Goal: Task Accomplishment & Management: Use online tool/utility

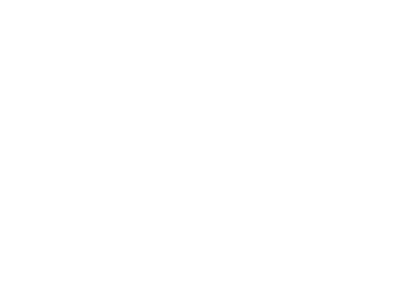
select select "*"
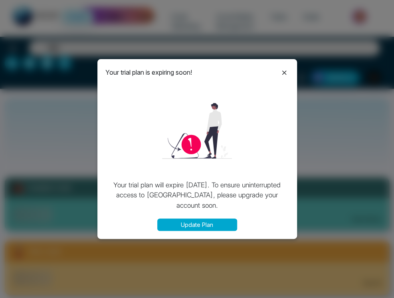
click at [275, 71] on div "Your trial plan is expiring soon!" at bounding box center [197, 72] width 184 height 10
click at [282, 70] on icon at bounding box center [284, 72] width 4 height 4
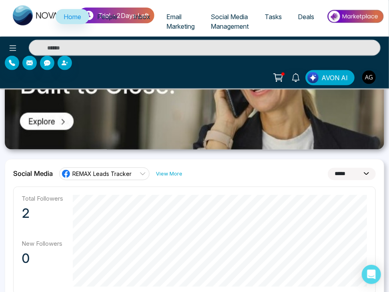
scroll to position [417, 0]
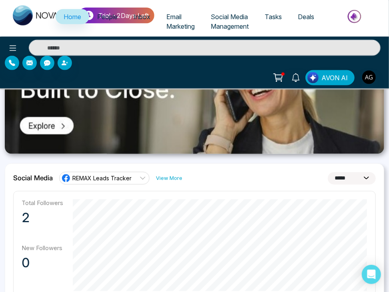
click at [133, 172] on link "REMAX Leads Tracker" at bounding box center [104, 178] width 90 height 13
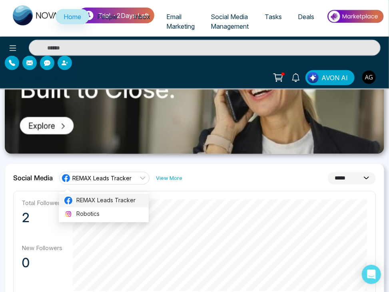
click at [127, 202] on span "REMAX Leads Tracker" at bounding box center [109, 200] width 67 height 9
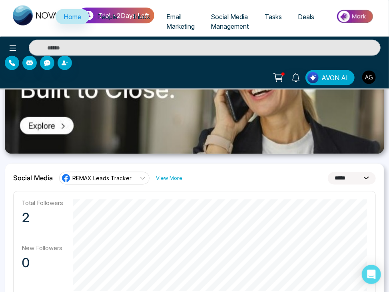
click at [134, 182] on link "REMAX Leads Tracker" at bounding box center [104, 178] width 90 height 13
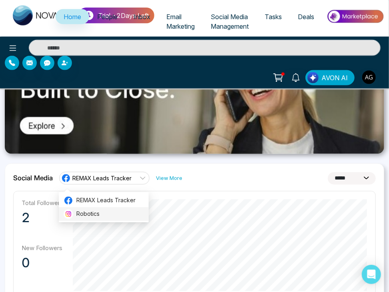
click at [129, 219] on li "Robotics" at bounding box center [104, 215] width 90 height 14
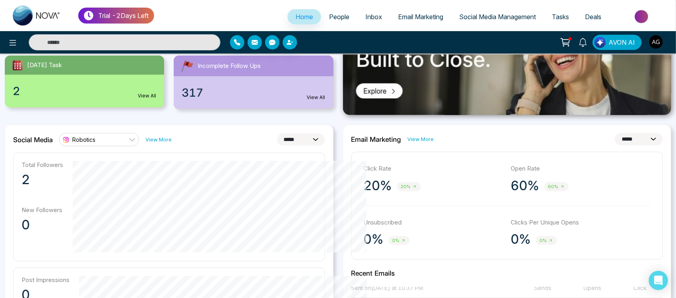
scroll to position [148, 0]
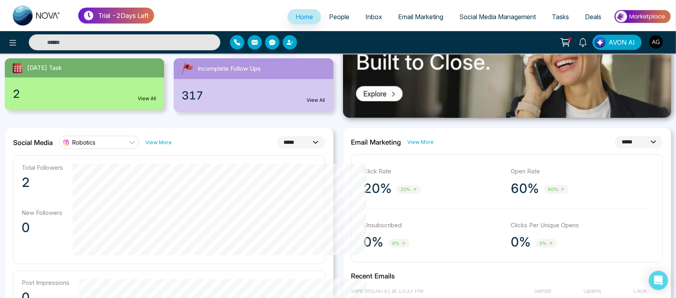
click at [117, 140] on link "Robotics" at bounding box center [99, 142] width 80 height 13
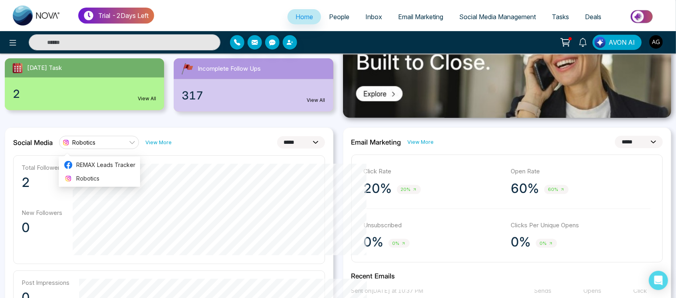
click at [121, 157] on ul "REMAX Leads Tracker Robotics" at bounding box center [99, 172] width 81 height 30
click at [127, 165] on span "REMAX Leads Tracker" at bounding box center [105, 165] width 59 height 9
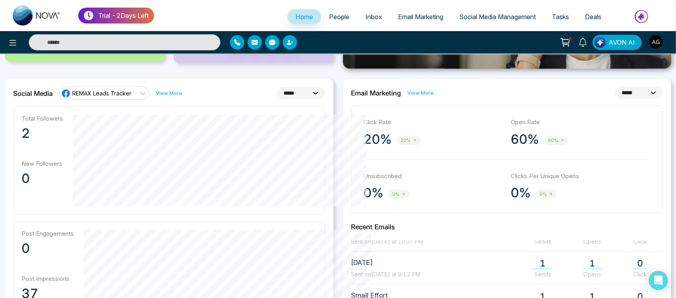
scroll to position [196, 0]
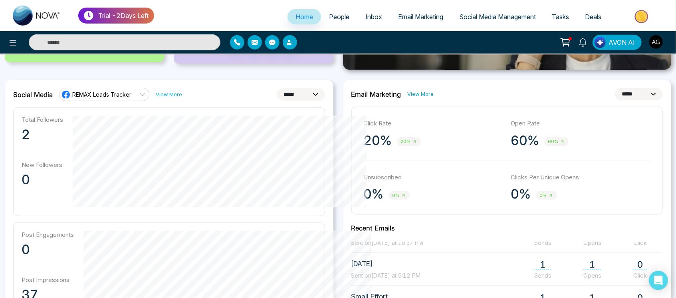
click at [109, 98] on div "REMAX Leads Tracker" at bounding box center [96, 95] width 70 height 10
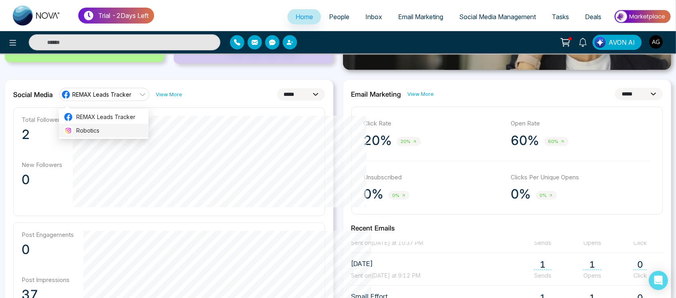
click at [109, 126] on span "Robotics" at bounding box center [109, 130] width 67 height 9
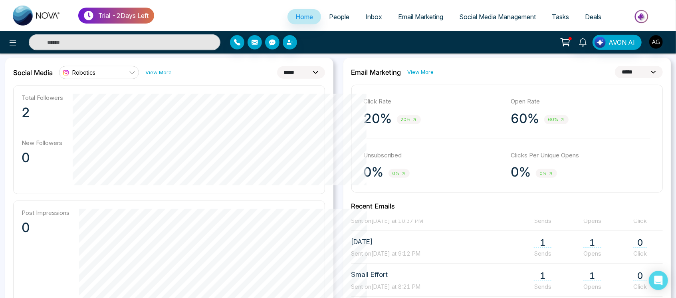
scroll to position [219, 0]
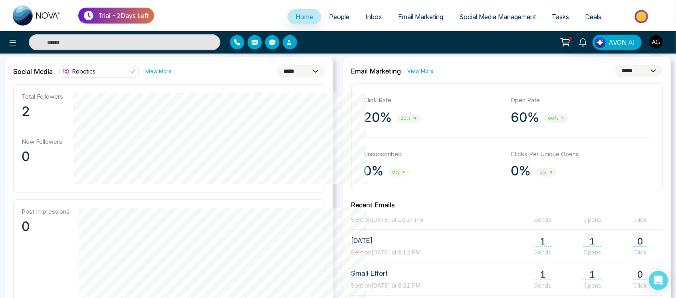
click at [289, 73] on select "**********" at bounding box center [301, 71] width 48 height 12
click at [277, 65] on select "**********" at bounding box center [301, 71] width 48 height 12
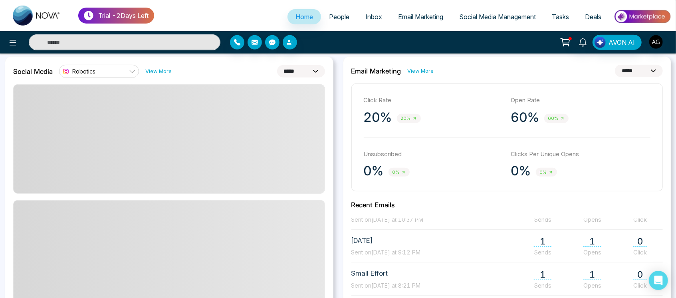
click at [298, 69] on select "**********" at bounding box center [301, 71] width 48 height 12
select select "*"
click at [277, 65] on select "**********" at bounding box center [301, 71] width 48 height 12
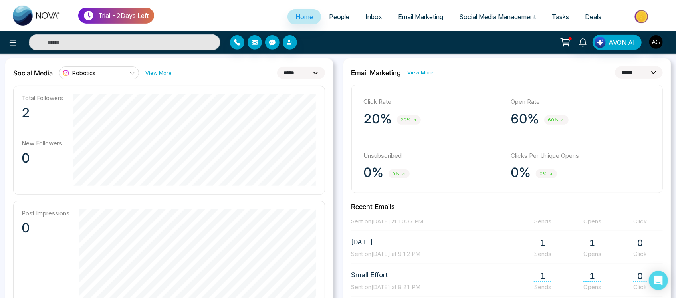
scroll to position [220, 0]
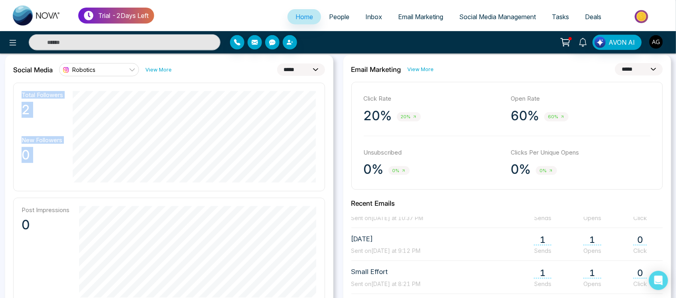
drag, startPoint x: 5, startPoint y: 94, endPoint x: 274, endPoint y: 186, distance: 284.5
click at [274, 186] on div "**********" at bounding box center [169, 242] width 329 height 375
click at [274, 186] on div "Total Followers 2 New Followers 0" at bounding box center [169, 137] width 312 height 109
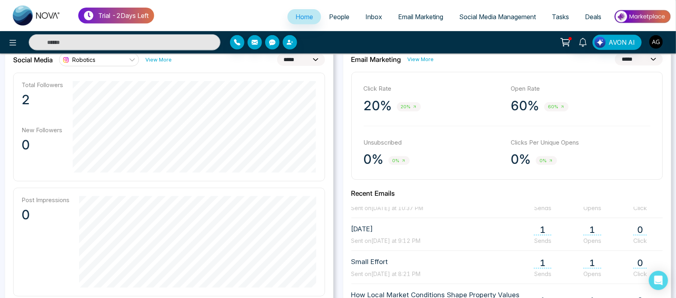
scroll to position [231, 0]
click at [188, 167] on div "Total Followers 2 New Followers 0" at bounding box center [169, 126] width 312 height 109
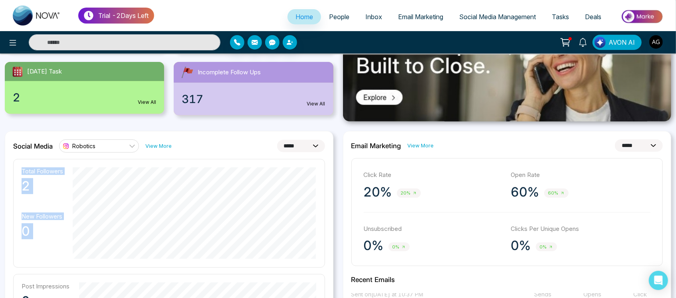
scroll to position [83, 0]
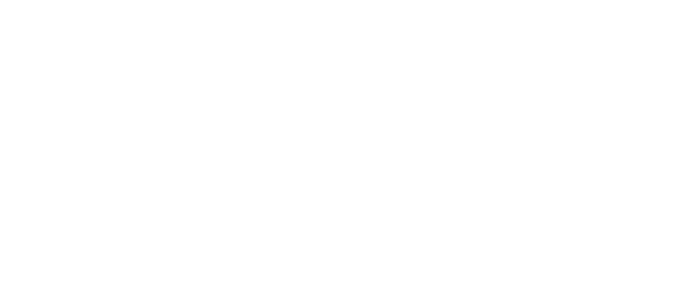
select select "*"
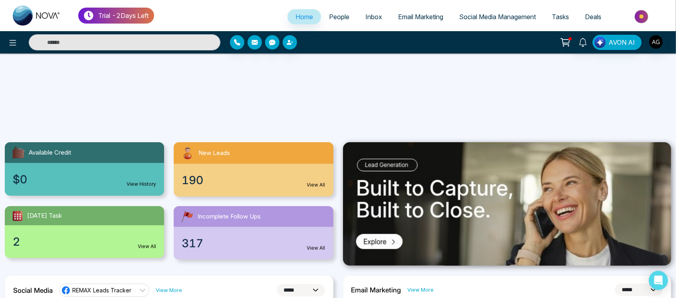
scroll to position [171, 0]
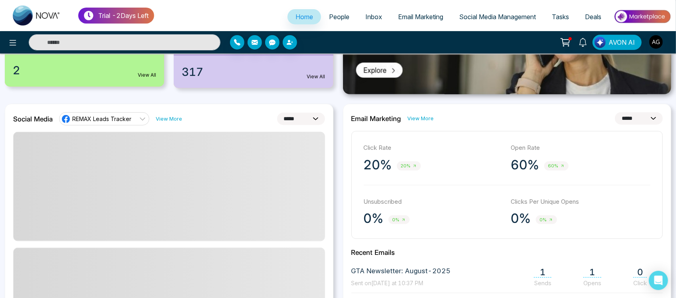
click at [121, 113] on link "REMAX Leads Tracker" at bounding box center [104, 118] width 90 height 13
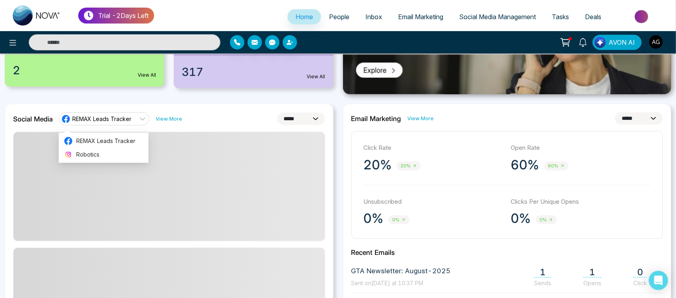
click at [127, 116] on span "REMAX Leads Tracker" at bounding box center [101, 119] width 59 height 8
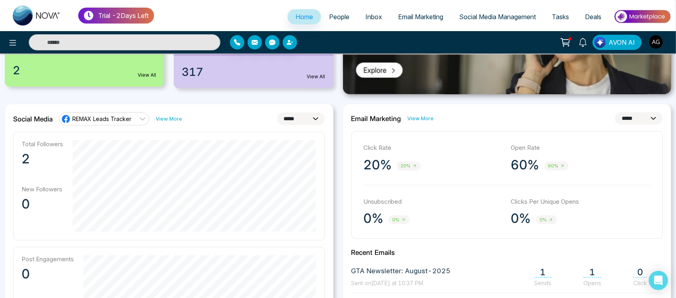
click at [127, 116] on span "REMAX Leads Tracker" at bounding box center [101, 119] width 59 height 8
click at [133, 121] on link "REMAX Leads Tracker" at bounding box center [104, 118] width 90 height 13
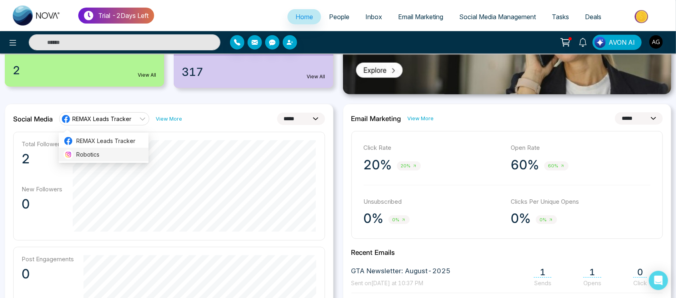
click at [121, 151] on span "Robotics" at bounding box center [109, 154] width 67 height 9
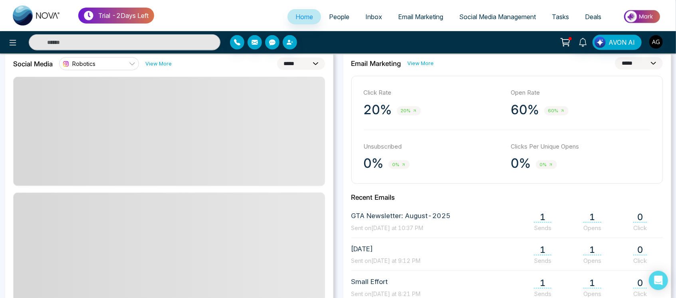
scroll to position [227, 0]
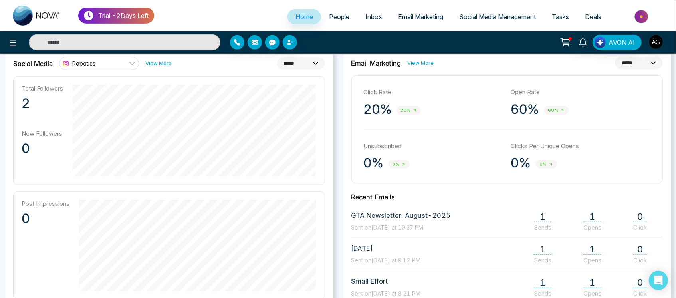
click at [296, 66] on select "**********" at bounding box center [301, 63] width 48 height 12
click at [277, 57] on select "**********" at bounding box center [301, 63] width 48 height 12
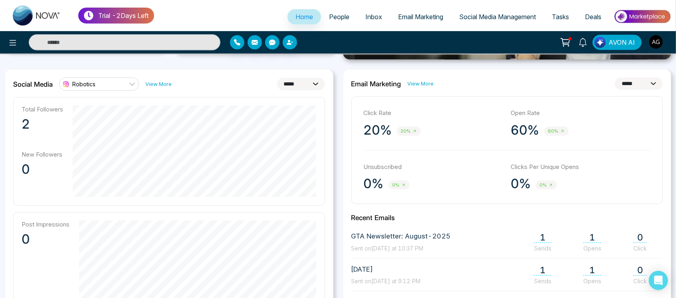
scroll to position [204, 0]
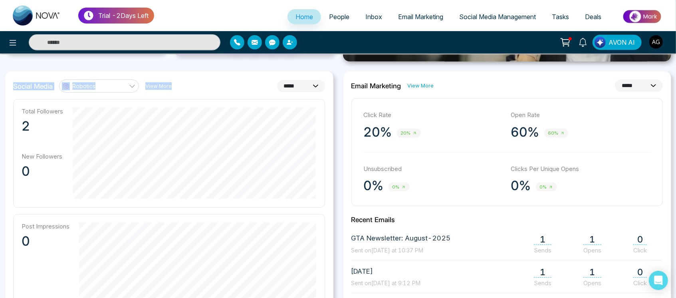
drag, startPoint x: 13, startPoint y: 89, endPoint x: 185, endPoint y: 87, distance: 172.1
click at [185, 87] on div "**********" at bounding box center [169, 85] width 312 height 13
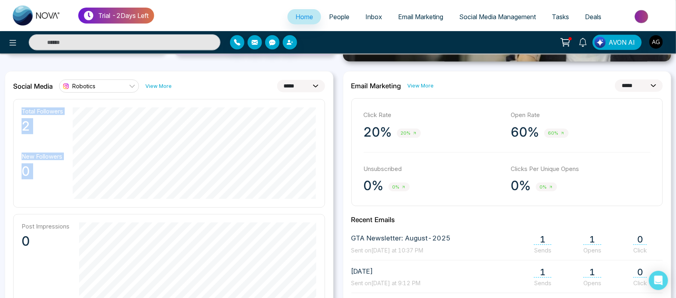
click at [307, 196] on div "Total Followers 2 New Followers 0" at bounding box center [169, 153] width 312 height 109
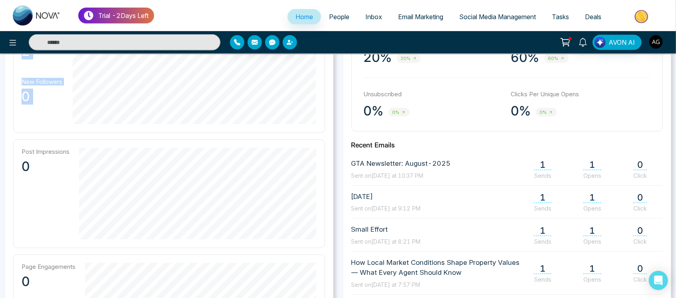
scroll to position [280, 0]
click at [70, 177] on div "Post Impressions 0" at bounding box center [169, 193] width 312 height 109
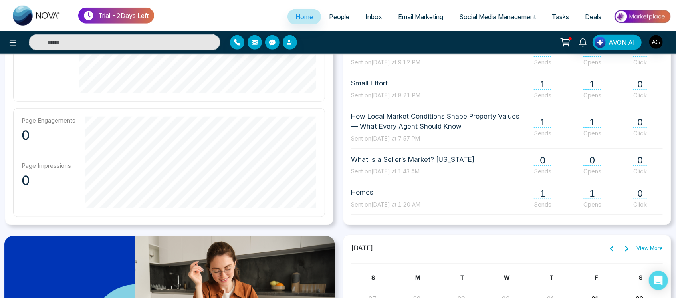
scroll to position [428, 0]
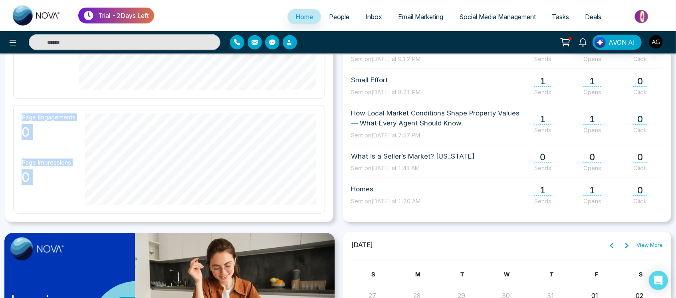
drag, startPoint x: 19, startPoint y: 117, endPoint x: 82, endPoint y: 158, distance: 75.3
click at [82, 158] on div "Page Engagements 0 Page Impressions 0" at bounding box center [169, 159] width 312 height 109
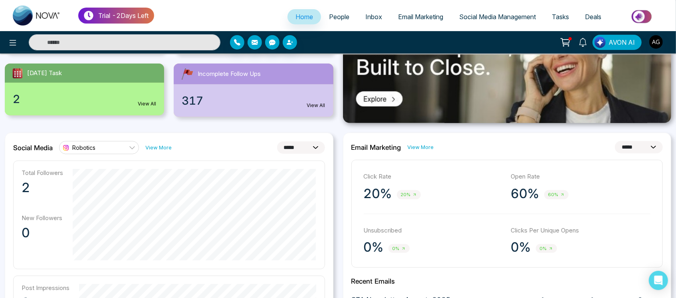
scroll to position [128, 0]
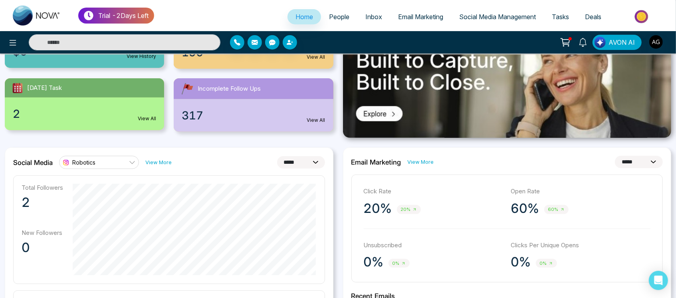
click at [119, 158] on link "Robotics" at bounding box center [99, 162] width 80 height 13
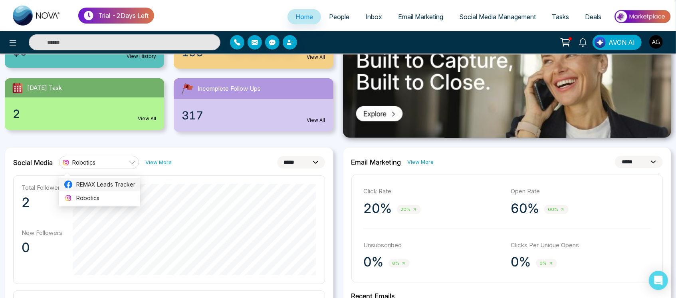
click at [120, 180] on span "REMAX Leads Tracker" at bounding box center [105, 184] width 59 height 9
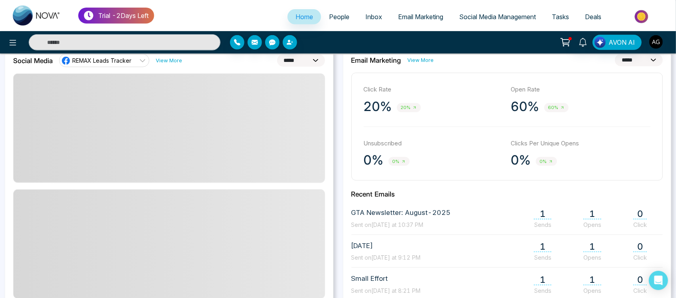
scroll to position [230, 0]
click at [182, 197] on span at bounding box center [169, 243] width 311 height 109
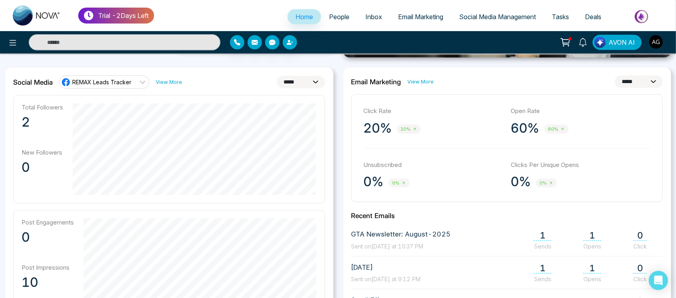
scroll to position [195, 0]
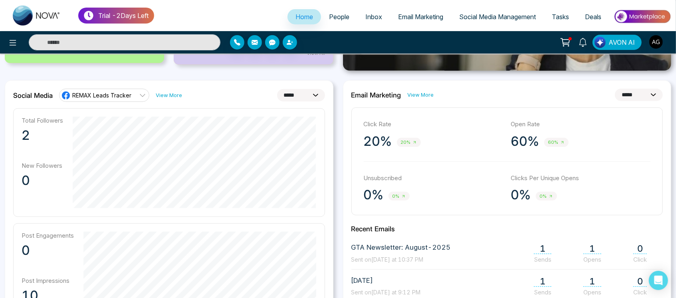
click at [306, 100] on select "**********" at bounding box center [301, 95] width 48 height 12
click at [277, 89] on select "**********" at bounding box center [301, 95] width 48 height 12
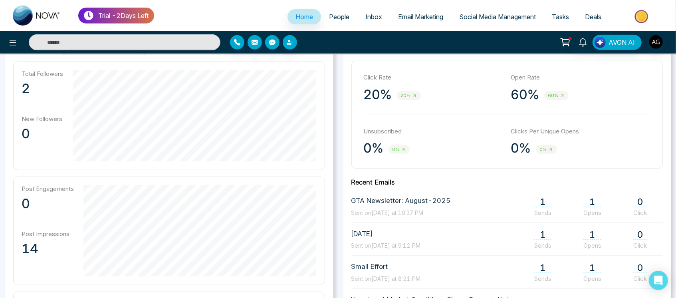
scroll to position [141, 0]
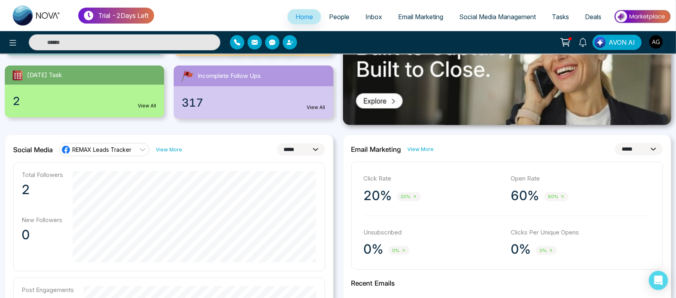
click at [294, 146] on select "**********" at bounding box center [301, 149] width 48 height 12
select select "*"
click at [277, 143] on select "**********" at bounding box center [301, 149] width 48 height 12
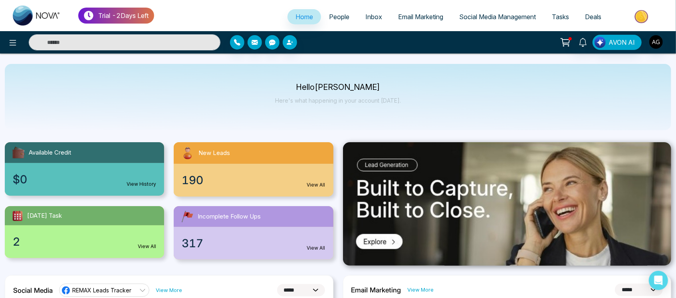
click at [333, 22] on link "People" at bounding box center [339, 16] width 36 height 15
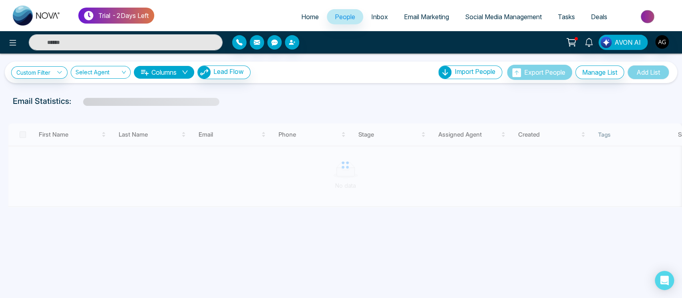
click at [301, 18] on span "Home" at bounding box center [310, 17] width 18 height 8
select select "*"
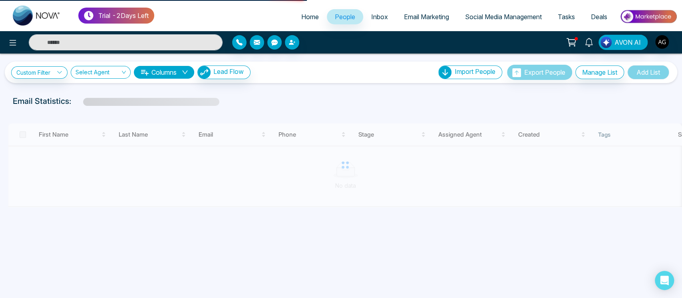
select select "*"
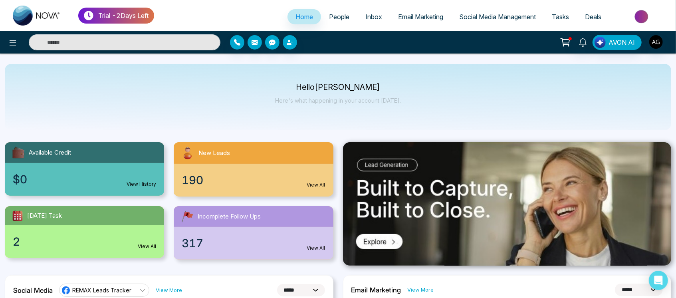
drag, startPoint x: 286, startPoint y: 83, endPoint x: 405, endPoint y: 102, distance: 120.5
click at [405, 102] on div "Hello Anit Gupta Here's what happening in your account today." at bounding box center [338, 97] width 666 height 66
drag, startPoint x: 276, startPoint y: 98, endPoint x: 448, endPoint y: 94, distance: 172.2
click at [448, 94] on div "Hello Anit Gupta Here's what happening in your account today." at bounding box center [338, 97] width 666 height 66
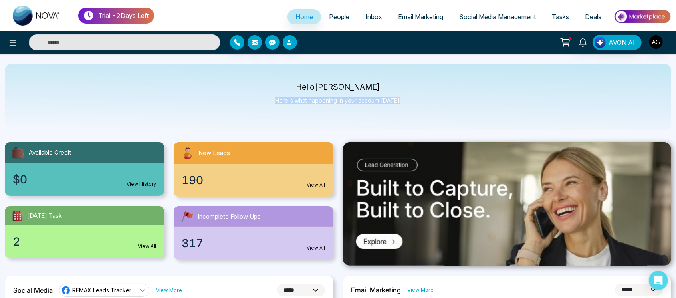
click at [448, 94] on div "Hello Anit Gupta Here's what happening in your account today." at bounding box center [338, 97] width 666 height 66
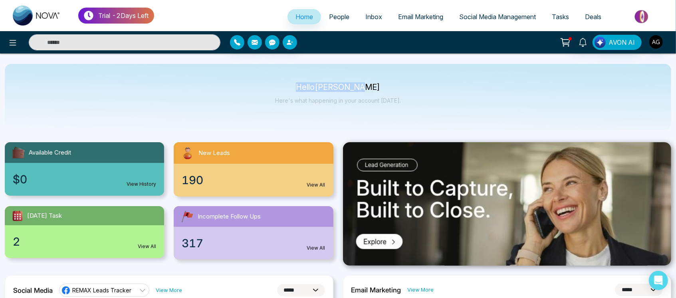
drag, startPoint x: 295, startPoint y: 83, endPoint x: 417, endPoint y: 109, distance: 125.2
click at [417, 109] on div "Hello Anit Gupta Here's what happening in your account today." at bounding box center [338, 97] width 666 height 66
click at [10, 42] on icon at bounding box center [13, 43] width 7 height 6
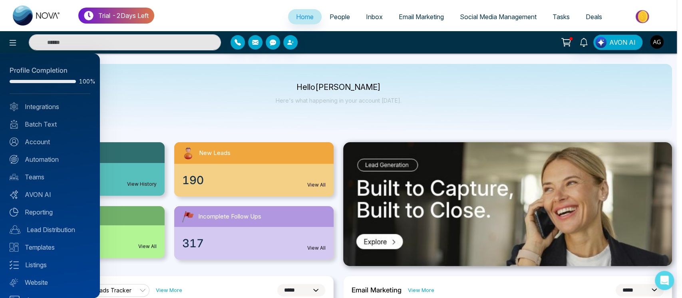
click at [663, 53] on div at bounding box center [341, 149] width 682 height 298
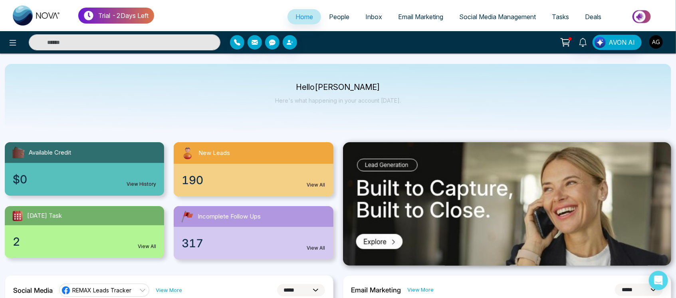
click at [662, 48] on button "button" at bounding box center [656, 42] width 14 height 14
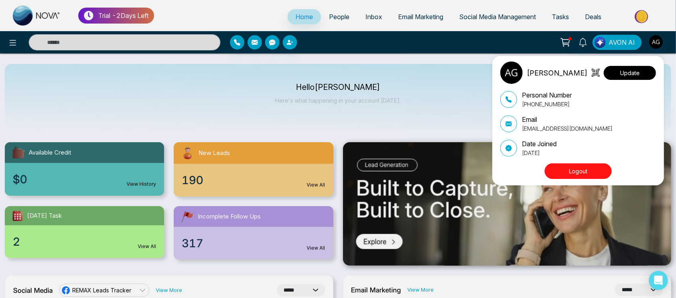
click at [643, 72] on button "Update" at bounding box center [630, 73] width 52 height 14
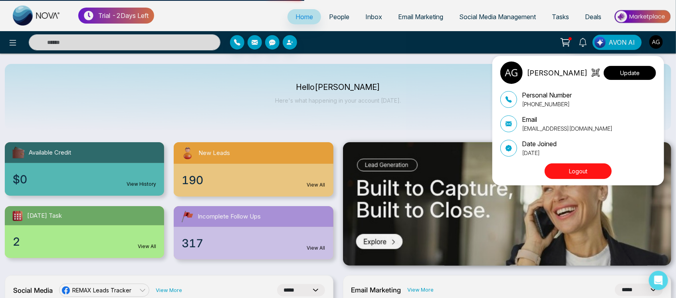
select select
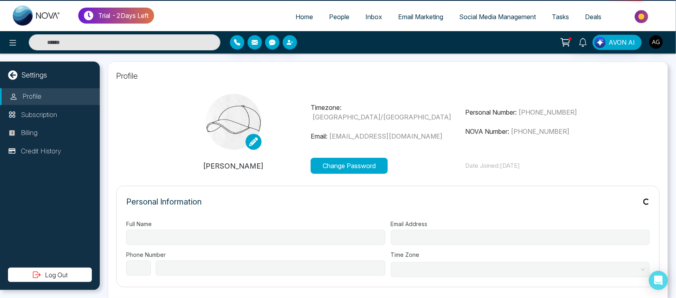
type input "**********"
select select "***"
type input "**********"
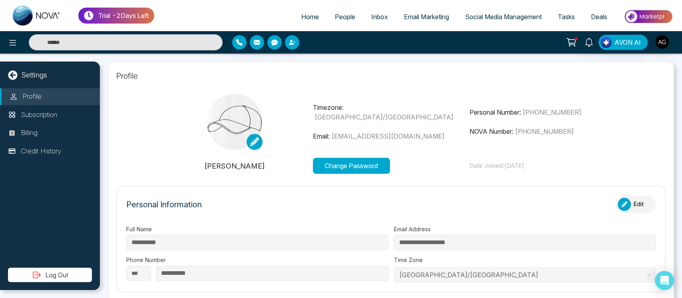
type input "**********"
click at [247, 142] on link at bounding box center [254, 142] width 16 height 16
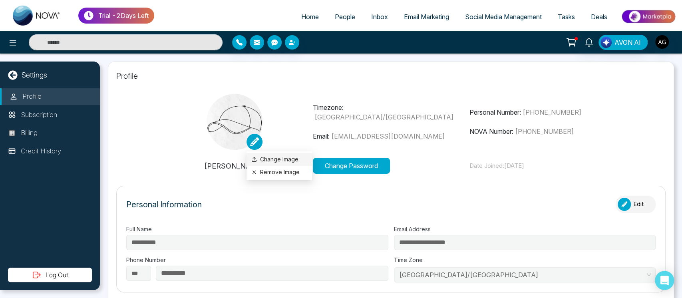
click at [266, 165] on li "Change Image" at bounding box center [278, 159] width 65 height 13
click at [291, 171] on button "Remove Image" at bounding box center [279, 172] width 56 height 9
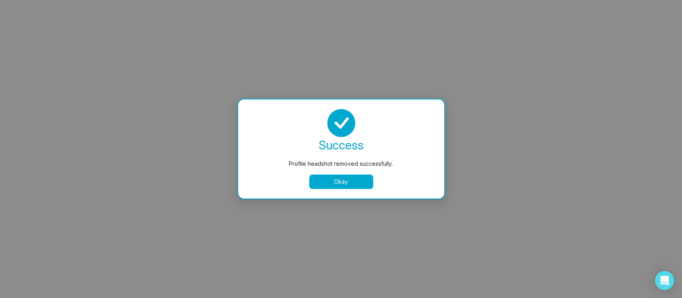
click at [345, 185] on button "Okay" at bounding box center [341, 182] width 64 height 14
select select
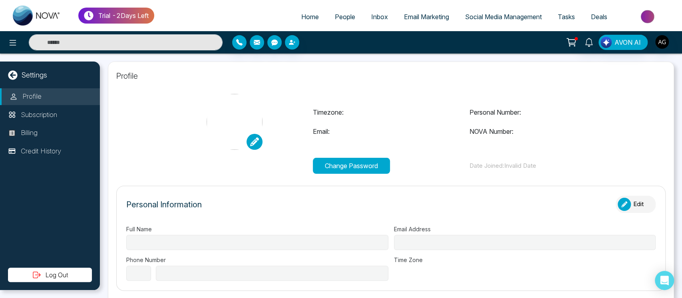
type input "**********"
select select "***"
type input "**********"
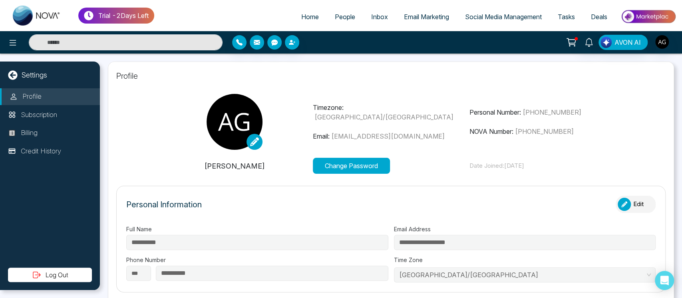
type input "**********"
click at [310, 19] on span "Home" at bounding box center [310, 17] width 18 height 8
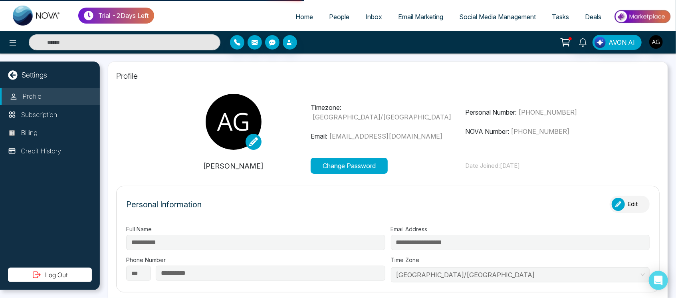
select select "*"
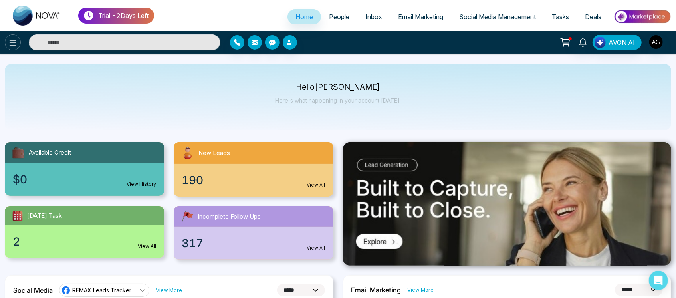
click at [9, 43] on icon at bounding box center [13, 43] width 10 height 10
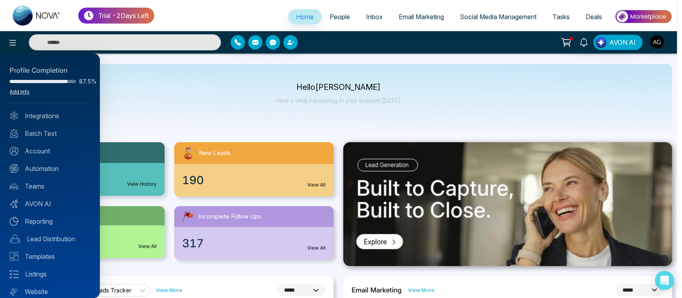
click at [12, 90] on link "Add Info" at bounding box center [20, 92] width 20 height 6
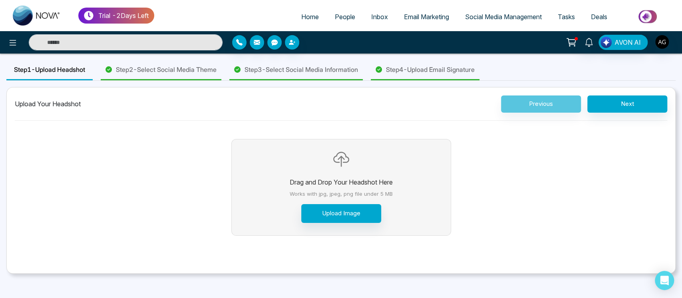
click at [221, 65] on div "Step 2 - Select Social Media Theme" at bounding box center [161, 70] width 121 height 20
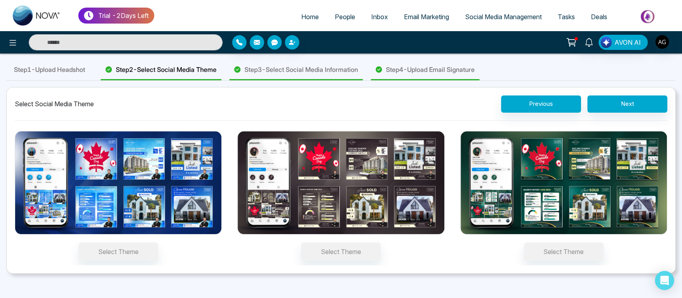
click at [184, 70] on span "Step 2 - Select Social Media Theme" at bounding box center [166, 70] width 101 height 10
click at [301, 65] on span "Step 3 - Select Social Media Information" at bounding box center [300, 70] width 113 height 10
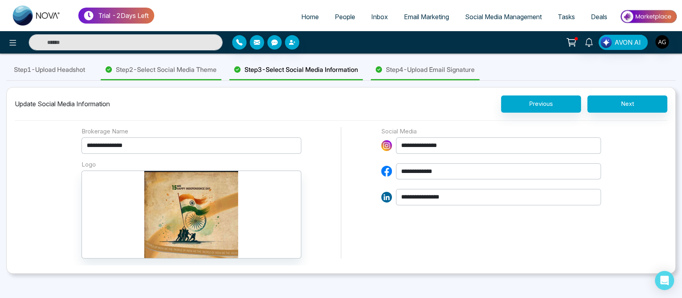
click at [426, 65] on span "Step 4 - Upload Email Signature" at bounding box center [430, 70] width 89 height 10
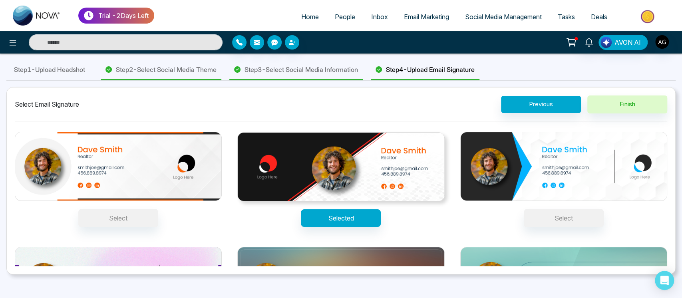
click at [336, 74] on span "Step 3 - Select Social Media Information" at bounding box center [300, 70] width 113 height 10
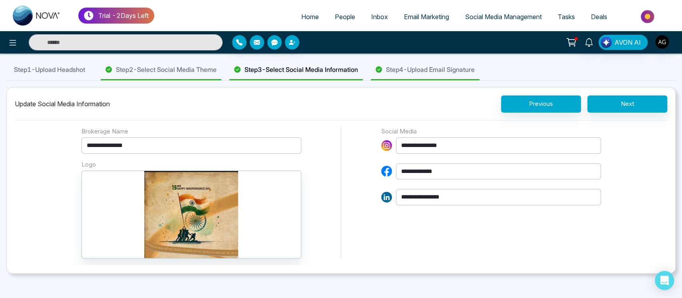
scroll to position [32, 0]
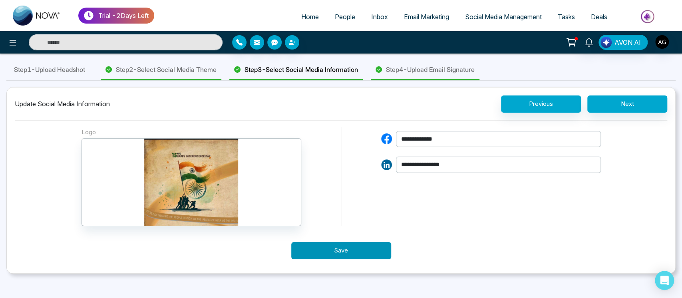
click at [356, 253] on button "Save" at bounding box center [341, 250] width 100 height 17
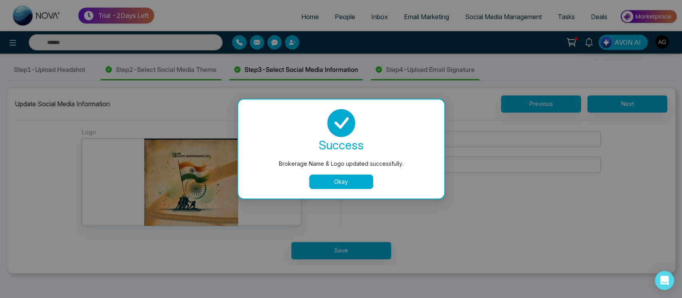
click at [344, 185] on button "Okay" at bounding box center [341, 182] width 64 height 14
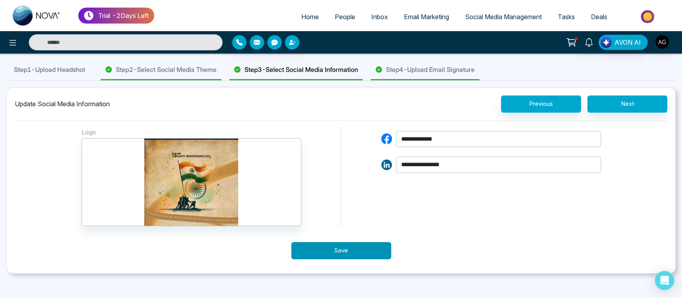
click at [358, 243] on button "Save" at bounding box center [341, 250] width 100 height 17
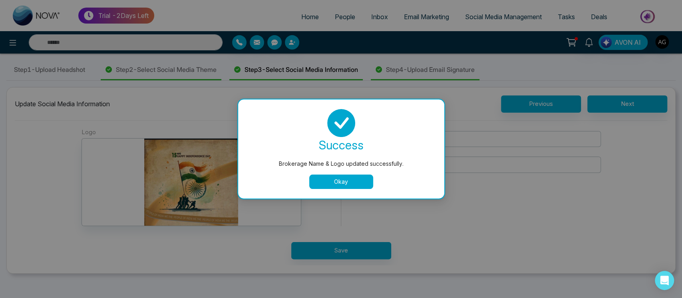
click at [347, 175] on button "Okay" at bounding box center [341, 182] width 64 height 14
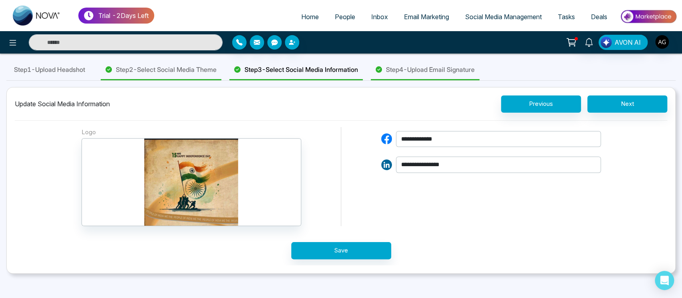
scroll to position [0, 0]
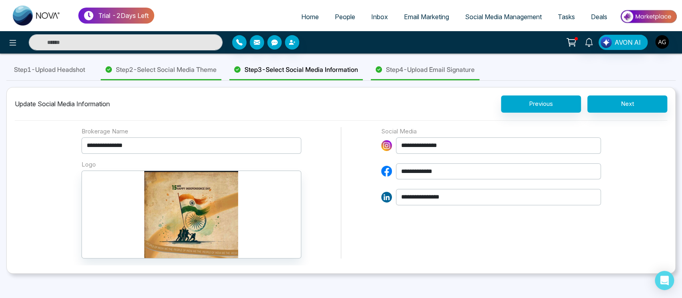
click at [306, 65] on span "Step 3 - Select Social Media Information" at bounding box center [300, 70] width 113 height 10
click at [437, 70] on span "Step 4 - Upload Email Signature" at bounding box center [430, 70] width 89 height 10
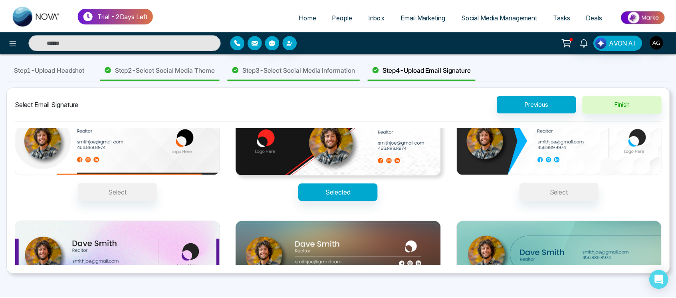
scroll to position [26, 0]
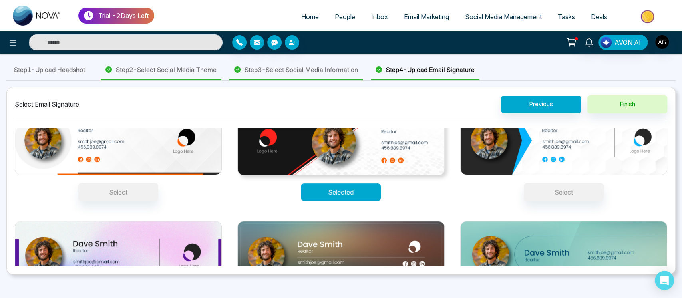
click at [334, 186] on button "Selected" at bounding box center [341, 192] width 80 height 18
click at [334, 69] on span "Step 3 - Select Social Media Information" at bounding box center [300, 70] width 113 height 10
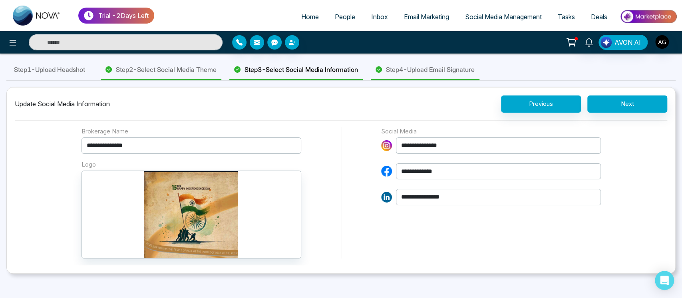
click at [316, 19] on link "Home" at bounding box center [310, 16] width 34 height 15
select select "*"
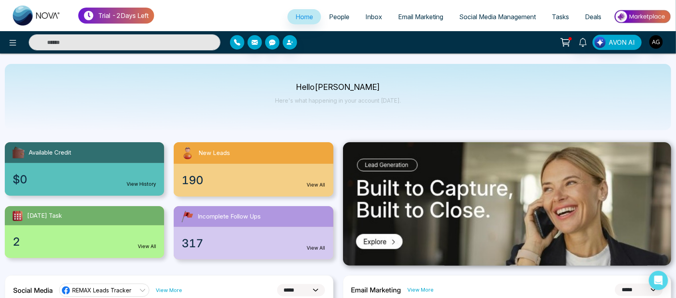
click at [236, 43] on icon "button" at bounding box center [237, 42] width 6 height 6
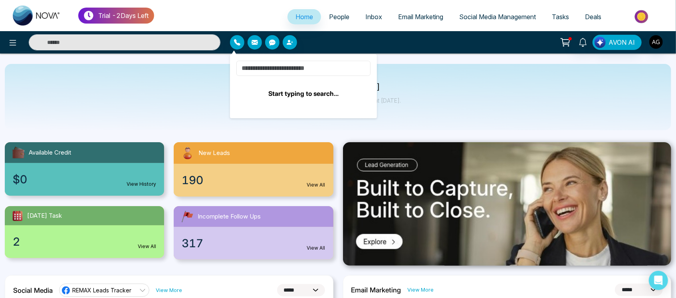
click at [292, 71] on input at bounding box center [303, 68] width 134 height 15
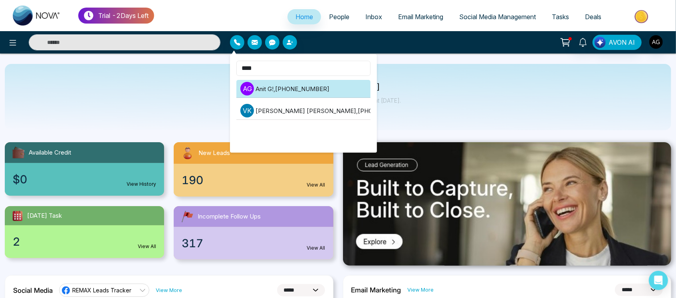
type input "****"
click at [297, 85] on li "A G Anit G! , +919930053035" at bounding box center [303, 89] width 134 height 18
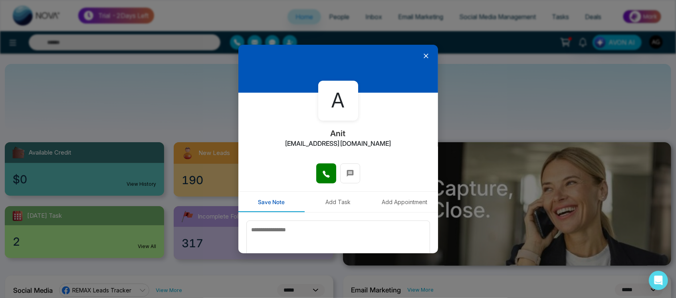
click at [346, 208] on button "Add Task" at bounding box center [338, 202] width 67 height 20
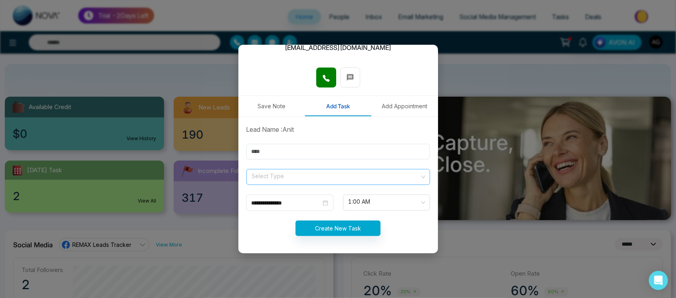
scroll to position [51, 0]
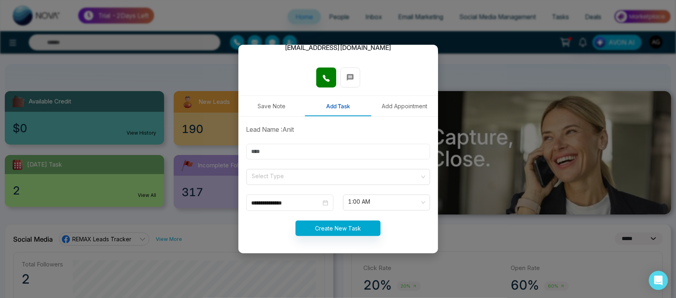
click at [323, 147] on input "text" at bounding box center [338, 152] width 184 height 16
type input "**********"
click at [305, 170] on input "search" at bounding box center [335, 175] width 169 height 12
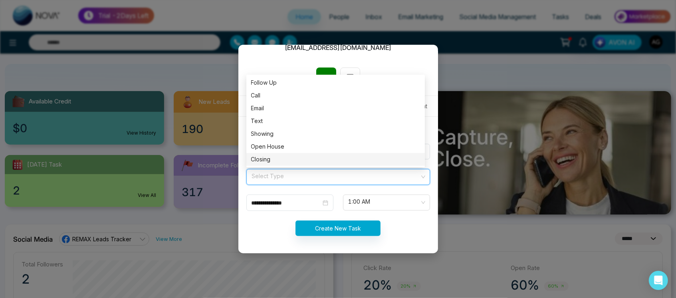
click at [309, 159] on div "Closing" at bounding box center [335, 159] width 169 height 9
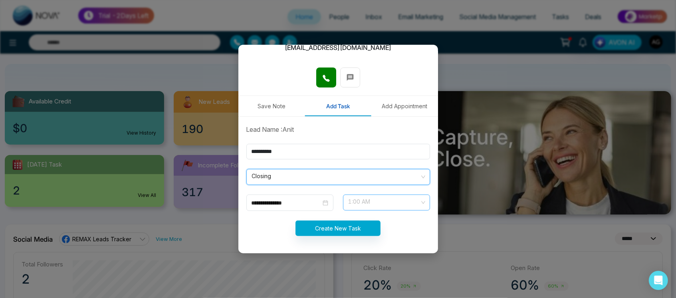
click at [369, 206] on span "1:00 AM" at bounding box center [387, 203] width 76 height 14
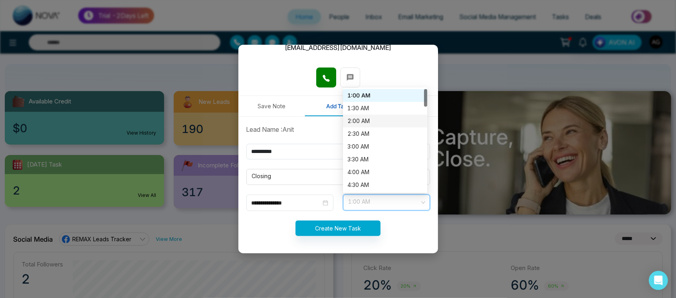
click at [369, 119] on div "2:00 AM" at bounding box center [385, 121] width 75 height 9
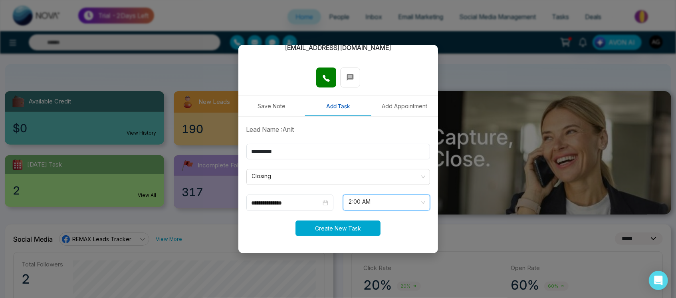
click at [348, 224] on button "Create New Task" at bounding box center [338, 228] width 85 height 16
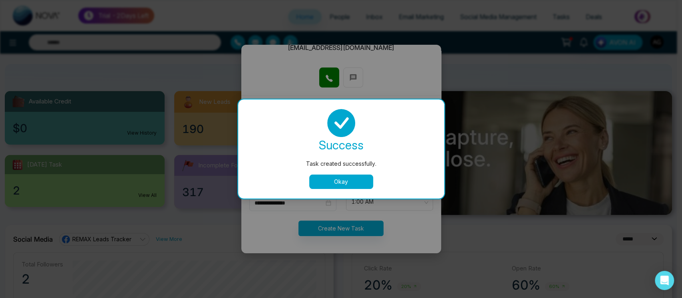
click at [353, 180] on button "Okay" at bounding box center [341, 182] width 64 height 14
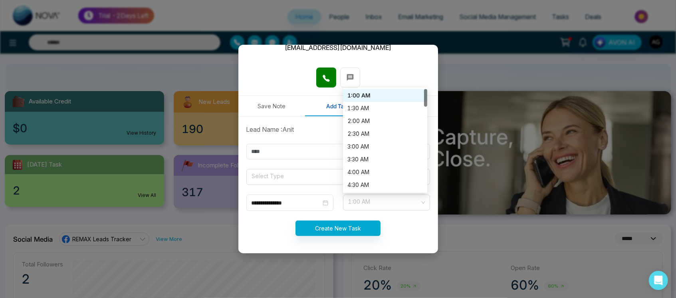
drag, startPoint x: 344, startPoint y: 204, endPoint x: 409, endPoint y: 216, distance: 66.4
click at [409, 216] on form "**********" at bounding box center [338, 185] width 193 height 121
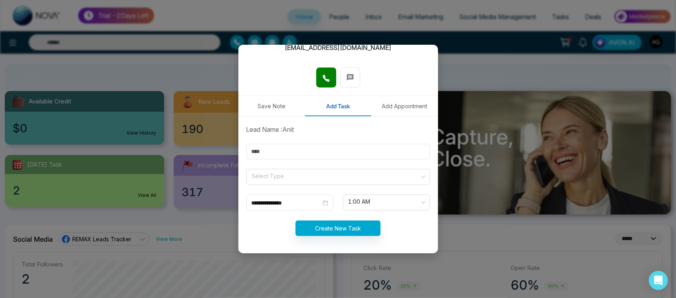
click at [409, 216] on form "**********" at bounding box center [338, 185] width 193 height 121
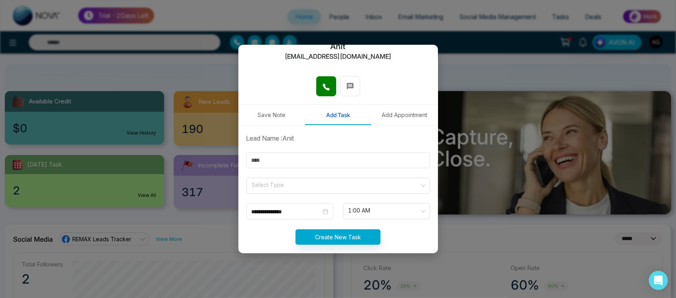
scroll to position [68, 0]
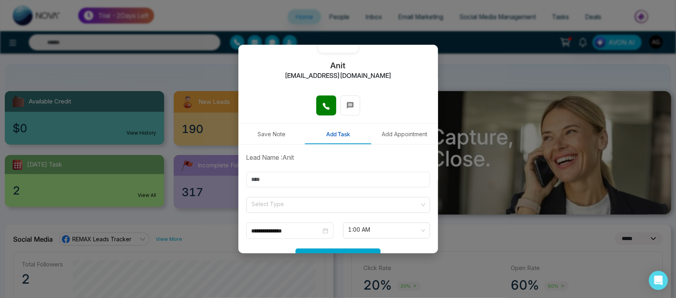
click at [403, 137] on button "Add Appointment" at bounding box center [404, 134] width 67 height 20
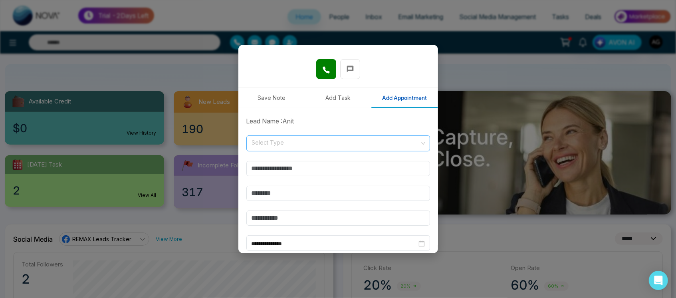
scroll to position [146, 0]
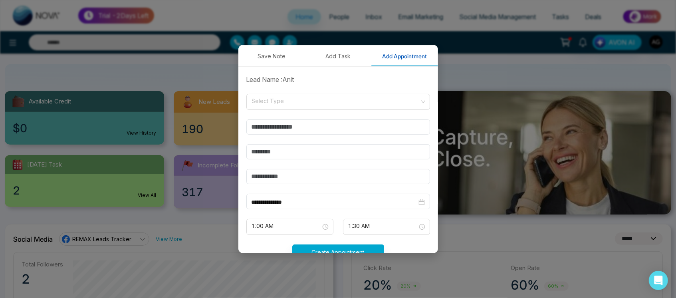
click at [361, 93] on form "**********" at bounding box center [338, 172] width 193 height 195
click at [370, 101] on input "search" at bounding box center [335, 100] width 169 height 12
click at [333, 153] on input "text" at bounding box center [338, 151] width 184 height 15
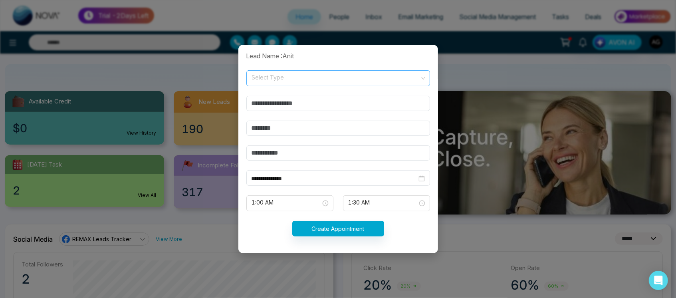
click at [338, 78] on input "search" at bounding box center [335, 77] width 169 height 12
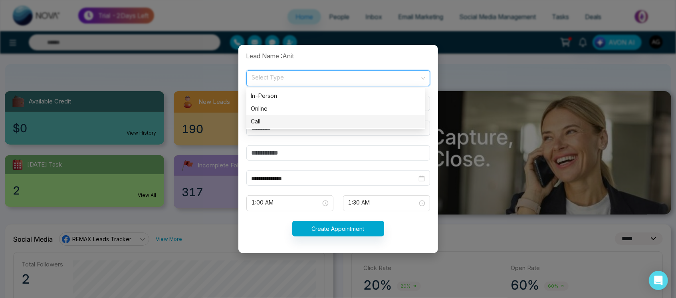
click at [323, 118] on div "Call" at bounding box center [335, 121] width 169 height 9
click at [355, 103] on input "text" at bounding box center [338, 103] width 184 height 15
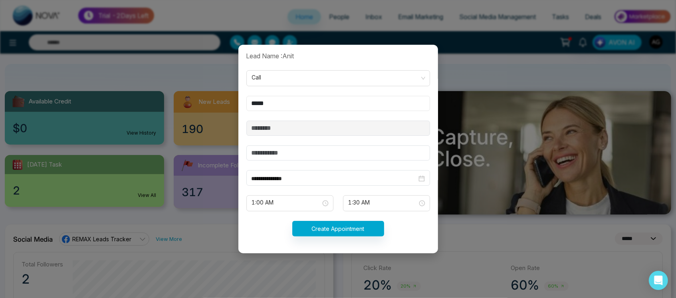
type input "*****"
click at [309, 154] on input "text" at bounding box center [338, 152] width 184 height 15
click at [294, 204] on span "1:00 AM" at bounding box center [290, 203] width 76 height 14
type input "******"
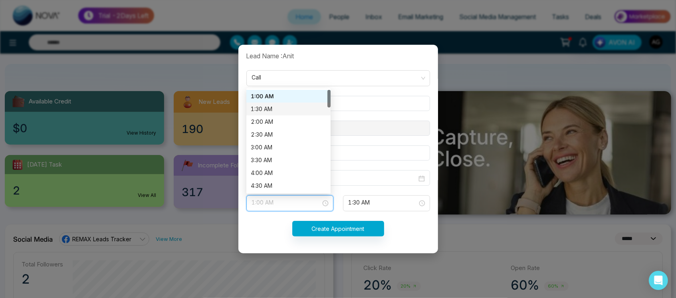
click at [282, 105] on div "1:30 AM" at bounding box center [288, 109] width 75 height 9
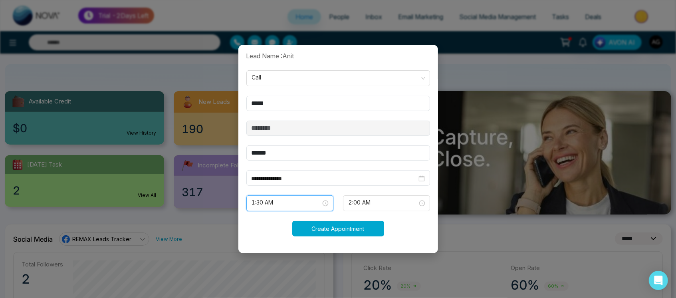
click at [367, 231] on button "Create Appointment" at bounding box center [338, 229] width 92 height 16
click at [367, 231] on div "Processing..." at bounding box center [338, 229] width 193 height 16
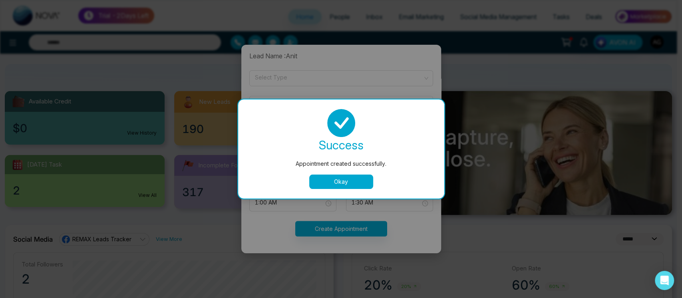
click at [334, 176] on button "Okay" at bounding box center [341, 182] width 64 height 14
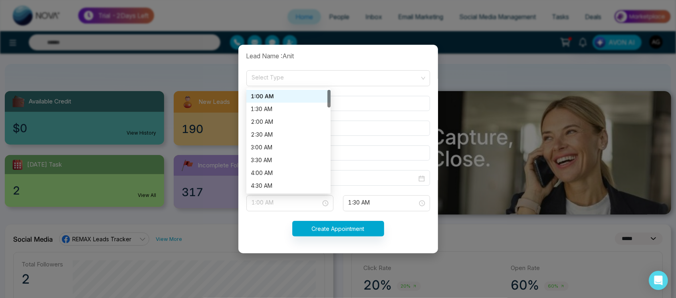
drag, startPoint x: 275, startPoint y: 204, endPoint x: 366, endPoint y: 212, distance: 91.4
click at [366, 212] on form "**********" at bounding box center [338, 148] width 193 height 195
click at [408, 223] on div "Create Appointment" at bounding box center [338, 229] width 193 height 16
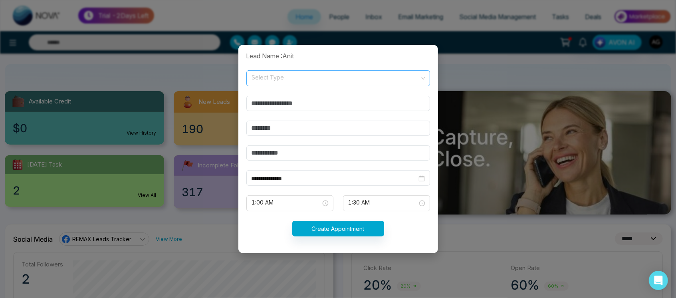
click at [341, 79] on input "search" at bounding box center [335, 77] width 169 height 12
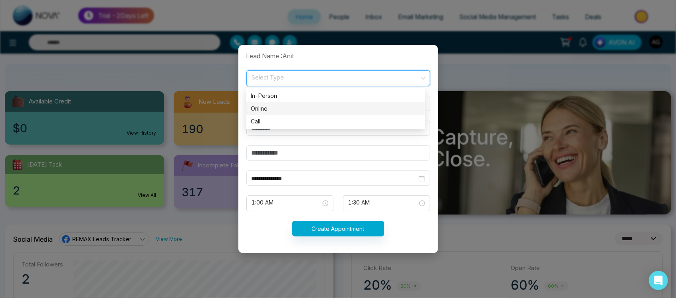
click at [345, 110] on div "Online" at bounding box center [335, 108] width 169 height 9
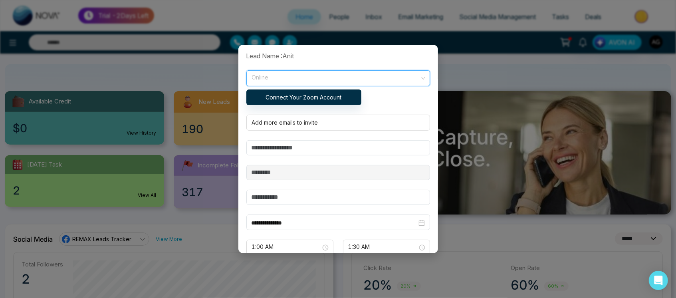
click at [351, 80] on span "Online" at bounding box center [338, 78] width 173 height 14
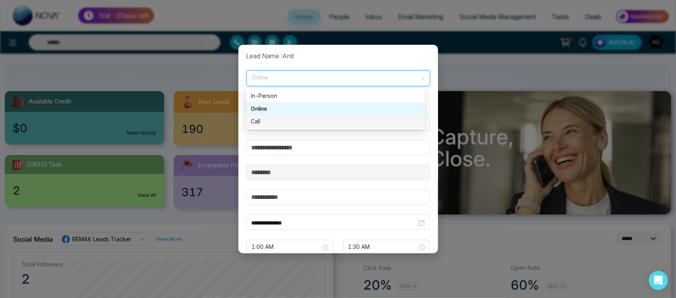
click at [355, 126] on div "Call" at bounding box center [335, 121] width 179 height 13
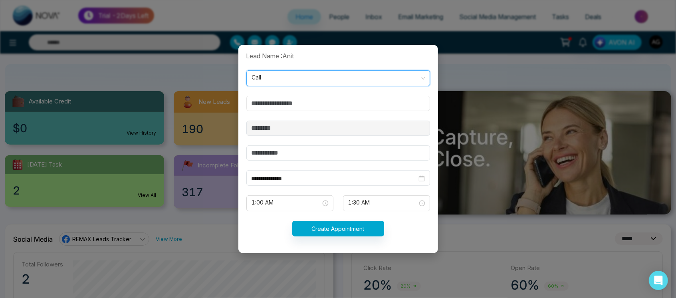
click at [356, 103] on input "text" at bounding box center [338, 103] width 184 height 15
type input "*******"
click at [300, 152] on input "text" at bounding box center [338, 152] width 184 height 15
type input "****"
click at [335, 221] on button "Create Appointment" at bounding box center [338, 229] width 92 height 16
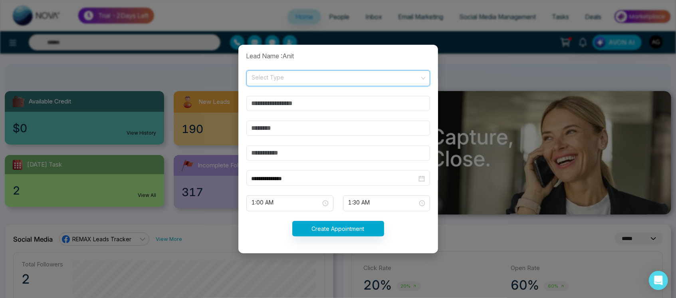
click at [333, 79] on input "search" at bounding box center [335, 77] width 169 height 12
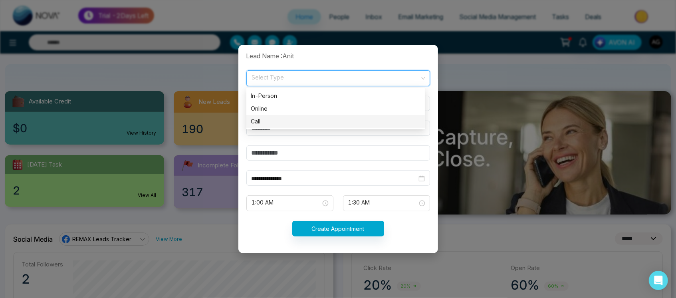
click at [334, 126] on div "Call" at bounding box center [335, 121] width 179 height 13
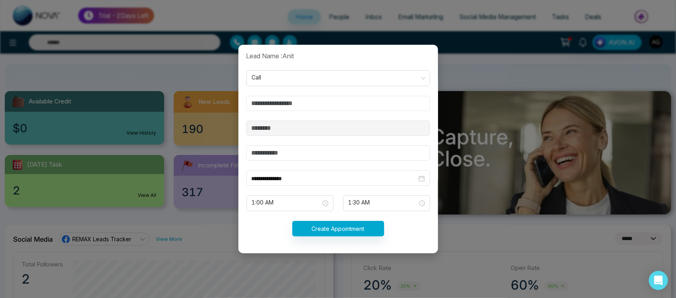
click at [385, 98] on input "text" at bounding box center [338, 103] width 184 height 15
type input "**********"
click at [300, 149] on input "text" at bounding box center [338, 152] width 184 height 15
type input "******"
click at [366, 224] on button "Create Appointment" at bounding box center [338, 229] width 92 height 16
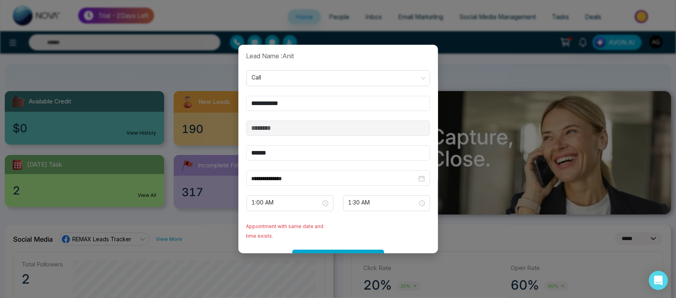
scroll to position [198, 0]
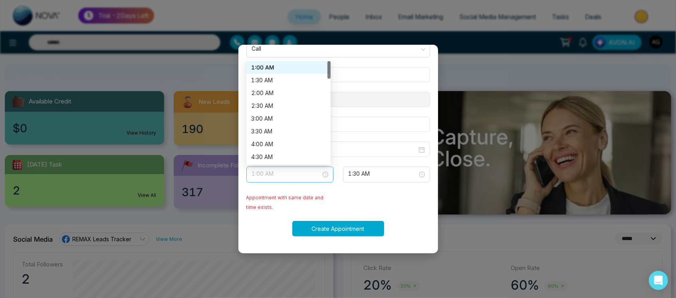
click at [288, 168] on span "1:00 AM" at bounding box center [290, 175] width 76 height 14
click at [395, 134] on form "**********" at bounding box center [338, 134] width 193 height 224
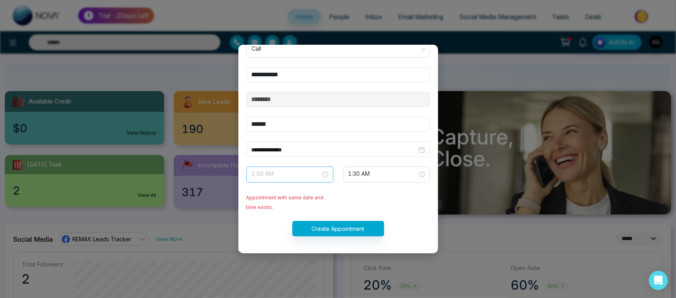
click at [314, 169] on span "1:00 AM" at bounding box center [290, 175] width 76 height 14
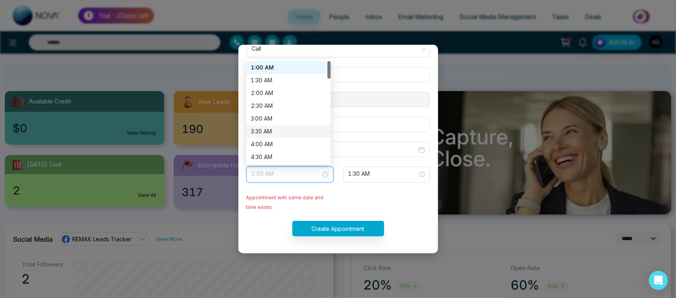
click at [281, 130] on div "3:30 AM" at bounding box center [288, 131] width 75 height 9
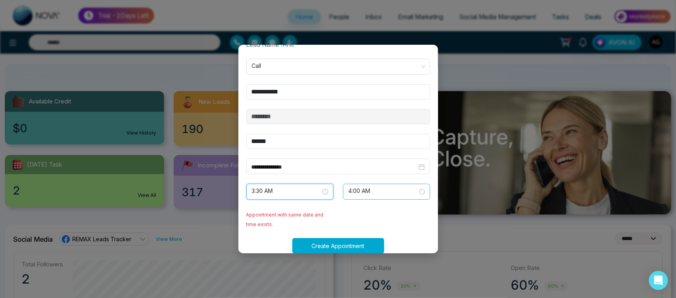
scroll to position [179, 0]
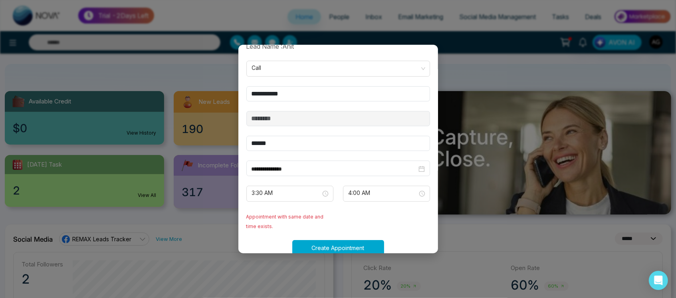
click at [349, 242] on button "Create Appointment" at bounding box center [338, 248] width 92 height 16
click at [299, 195] on span "1:00 AM" at bounding box center [290, 194] width 76 height 14
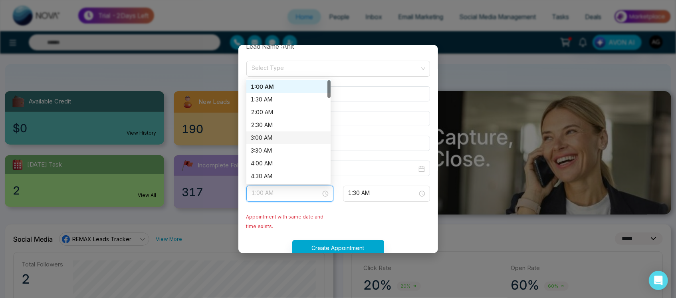
click at [284, 134] on div "3:00 AM" at bounding box center [288, 137] width 75 height 9
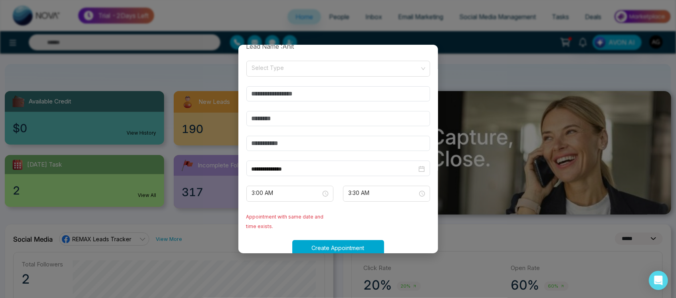
click at [351, 247] on button "Create Appointment" at bounding box center [338, 248] width 92 height 16
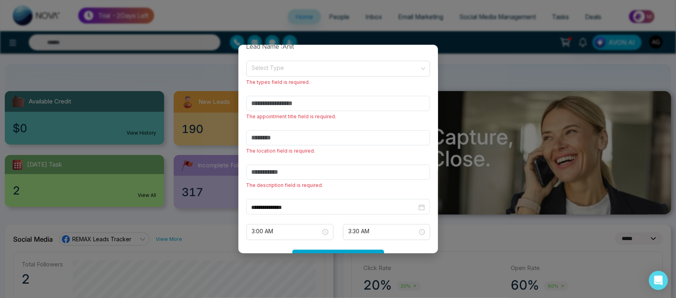
scroll to position [208, 0]
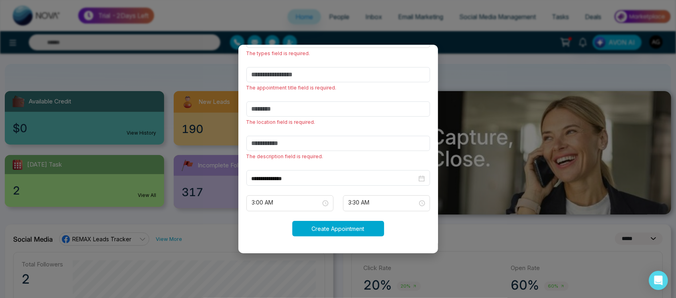
click at [359, 228] on button "Create Appointment" at bounding box center [338, 229] width 92 height 16
drag, startPoint x: 359, startPoint y: 228, endPoint x: 423, endPoint y: 10, distance: 227.6
click at [423, 10] on div "**********" at bounding box center [338, 149] width 676 height 298
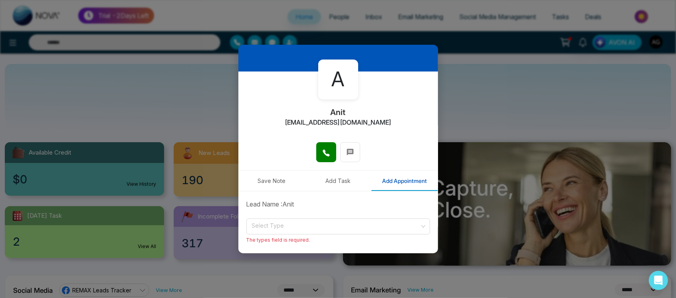
scroll to position [0, 0]
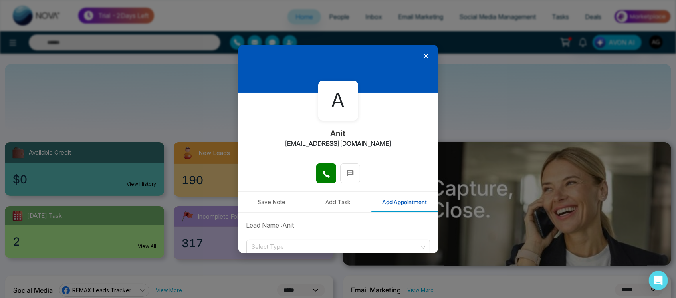
click at [422, 54] on icon at bounding box center [426, 56] width 8 height 8
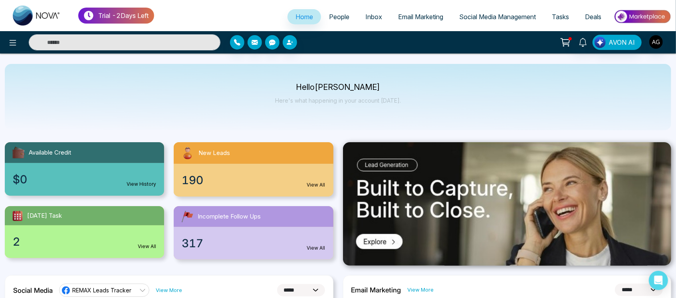
click at [556, 16] on span "Tasks" at bounding box center [560, 17] width 17 height 8
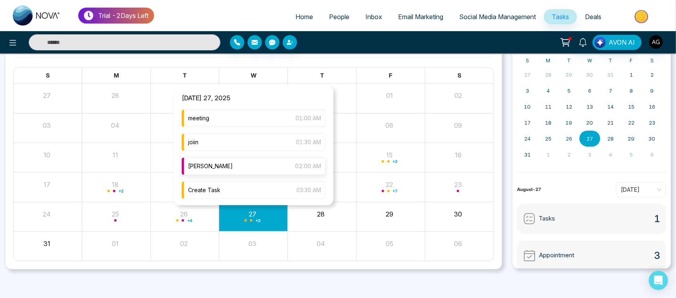
scroll to position [1, 0]
click at [236, 192] on div "Create Task 03:30 AM" at bounding box center [254, 189] width 144 height 18
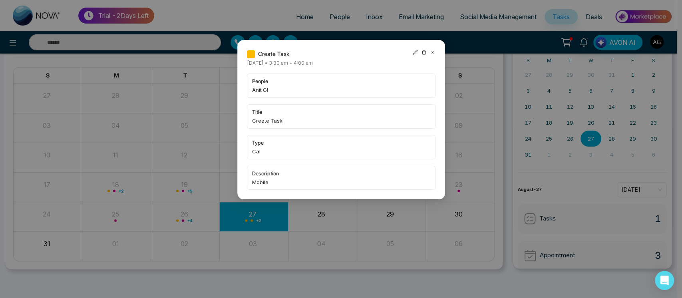
click at [434, 52] on icon at bounding box center [433, 53] width 6 height 6
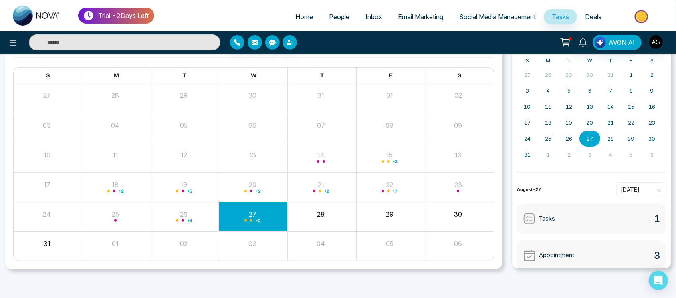
click at [251, 50] on div "AVON AI" at bounding box center [338, 42] width 676 height 16
click at [339, 15] on span "People" at bounding box center [339, 17] width 20 height 8
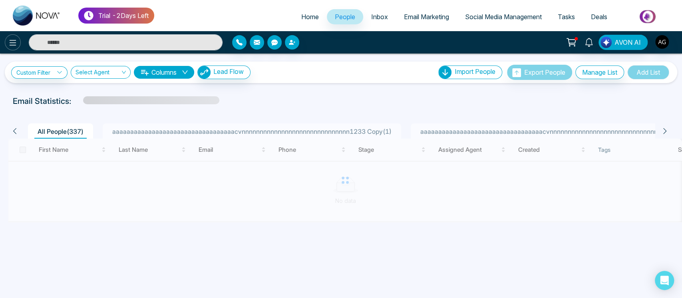
click at [12, 38] on icon at bounding box center [13, 43] width 10 height 10
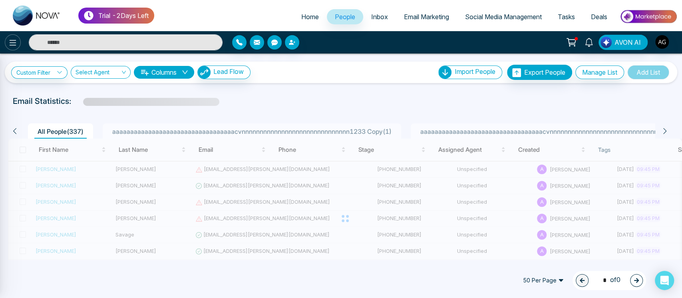
click at [12, 38] on div at bounding box center [341, 149] width 682 height 298
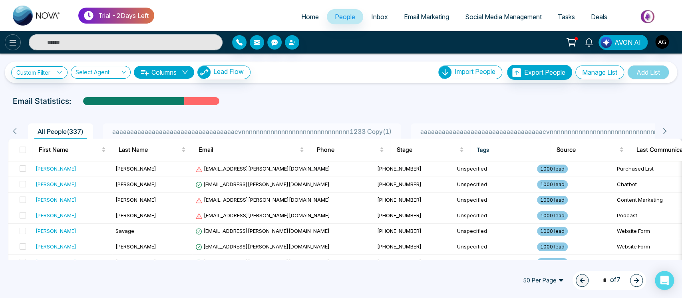
click at [16, 40] on icon at bounding box center [13, 43] width 10 height 10
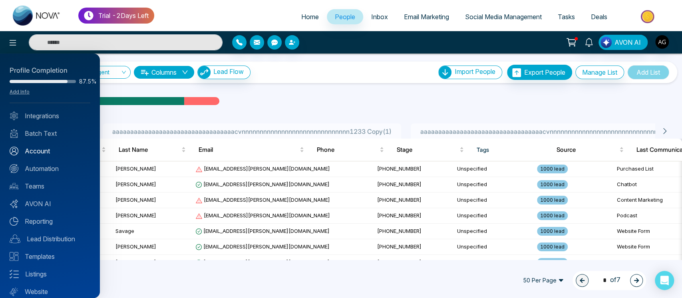
click at [52, 149] on link "Account" at bounding box center [50, 151] width 81 height 10
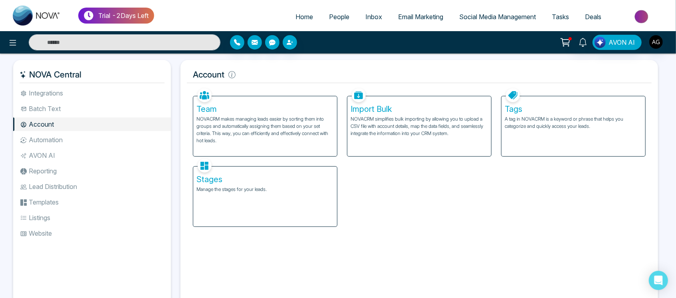
click at [222, 168] on div "Stages Manage the stages for your leads." at bounding box center [265, 197] width 144 height 60
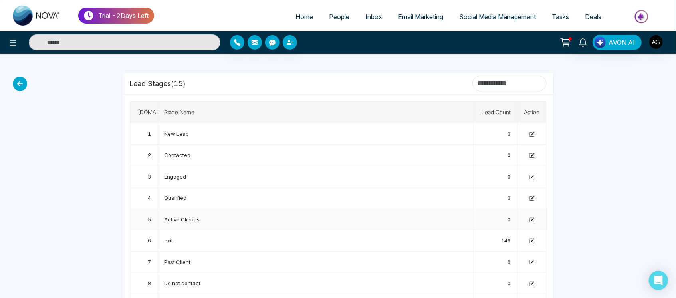
scroll to position [151, 0]
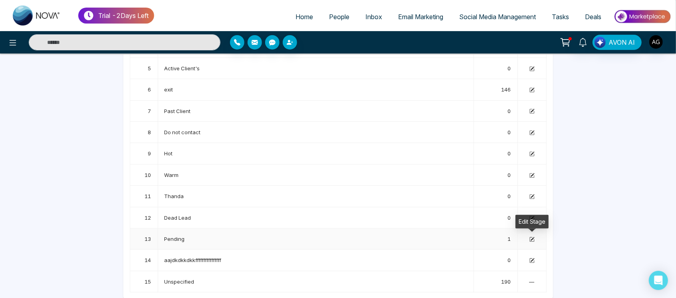
click at [533, 239] on icon at bounding box center [532, 239] width 5 height 5
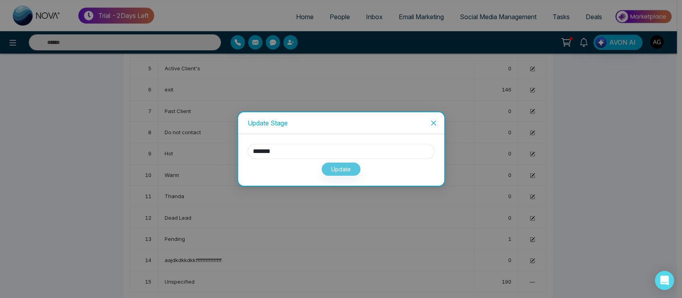
click at [303, 151] on input "*******" at bounding box center [341, 151] width 187 height 15
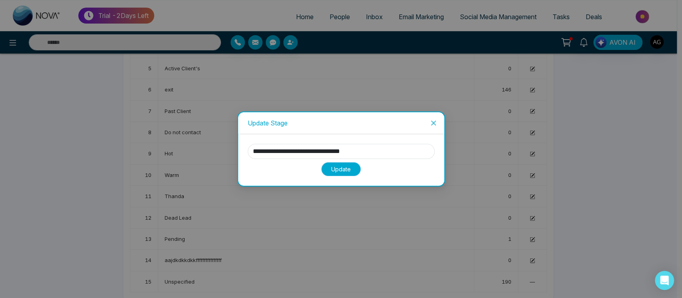
click at [348, 168] on button "Update" at bounding box center [341, 169] width 40 height 14
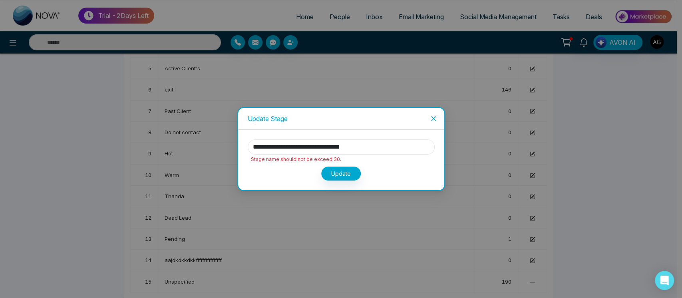
drag, startPoint x: 393, startPoint y: 144, endPoint x: 333, endPoint y: 149, distance: 59.7
click at [333, 149] on input "**********" at bounding box center [341, 146] width 187 height 15
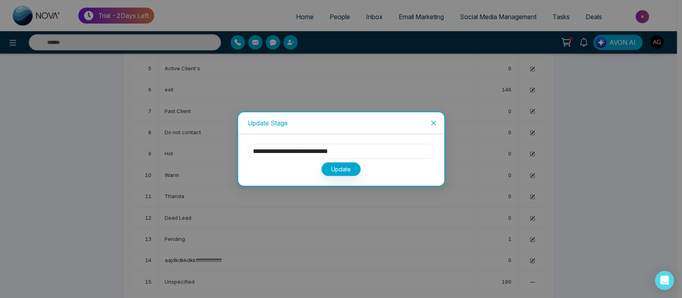
type input "**********"
click at [358, 169] on button "Update" at bounding box center [341, 169] width 40 height 14
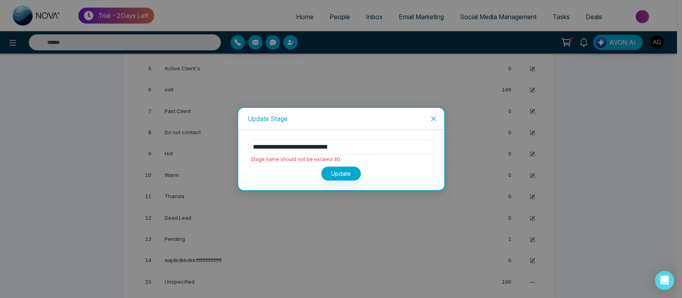
drag, startPoint x: 357, startPoint y: 143, endPoint x: 368, endPoint y: 151, distance: 13.5
click at [368, 151] on input "**********" at bounding box center [341, 146] width 187 height 15
drag, startPoint x: 351, startPoint y: 150, endPoint x: 325, endPoint y: 150, distance: 26.0
click at [325, 150] on input "**********" at bounding box center [341, 146] width 187 height 15
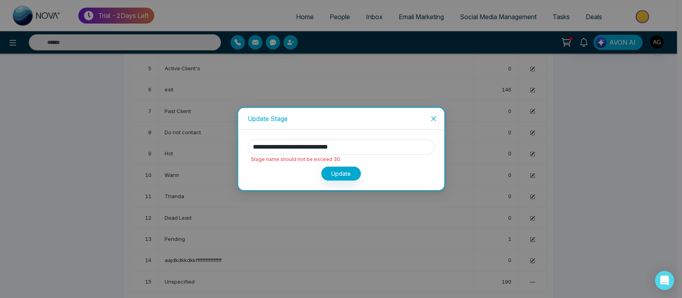
click at [435, 115] on icon "close" at bounding box center [433, 118] width 6 height 6
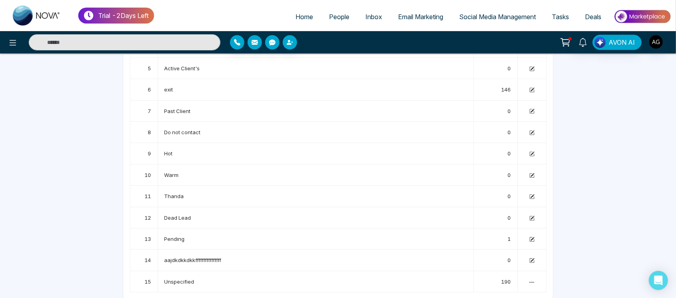
click at [335, 18] on span "People" at bounding box center [339, 17] width 20 height 8
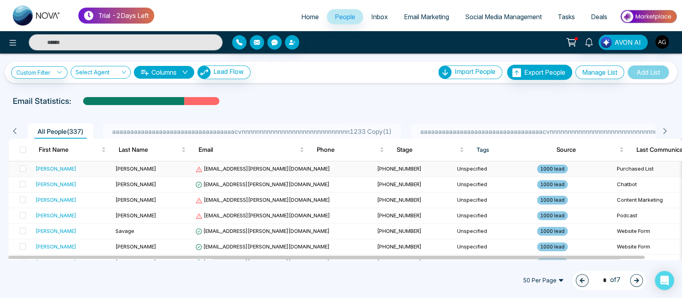
click at [374, 172] on td "[PHONE_NUMBER]" at bounding box center [414, 169] width 80 height 16
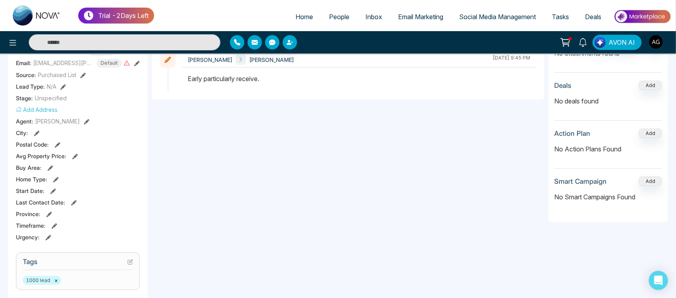
scroll to position [136, 0]
click at [51, 187] on icon at bounding box center [53, 190] width 6 height 6
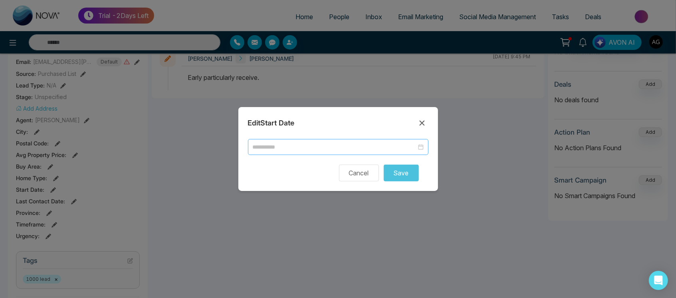
click at [331, 148] on input at bounding box center [335, 147] width 164 height 9
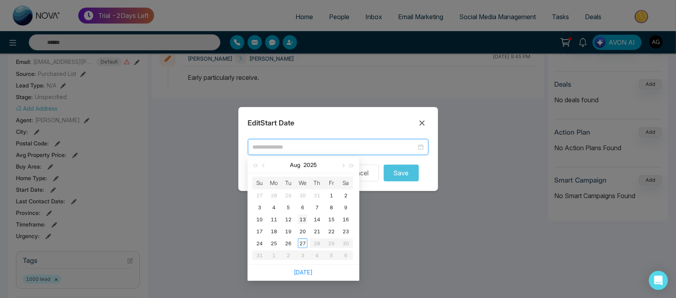
type input "**********"
click at [309, 222] on td "13" at bounding box center [303, 219] width 14 height 12
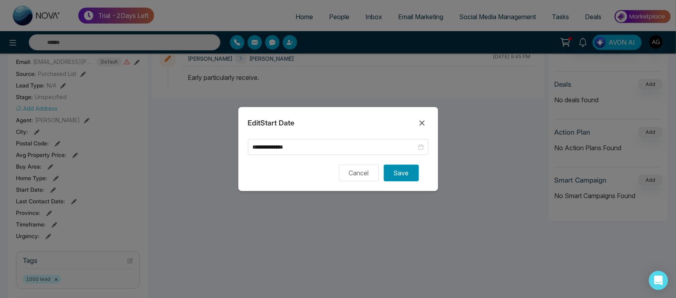
click at [415, 173] on button "Save" at bounding box center [401, 173] width 35 height 17
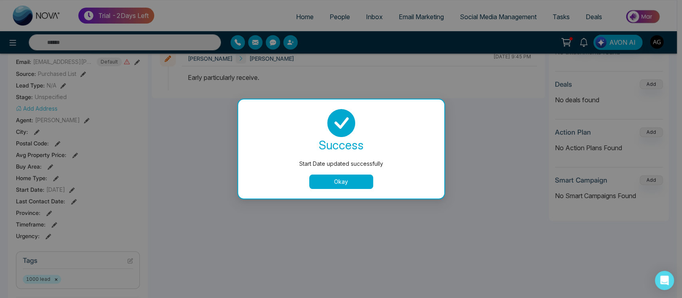
click at [351, 182] on button "Okay" at bounding box center [341, 182] width 64 height 14
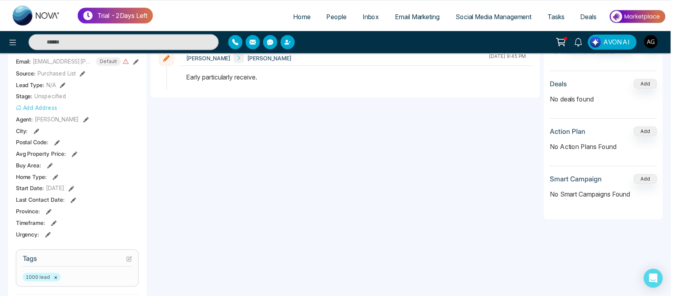
scroll to position [0, 164]
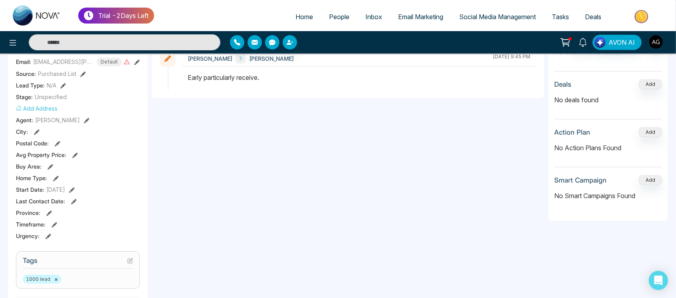
click at [71, 200] on icon at bounding box center [74, 202] width 6 height 6
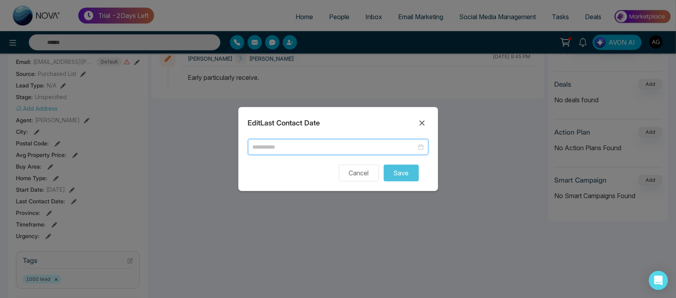
click at [343, 149] on input at bounding box center [335, 147] width 164 height 9
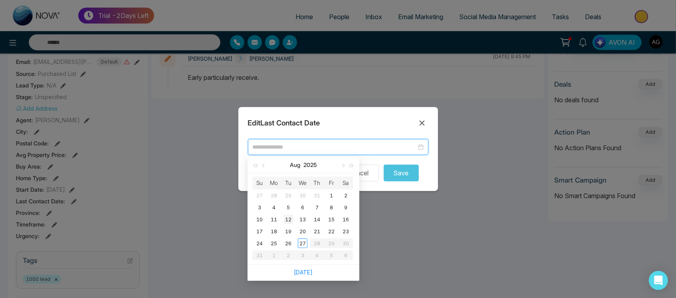
type input "**********"
click at [292, 216] on div "12" at bounding box center [289, 219] width 10 height 10
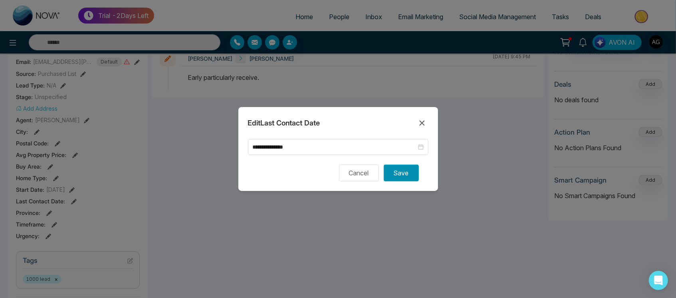
click at [409, 171] on button "Save" at bounding box center [401, 173] width 35 height 17
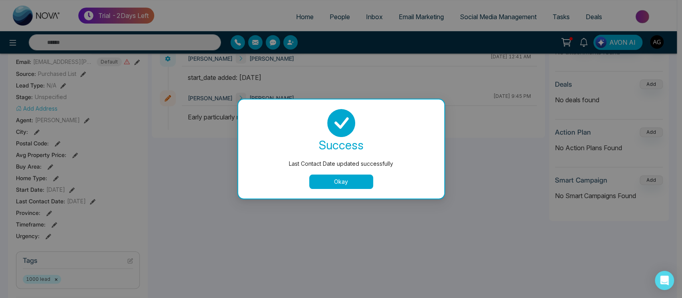
click at [350, 187] on button "Okay" at bounding box center [341, 182] width 64 height 14
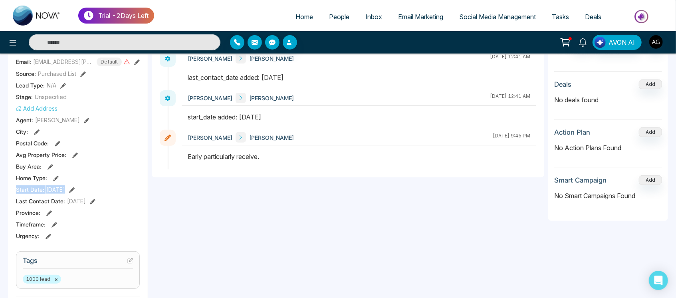
drag, startPoint x: 13, startPoint y: 190, endPoint x: 111, endPoint y: 186, distance: 98.3
click at [111, 186] on div "M H Michael Hines Added on August 26 2025 | 9:45 PM Last Connected: a few secon…" at bounding box center [78, 233] width 140 height 555
click at [111, 186] on div "Start Date : August 13, 2025" at bounding box center [78, 189] width 124 height 8
drag, startPoint x: 15, startPoint y: 202, endPoint x: 127, endPoint y: 201, distance: 112.2
click at [127, 201] on div "M H Michael Hines Added on August 26 2025 | 9:45 PM Last Connected: a few secon…" at bounding box center [78, 233] width 140 height 555
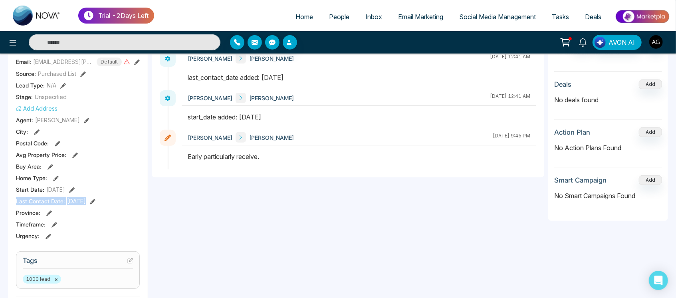
click at [127, 201] on div "Last Contact Date : August 12, 2025" at bounding box center [78, 201] width 124 height 8
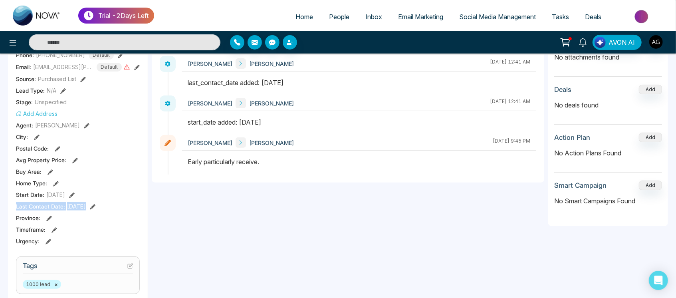
drag, startPoint x: 16, startPoint y: 205, endPoint x: 134, endPoint y: 206, distance: 118.2
click at [134, 206] on div "Last Contact Date : August 12, 2025" at bounding box center [78, 206] width 124 height 8
click at [200, 223] on div "**********" at bounding box center [348, 268] width 393 height 493
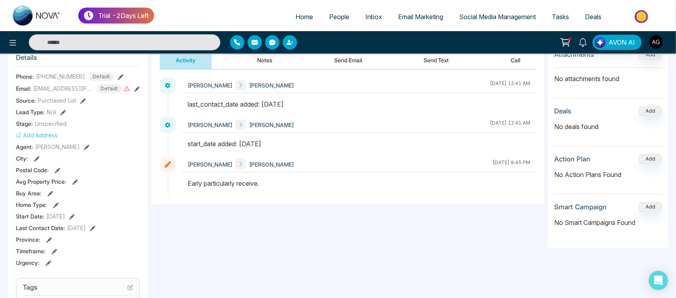
scroll to position [103, 0]
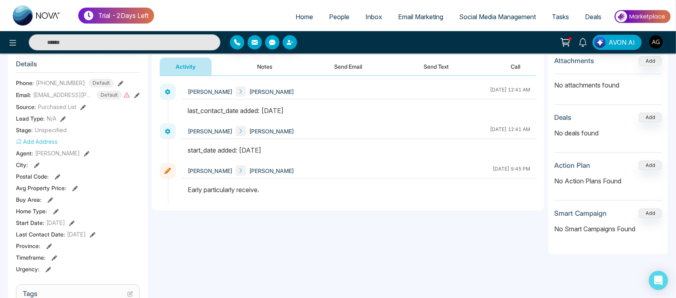
click at [79, 106] on div "Source: Purchased List" at bounding box center [78, 107] width 124 height 8
click at [80, 108] on icon at bounding box center [83, 108] width 6 height 6
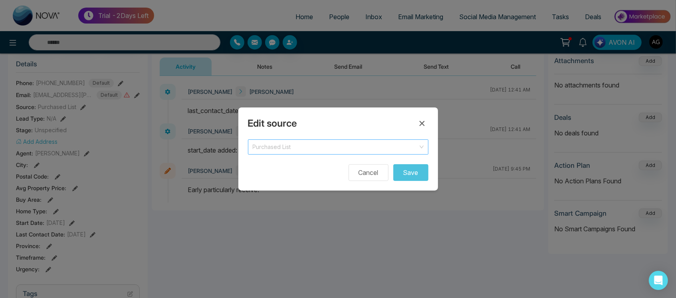
click at [339, 149] on span "Purchased List" at bounding box center [338, 146] width 171 height 11
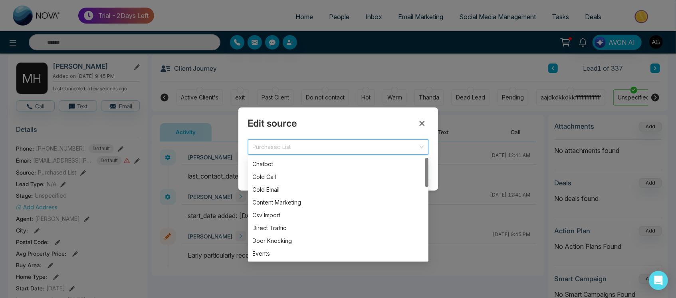
scroll to position [30, 0]
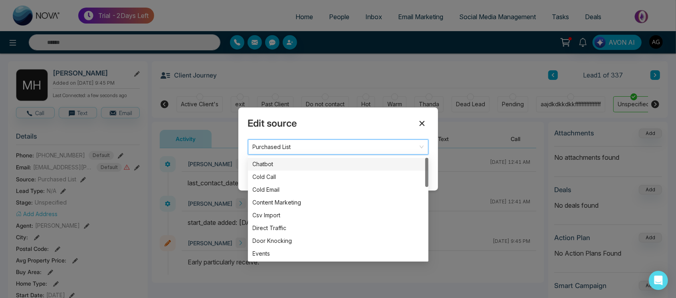
click at [417, 124] on icon at bounding box center [422, 124] width 10 height 10
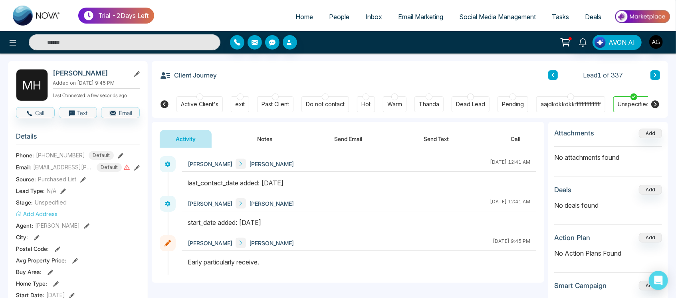
click at [496, 11] on link "Social Media Management" at bounding box center [497, 16] width 93 height 15
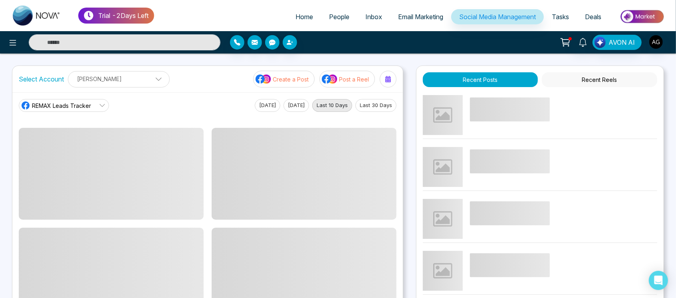
click at [276, 81] on p "Create a Post" at bounding box center [291, 79] width 36 height 8
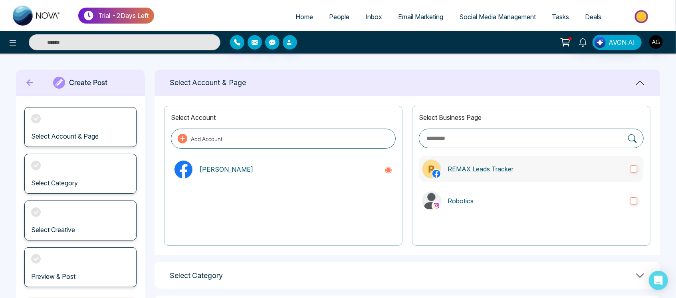
click at [506, 166] on p "REMAX Leads Tracker" at bounding box center [536, 169] width 176 height 10
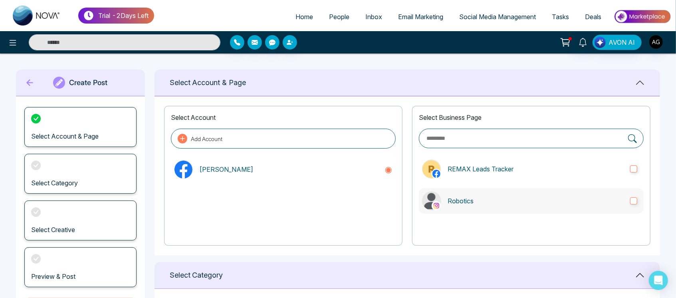
drag, startPoint x: 541, startPoint y: 236, endPoint x: 553, endPoint y: 207, distance: 30.6
click at [553, 207] on div "Select Business Page REMAX Leads Tracker Robotics" at bounding box center [531, 176] width 238 height 140
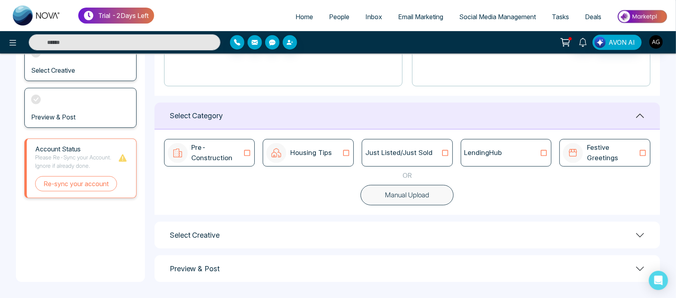
click at [440, 152] on icon at bounding box center [445, 153] width 10 height 8
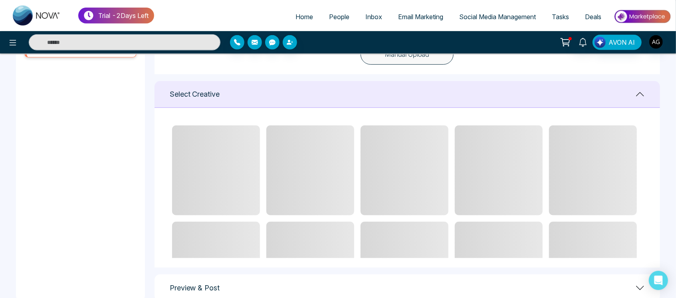
scroll to position [311, 0]
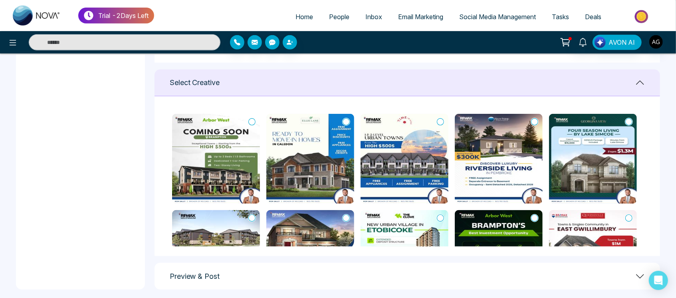
click at [441, 120] on icon at bounding box center [440, 122] width 7 height 8
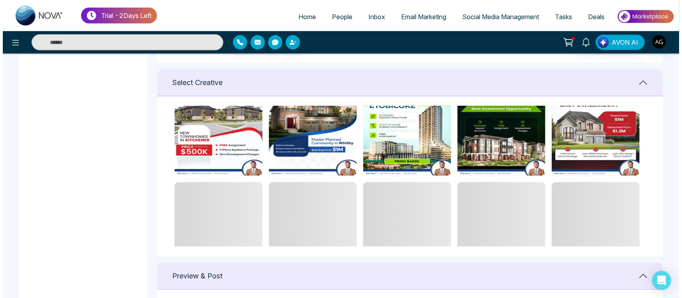
scroll to position [571, 0]
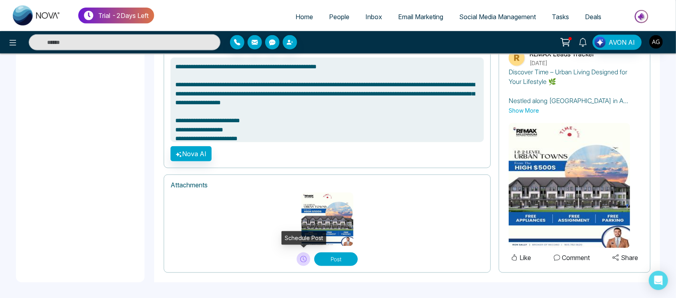
click at [307, 258] on button at bounding box center [304, 259] width 14 height 14
type textarea "**********"
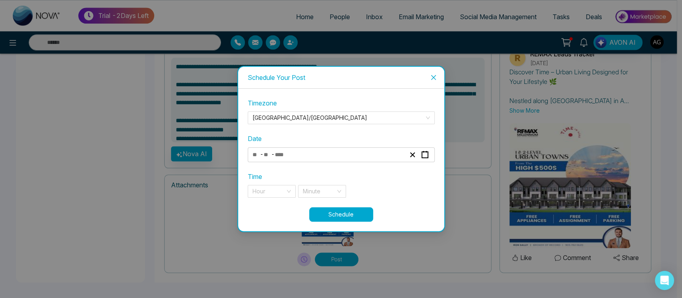
click at [367, 155] on div "- -" at bounding box center [328, 154] width 155 height 11
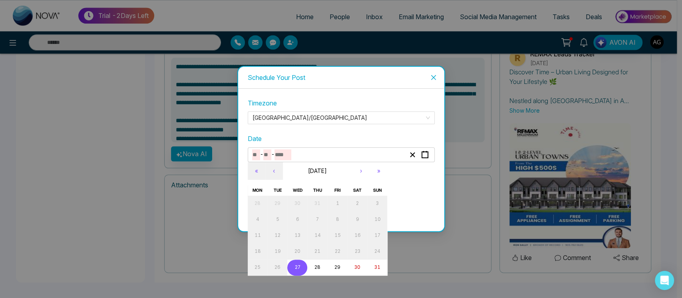
click at [298, 267] on abbr "27" at bounding box center [297, 267] width 6 height 6
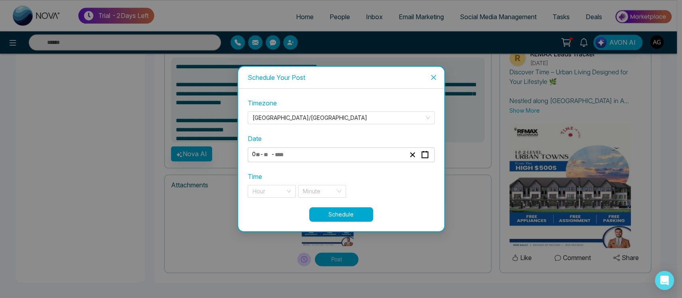
type input "*"
type input "**"
type input "****"
click at [285, 191] on div "Hour" at bounding box center [272, 191] width 48 height 13
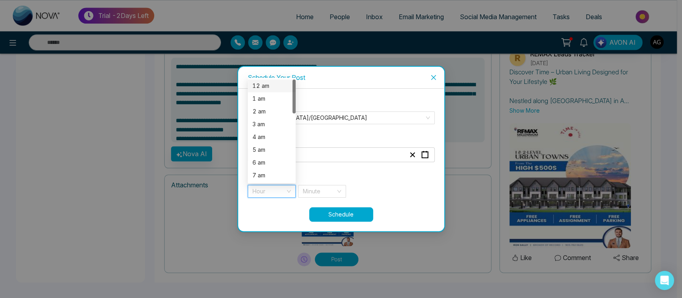
click at [270, 82] on div "12 am" at bounding box center [271, 85] width 38 height 9
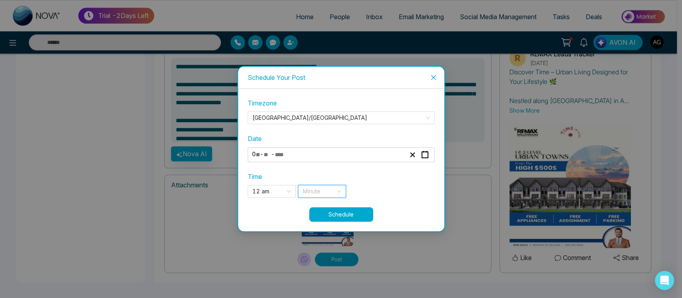
click at [333, 190] on input "search" at bounding box center [319, 191] width 33 height 12
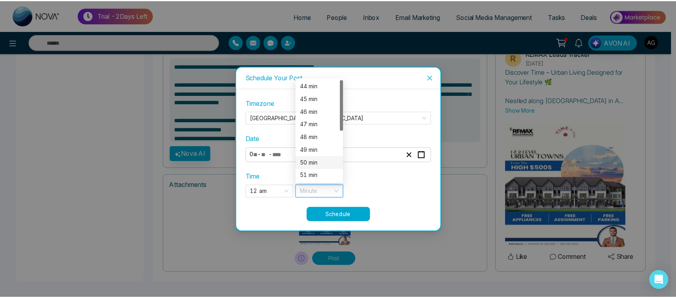
scroll to position [102, 0]
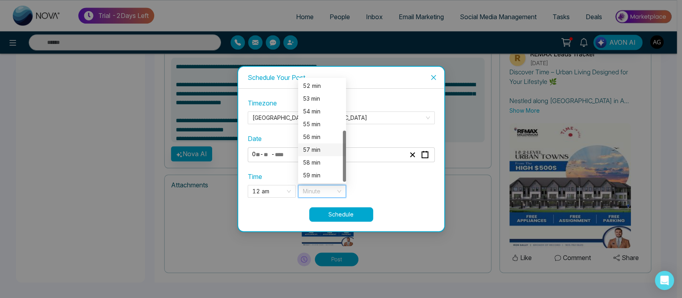
click at [307, 145] on div "57 min" at bounding box center [322, 149] width 38 height 9
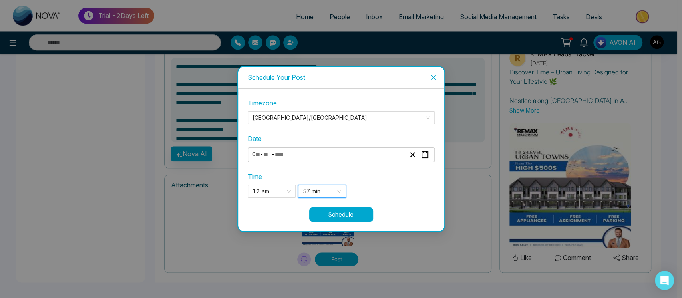
click at [343, 218] on button "Schedule" at bounding box center [341, 214] width 64 height 14
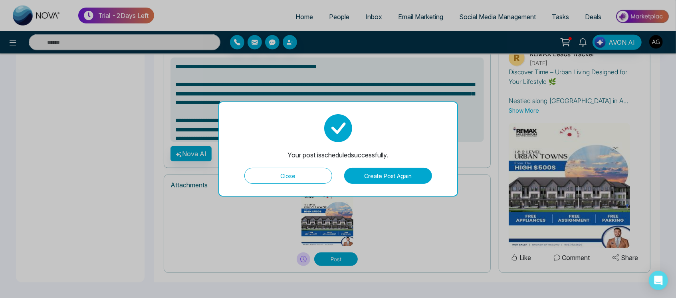
click at [308, 174] on button "Close" at bounding box center [288, 176] width 88 height 16
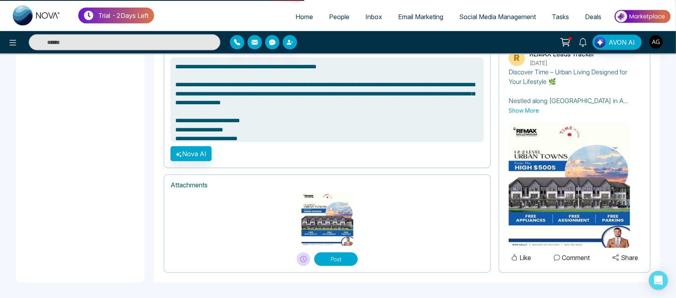
type textarea "**********"
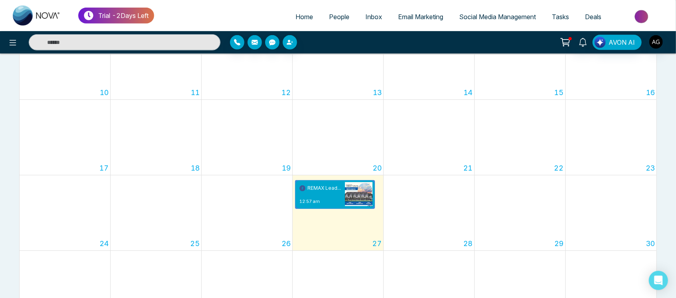
scroll to position [256, 0]
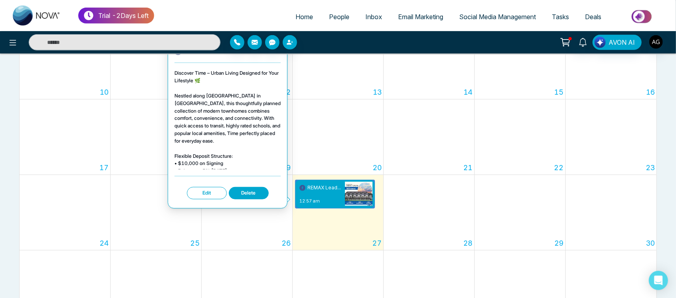
click at [194, 195] on button "Edit" at bounding box center [207, 193] width 40 height 12
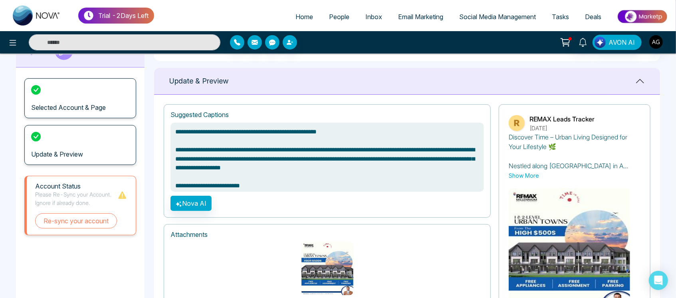
scroll to position [36, 0]
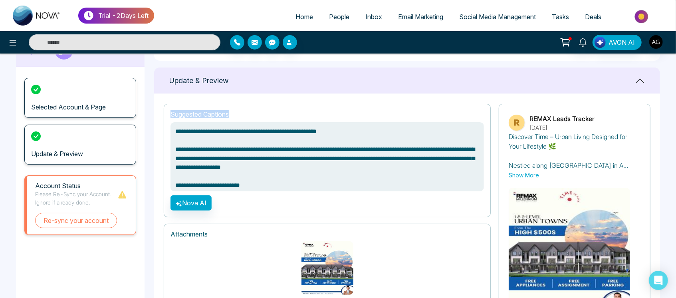
drag, startPoint x: 166, startPoint y: 118, endPoint x: 252, endPoint y: 113, distance: 86.8
click at [252, 113] on div "**********" at bounding box center [327, 160] width 327 height 113
click at [252, 113] on div "Suggested Captions" at bounding box center [327, 115] width 313 height 8
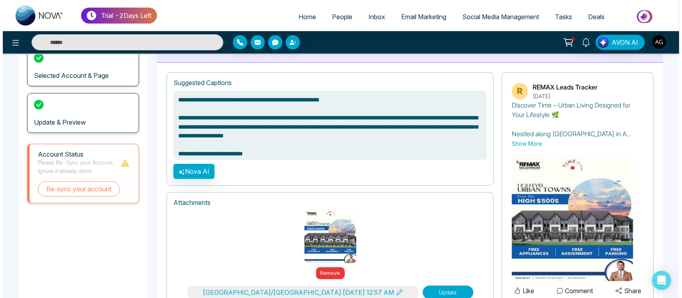
scroll to position [100, 0]
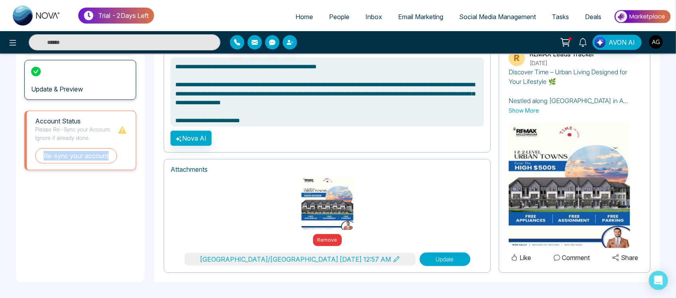
drag, startPoint x: 86, startPoint y: 146, endPoint x: 286, endPoint y: 133, distance: 200.1
click at [286, 133] on main "**********" at bounding box center [338, 125] width 676 height 345
click at [420, 254] on button "Update" at bounding box center [445, 259] width 51 height 14
type textarea "**********"
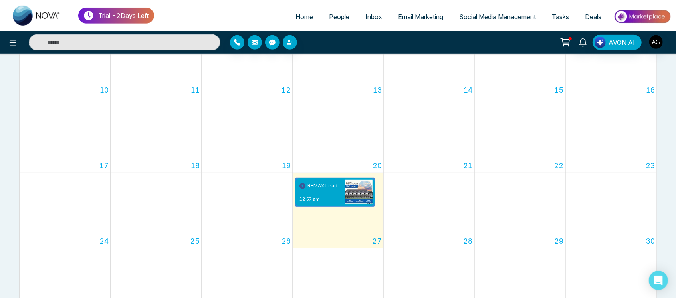
scroll to position [294, 0]
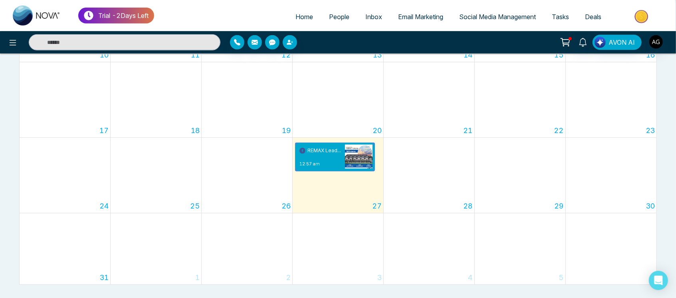
click at [499, 13] on span "Social Media Management" at bounding box center [497, 17] width 77 height 8
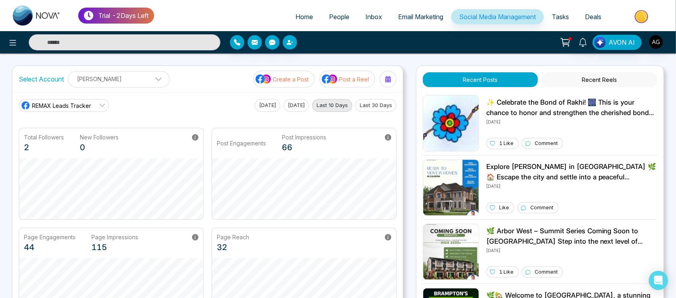
click at [94, 103] on link "REMAX Leads Tracker" at bounding box center [64, 105] width 90 height 13
click at [75, 138] on span "Robotics" at bounding box center [69, 141] width 67 height 9
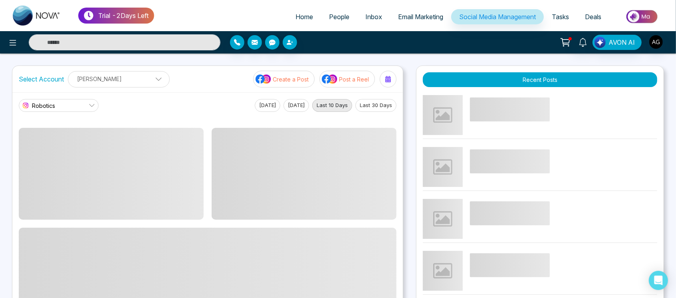
click at [71, 104] on link "Robotics" at bounding box center [59, 105] width 80 height 13
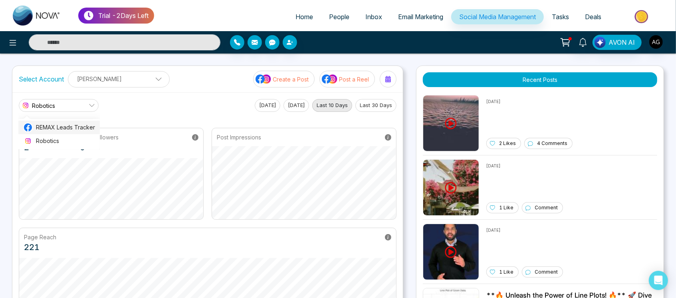
click at [73, 126] on span "REMAX Leads Tracker" at bounding box center [65, 127] width 59 height 9
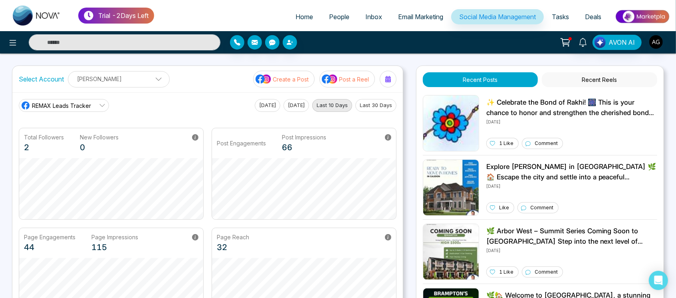
click at [75, 107] on span "REMAX Leads Tracker" at bounding box center [61, 105] width 59 height 8
click at [78, 133] on li "REMAX Leads Tracker" at bounding box center [63, 128] width 90 height 14
click at [89, 108] on span "REMAX Leads Tracker" at bounding box center [61, 105] width 59 height 8
click at [92, 146] on li "Robotics" at bounding box center [63, 141] width 90 height 14
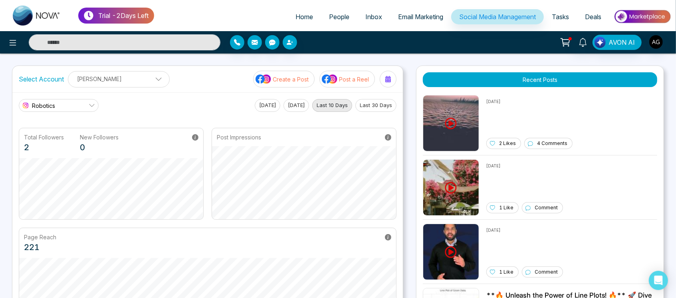
click at [430, 18] on span "Email Marketing" at bounding box center [420, 17] width 45 height 8
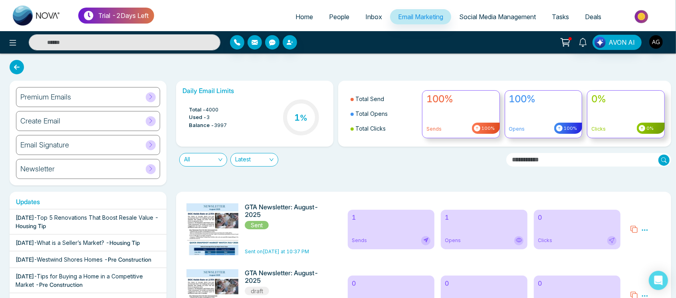
scroll to position [13, 0]
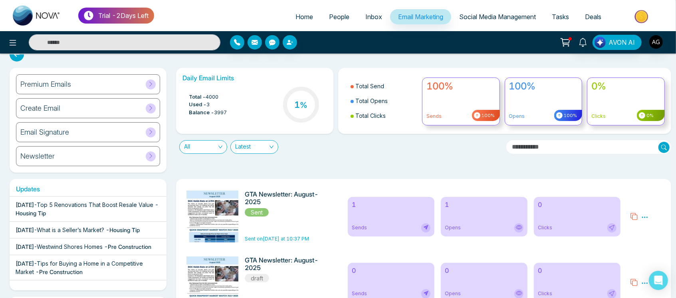
click at [308, 18] on link "Home" at bounding box center [305, 16] width 34 height 15
select select "*"
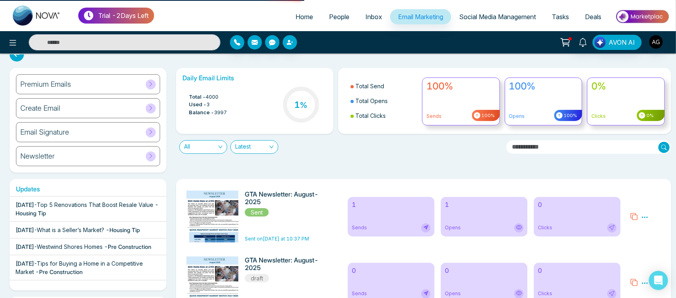
select select "*"
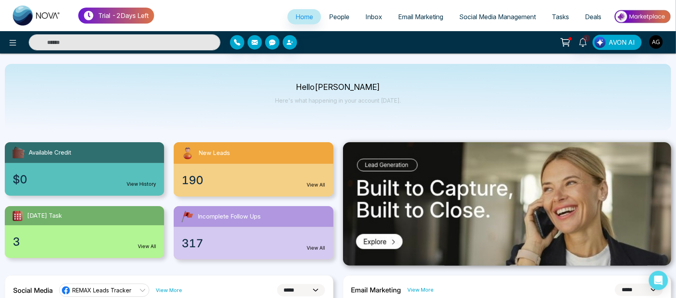
drag, startPoint x: 397, startPoint y: 112, endPoint x: 409, endPoint y: 109, distance: 12.4
click at [409, 109] on div "Hello Anit Gupta Here's what happening in your account today." at bounding box center [338, 97] width 666 height 66
drag, startPoint x: 312, startPoint y: 83, endPoint x: 403, endPoint y: 111, distance: 95.1
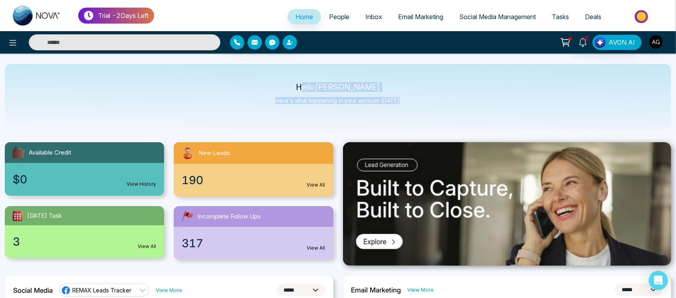
click at [403, 111] on div "Hello Anit Gupta Here's what happening in your account today." at bounding box center [338, 97] width 666 height 66
drag, startPoint x: 403, startPoint y: 104, endPoint x: 290, endPoint y: 89, distance: 114.1
click at [290, 89] on div "Hello Anit Gupta Here's what happening in your account today." at bounding box center [338, 97] width 666 height 66
click at [290, 89] on p "Hello Anit Gupta" at bounding box center [338, 87] width 126 height 7
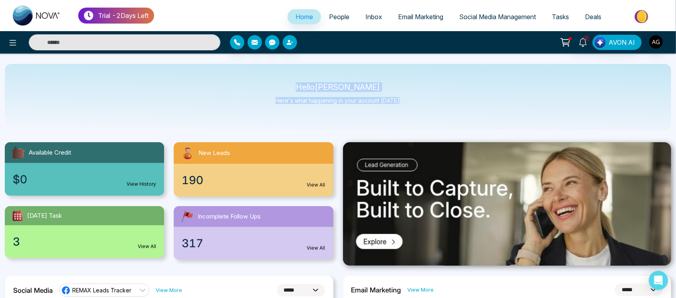
drag, startPoint x: 301, startPoint y: 89, endPoint x: 402, endPoint y: 111, distance: 103.1
click at [402, 111] on div "Hello Anit Gupta Here's what happening in your account today." at bounding box center [338, 97] width 666 height 66
click at [319, 104] on div "Hello Anit Gupta Here's what happening in your account today." at bounding box center [338, 97] width 126 height 26
drag, startPoint x: 300, startPoint y: 85, endPoint x: 412, endPoint y: 99, distance: 113.1
click at [412, 99] on div "Hello Anit Gupta Here's what happening in your account today." at bounding box center [338, 97] width 666 height 66
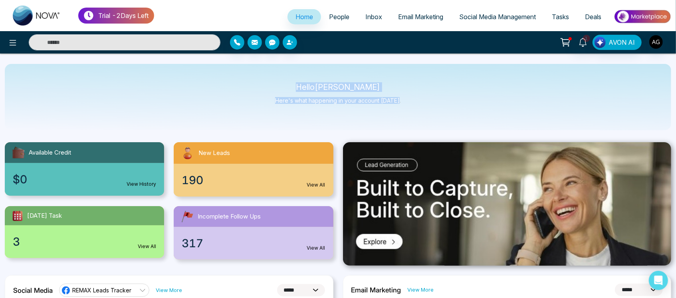
click at [412, 99] on div "Hello Anit Gupta Here's what happening in your account today." at bounding box center [338, 97] width 666 height 66
drag, startPoint x: 412, startPoint y: 99, endPoint x: 288, endPoint y: 75, distance: 126.5
click at [288, 75] on div "Hello Anit Gupta Here's what happening in your account today." at bounding box center [338, 97] width 666 height 66
click at [623, 42] on span "AVON AI" at bounding box center [622, 43] width 26 height 10
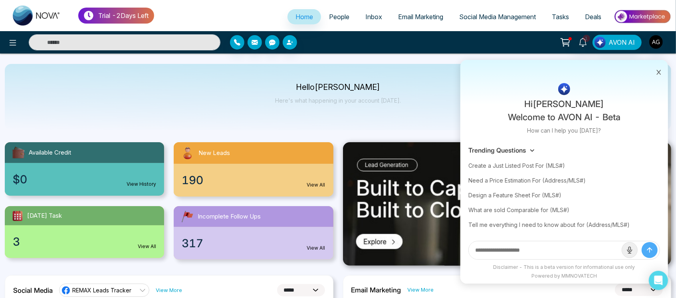
click at [520, 251] on input "text" at bounding box center [545, 250] width 153 height 18
click at [546, 162] on div "Create a Just Listed Post For (MLS#)" at bounding box center [564, 165] width 192 height 15
type input "**********"
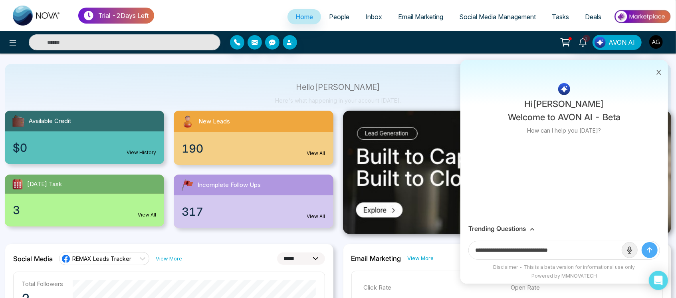
scroll to position [38, 0]
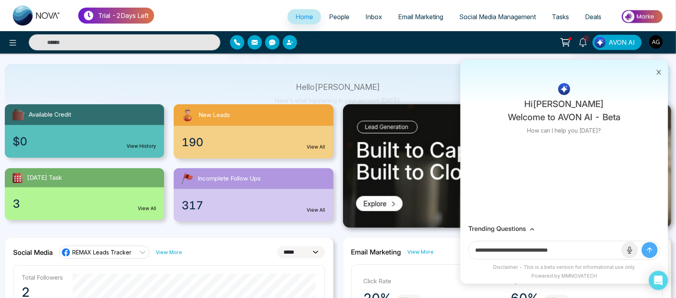
click at [651, 250] on icon "submit" at bounding box center [650, 250] width 8 height 8
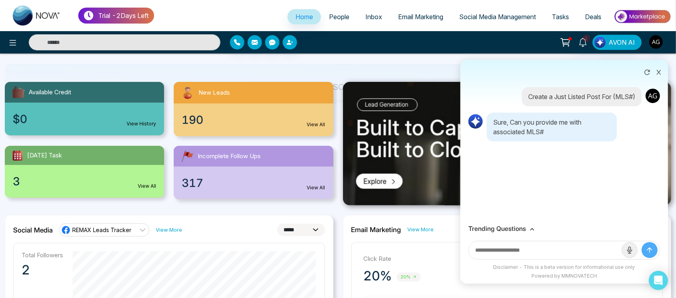
scroll to position [61, 0]
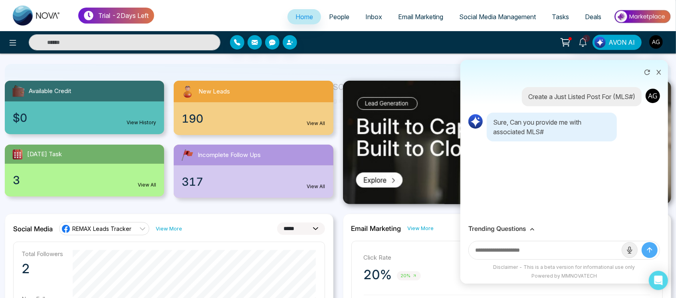
click at [651, 70] on icon at bounding box center [647, 72] width 8 height 8
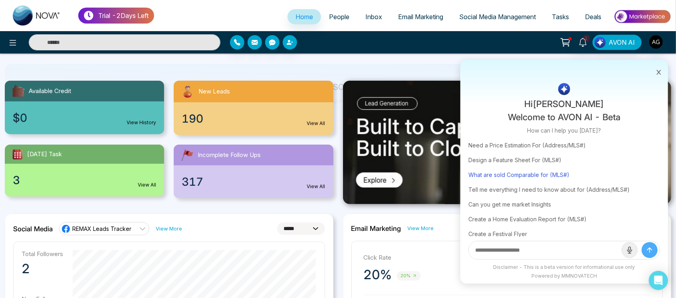
scroll to position [44, 0]
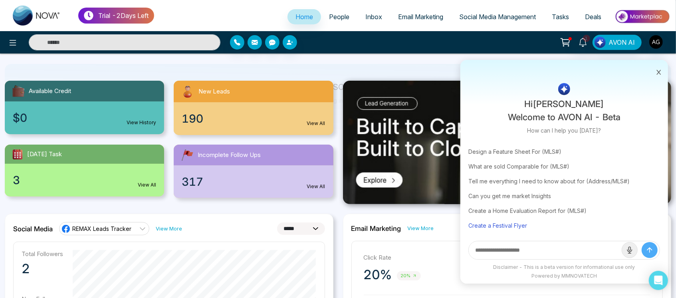
click at [511, 220] on div "Create a Festival Flyer" at bounding box center [564, 225] width 192 height 15
type input "**********"
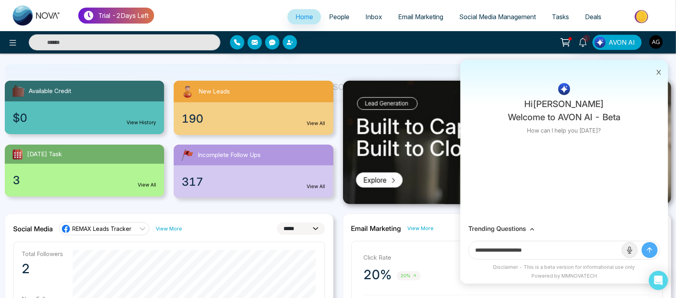
scroll to position [0, 0]
click at [644, 250] on button "submit" at bounding box center [650, 250] width 16 height 16
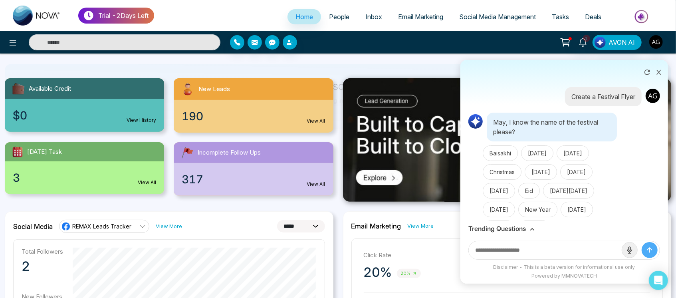
scroll to position [40, 0]
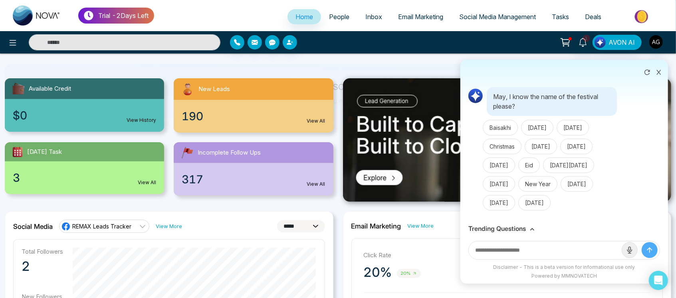
click at [510, 244] on input "text" at bounding box center [545, 250] width 153 height 18
type input "**********"
click at [642, 242] on button "submit" at bounding box center [650, 250] width 16 height 16
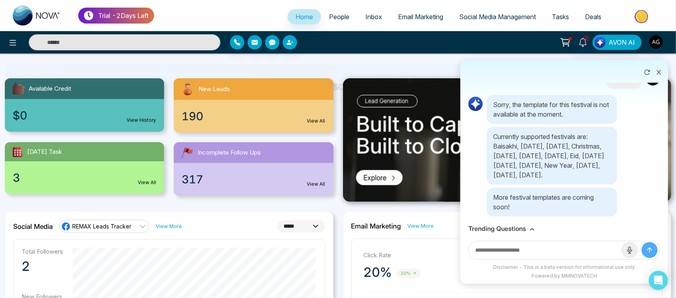
scroll to position [206, 0]
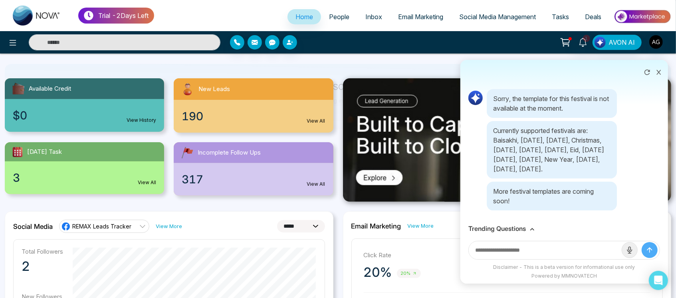
drag, startPoint x: 488, startPoint y: 126, endPoint x: 593, endPoint y: 177, distance: 116.6
click at [593, 177] on p "Currently supported festivals are: Baisakhi, Boxing Day, Canada Day, Christmas,…" at bounding box center [552, 150] width 130 height 58
click at [480, 103] on div "Sorry, the template for this festival is not available at the moment. Currently…" at bounding box center [564, 149] width 192 height 121
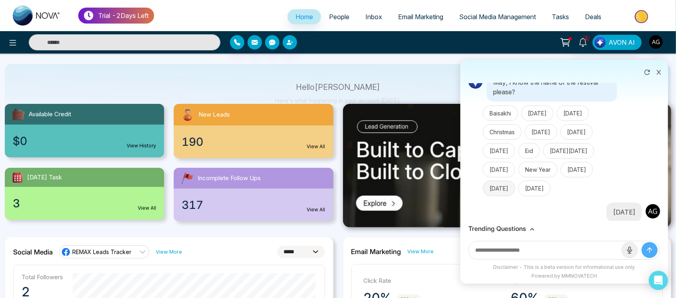
scroll to position [39, 0]
click at [662, 74] on button at bounding box center [659, 71] width 10 height 15
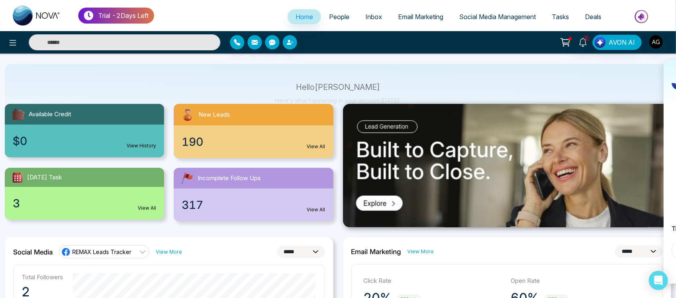
scroll to position [0, 0]
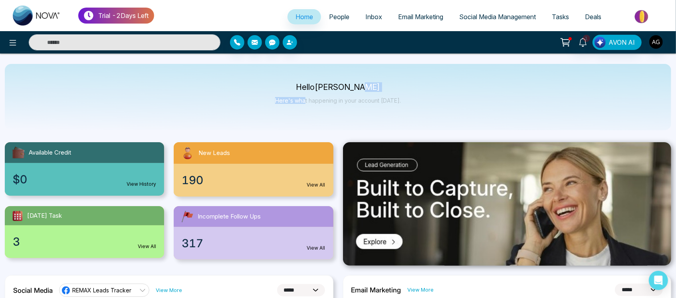
drag, startPoint x: 306, startPoint y: 92, endPoint x: 395, endPoint y: 103, distance: 89.8
click at [395, 103] on div "Hello Anit Gupta Here's what happening in your account today." at bounding box center [338, 97] width 126 height 26
click at [395, 103] on p "Here's what happening in your account [DATE]." at bounding box center [338, 100] width 126 height 7
drag, startPoint x: 298, startPoint y: 92, endPoint x: 394, endPoint y: 99, distance: 96.5
click at [394, 99] on div "Hello Anit Gupta Here's what happening in your account today." at bounding box center [338, 97] width 126 height 26
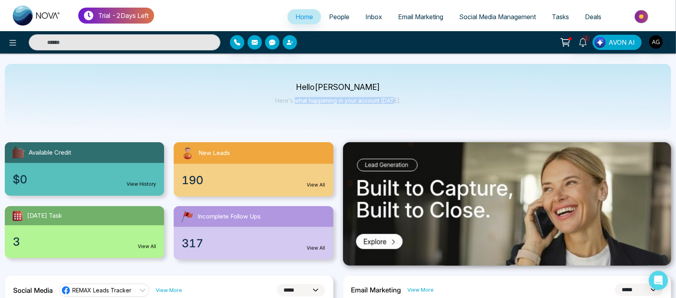
click at [394, 99] on p "Here's what happening in your account [DATE]." at bounding box center [338, 100] width 126 height 7
drag, startPoint x: 305, startPoint y: 83, endPoint x: 415, endPoint y: 111, distance: 113.1
click at [415, 111] on div "Hello Anit Gupta Here's what happening in your account today." at bounding box center [338, 97] width 666 height 66
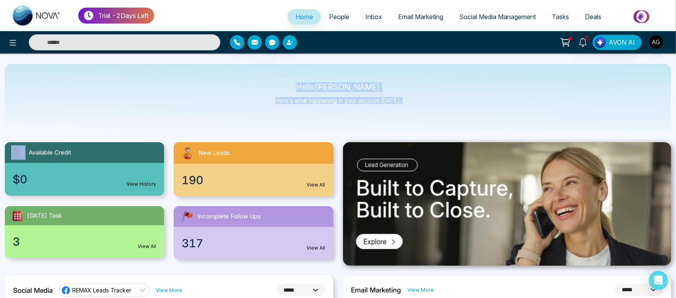
drag, startPoint x: 415, startPoint y: 111, endPoint x: 296, endPoint y: 87, distance: 122.0
click at [296, 87] on div "Hello Anit Gupta Here's what happening in your account today." at bounding box center [338, 97] width 666 height 66
click at [302, 86] on p "Hello Anit Gupta" at bounding box center [338, 87] width 126 height 7
drag, startPoint x: 302, startPoint y: 86, endPoint x: 401, endPoint y: 104, distance: 100.7
click at [401, 104] on div "Hello Anit Gupta Here's what happening in your account today." at bounding box center [338, 97] width 666 height 66
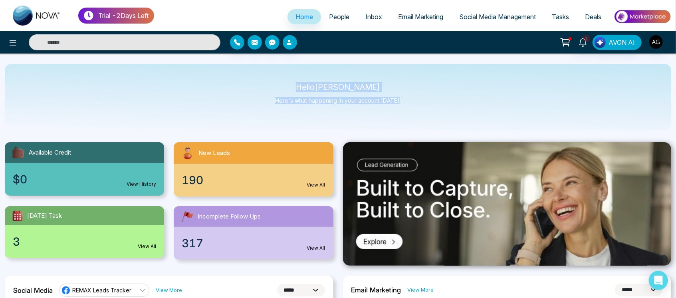
click at [401, 104] on div "Hello Anit Gupta Here's what happening in your account today." at bounding box center [338, 97] width 666 height 66
drag, startPoint x: 401, startPoint y: 104, endPoint x: 300, endPoint y: 88, distance: 102.0
click at [300, 88] on div "Hello Anit Gupta Here's what happening in your account today." at bounding box center [338, 97] width 666 height 66
click at [300, 88] on p "Hello Anit Gupta" at bounding box center [338, 87] width 126 height 7
drag, startPoint x: 308, startPoint y: 83, endPoint x: 414, endPoint y: 101, distance: 106.9
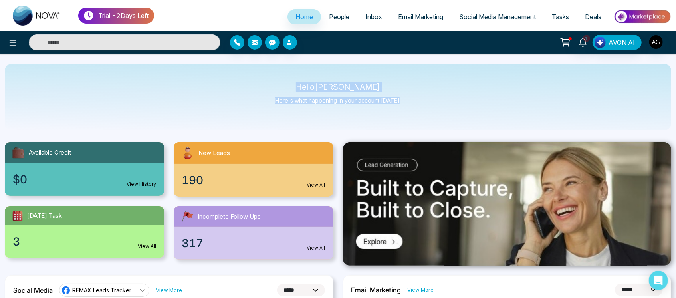
click at [414, 101] on div "Hello Anit Gupta Here's what happening in your account today." at bounding box center [338, 97] width 666 height 66
drag, startPoint x: 414, startPoint y: 101, endPoint x: 278, endPoint y: 78, distance: 137.8
click at [278, 78] on div "Hello Anit Gupta Here's what happening in your account today." at bounding box center [338, 97] width 666 height 66
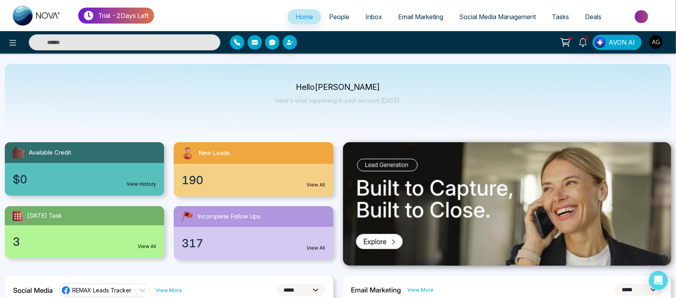
click at [559, 15] on span "Tasks" at bounding box center [560, 17] width 17 height 8
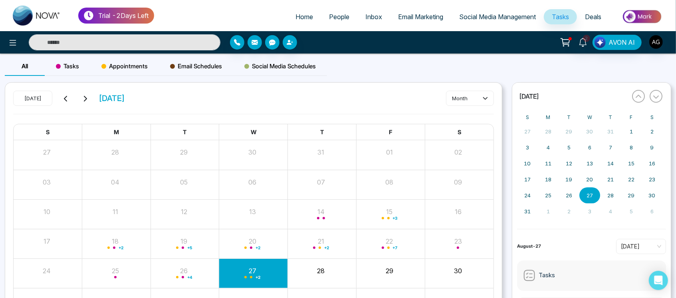
click at [140, 63] on span "Appointments" at bounding box center [124, 66] width 46 height 10
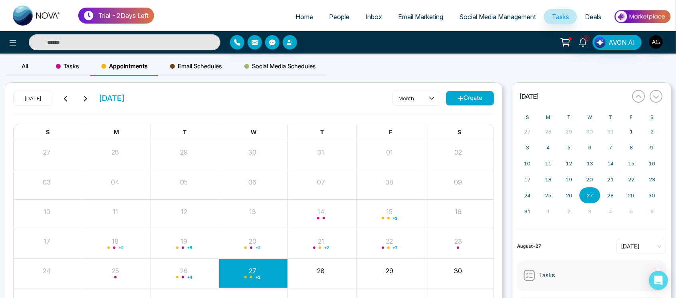
scroll to position [57, 0]
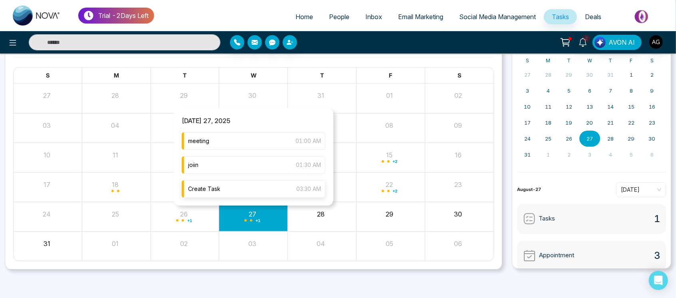
click at [251, 192] on div "Create Task 03:30 AM" at bounding box center [254, 189] width 144 height 18
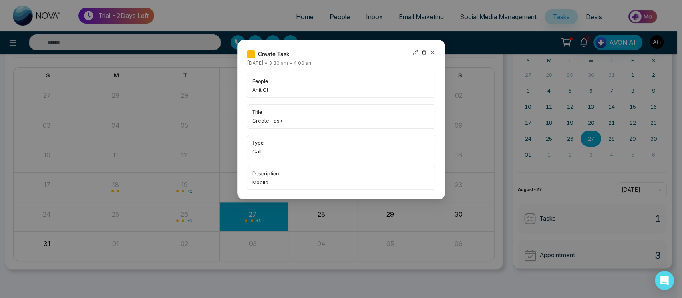
click at [413, 52] on icon at bounding box center [415, 53] width 6 height 6
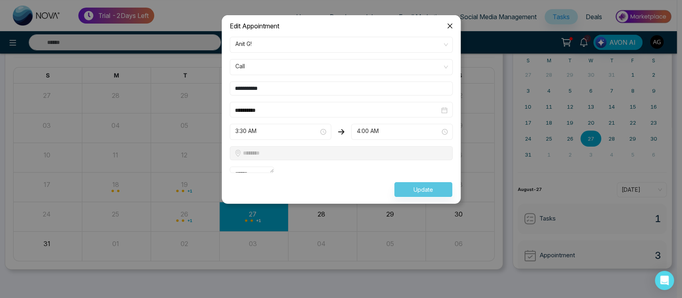
drag, startPoint x: 274, startPoint y: 82, endPoint x: 206, endPoint y: 97, distance: 68.8
click at [206, 97] on div "**********" at bounding box center [341, 156] width 682 height 283
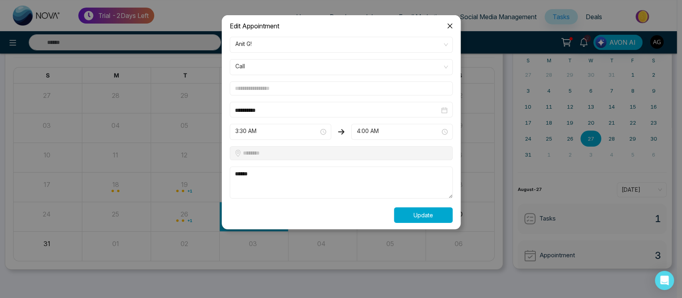
click at [434, 217] on button "Update" at bounding box center [423, 215] width 59 height 16
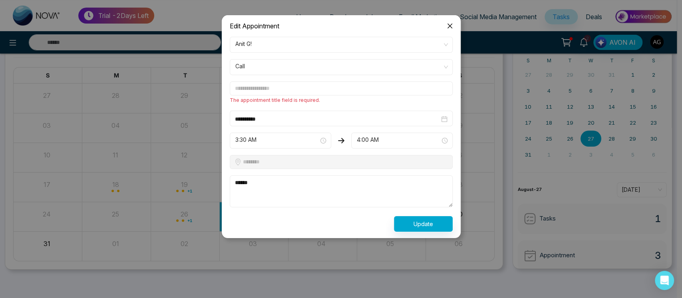
click at [450, 26] on icon "close" at bounding box center [449, 26] width 6 height 6
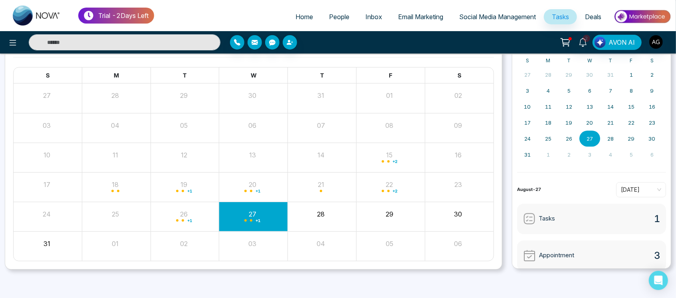
click at [460, 17] on span "Social Media Management" at bounding box center [497, 17] width 77 height 8
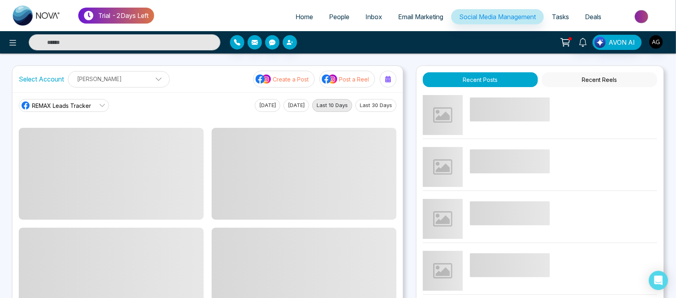
click at [298, 77] on p "Create a Post" at bounding box center [291, 79] width 36 height 8
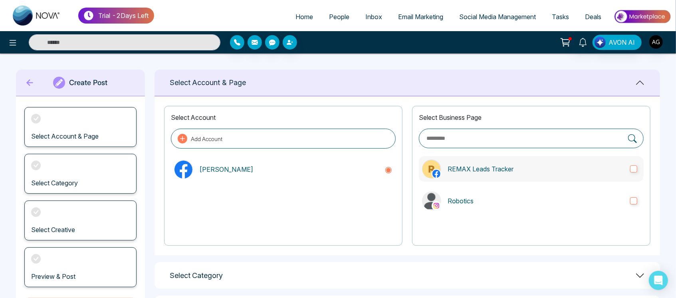
drag, startPoint x: 489, startPoint y: 185, endPoint x: 514, endPoint y: 174, distance: 27.7
click at [514, 174] on div "Select Business Page REMAX Leads Tracker Robotics" at bounding box center [531, 176] width 238 height 140
click at [514, 174] on label "REMAX Leads Tracker" at bounding box center [531, 169] width 225 height 26
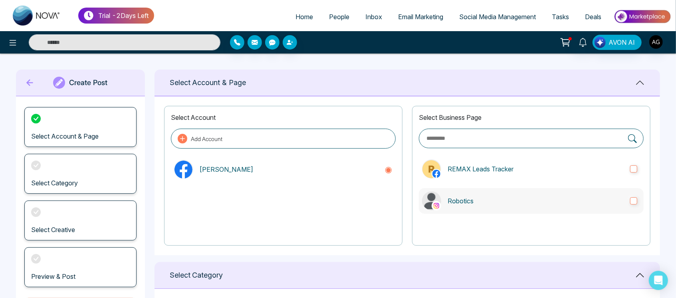
click at [529, 198] on p "Robotics" at bounding box center [536, 201] width 176 height 10
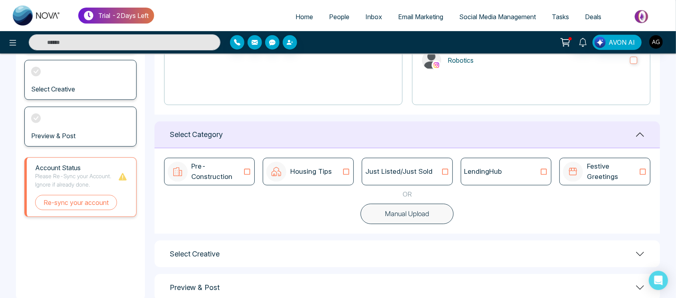
scroll to position [141, 0]
click at [516, 166] on div "LendingHub" at bounding box center [506, 171] width 84 height 10
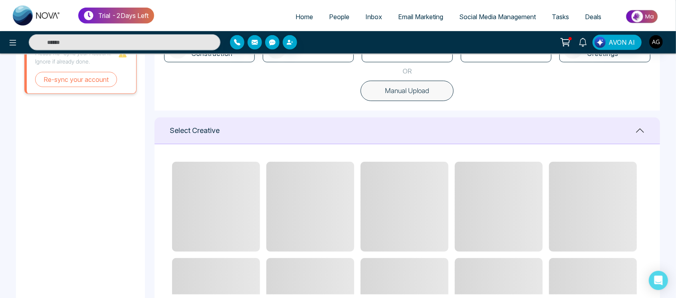
scroll to position [61, 0]
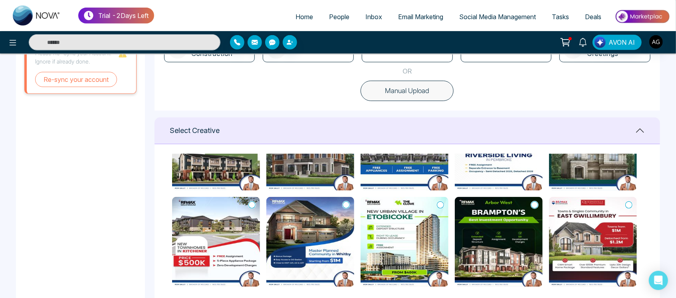
click at [346, 201] on icon at bounding box center [346, 205] width 7 height 8
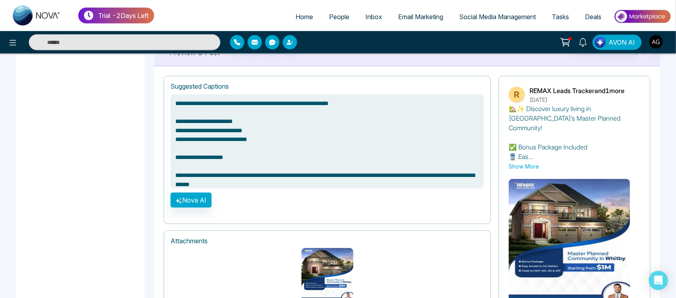
scroll to position [581, 0]
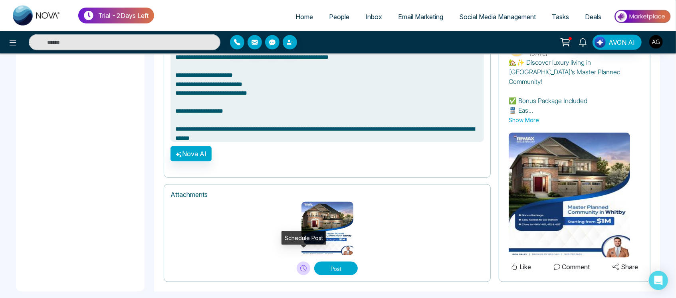
click at [304, 265] on icon at bounding box center [303, 268] width 6 height 6
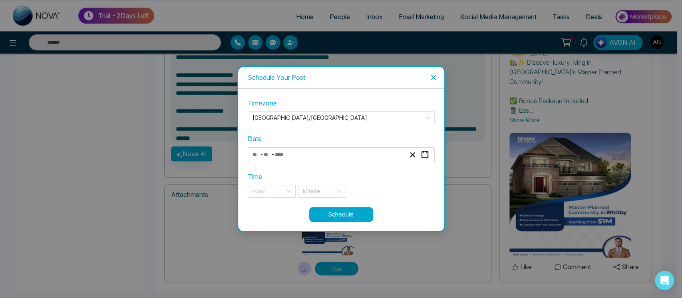
click at [337, 159] on div "- -" at bounding box center [328, 154] width 155 height 11
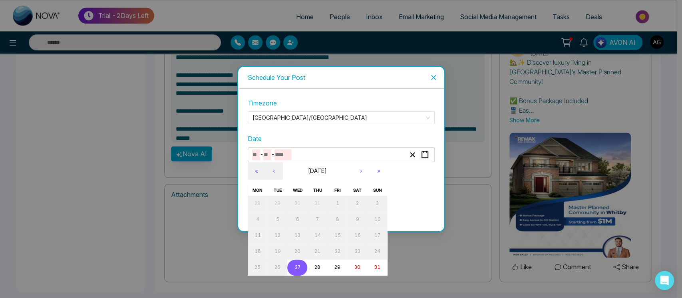
type textarea "**********"
click at [299, 265] on abbr "27" at bounding box center [297, 267] width 6 height 6
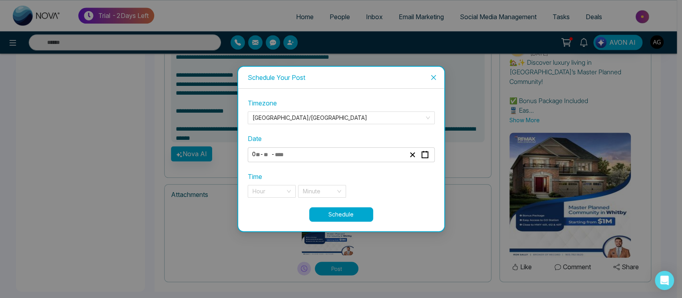
type input "*"
type input "**"
type input "****"
click at [278, 194] on input "search" at bounding box center [268, 191] width 33 height 12
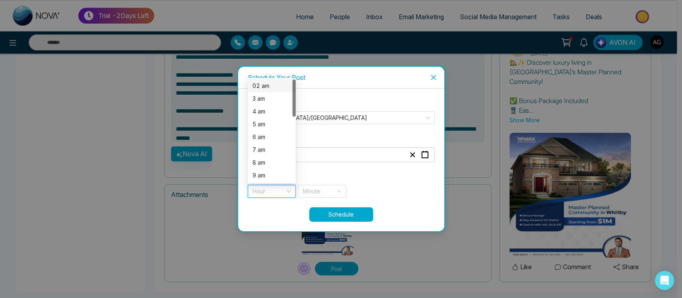
click at [278, 88] on div "02 am" at bounding box center [271, 85] width 38 height 9
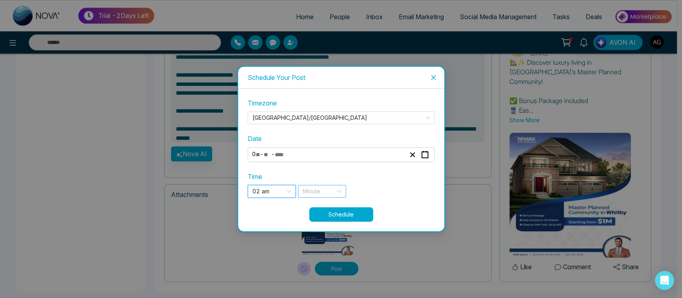
click at [341, 193] on div "Minute" at bounding box center [322, 191] width 48 height 13
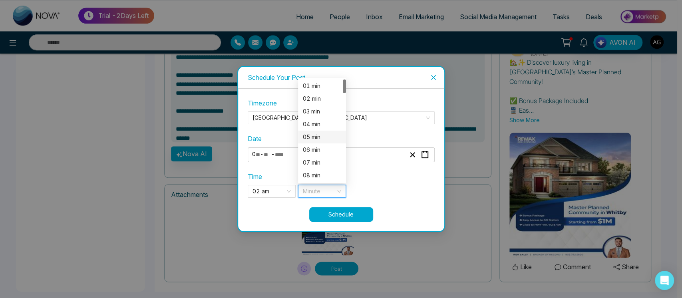
click at [320, 131] on div "05 min" at bounding box center [322, 137] width 48 height 13
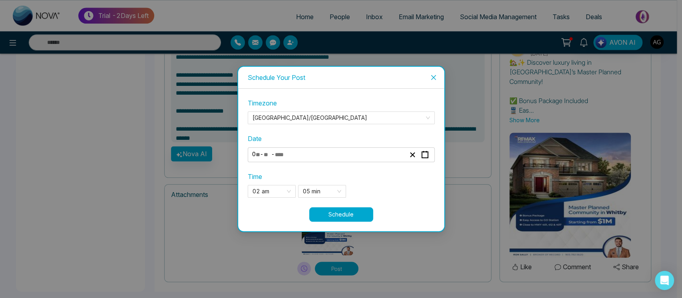
click at [339, 215] on button "Schedule" at bounding box center [341, 214] width 64 height 14
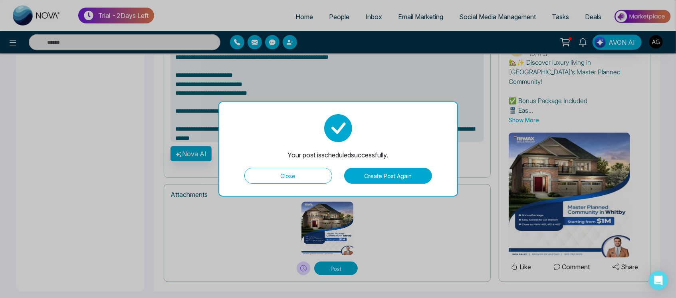
click at [315, 175] on button "Close" at bounding box center [288, 176] width 88 height 16
type textarea "**********"
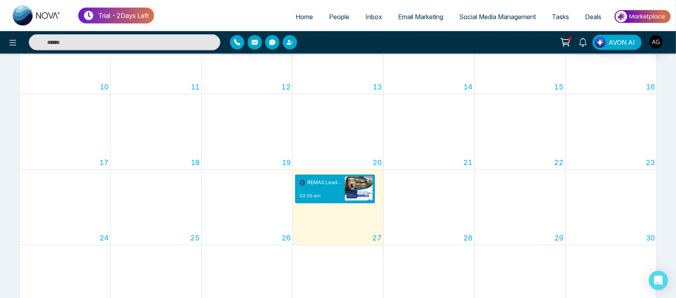
scroll to position [269, 0]
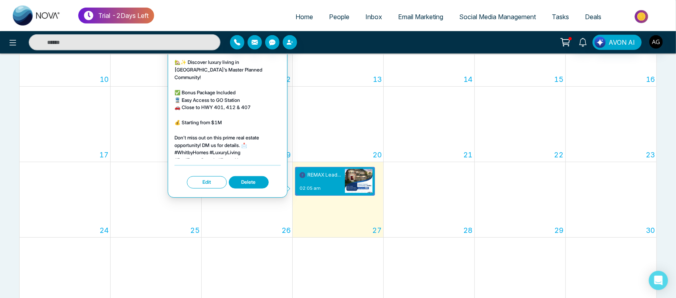
click at [219, 176] on button "Edit" at bounding box center [207, 182] width 40 height 12
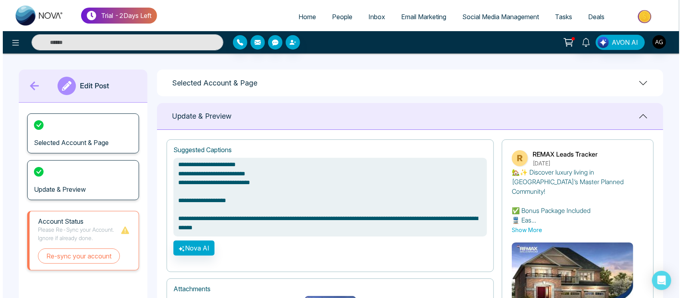
scroll to position [110, 0]
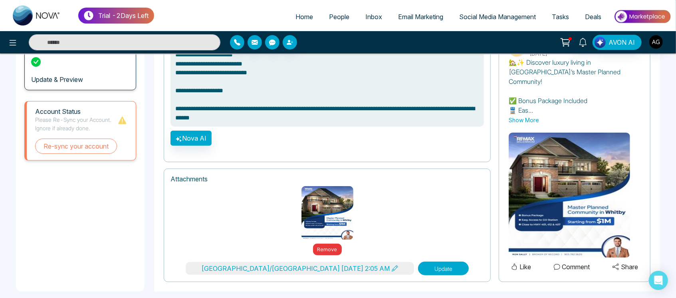
click at [418, 262] on button "Update" at bounding box center [443, 269] width 51 height 14
type textarea "**********"
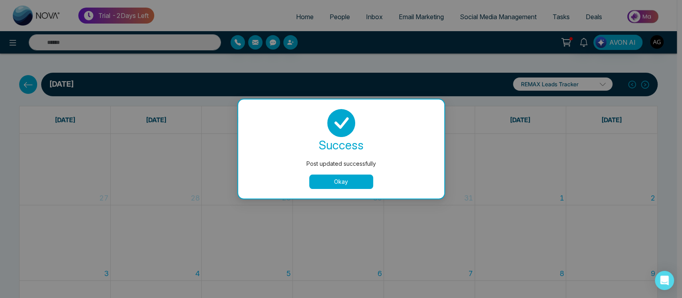
click at [340, 180] on button "Okay" at bounding box center [341, 182] width 64 height 14
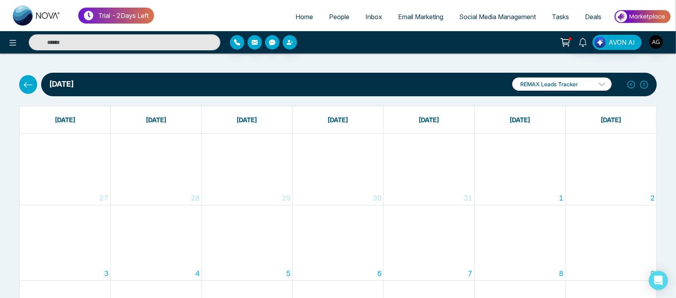
click at [22, 94] on div "[DATE] REMAX Leads Tracker REMAX Leads Tracker Robotics Add Social Accounts" at bounding box center [337, 85] width 647 height 24
click at [35, 81] on button at bounding box center [28, 84] width 18 height 18
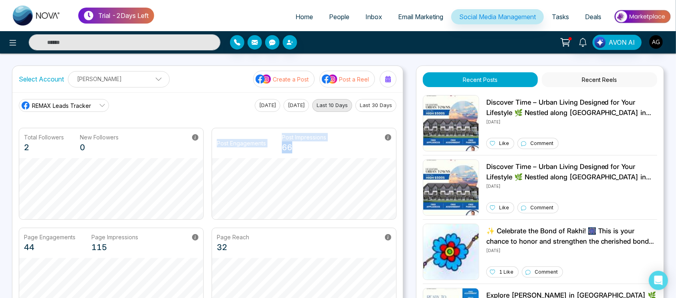
drag, startPoint x: 217, startPoint y: 148, endPoint x: 351, endPoint y: 145, distance: 134.6
click at [351, 145] on div "Post Engagements Post Impressions 66" at bounding box center [304, 143] width 184 height 30
drag, startPoint x: 274, startPoint y: 136, endPoint x: 390, endPoint y: 137, distance: 115.8
click at [390, 137] on div "Post Engagements Post Impressions 66" at bounding box center [304, 143] width 184 height 30
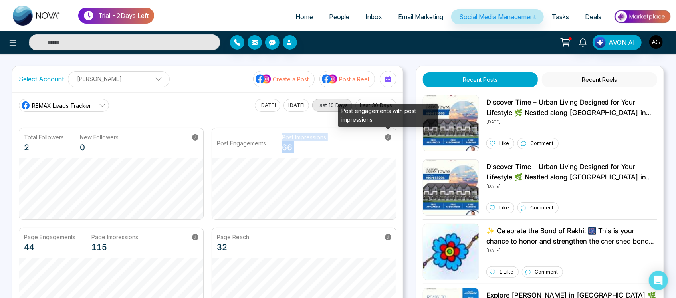
click at [390, 137] on icon at bounding box center [388, 137] width 6 height 6
drag, startPoint x: 341, startPoint y: 110, endPoint x: 377, endPoint y: 120, distance: 37.3
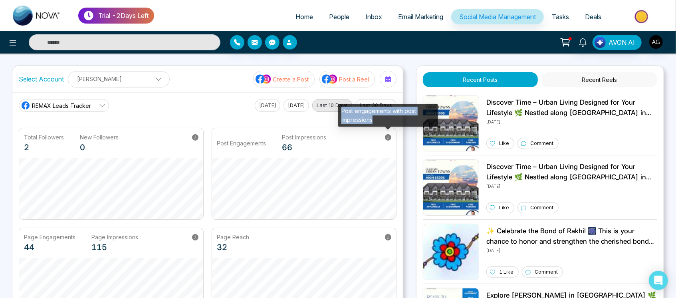
click at [377, 120] on div "Post engagements with post impressions" at bounding box center [388, 115] width 100 height 22
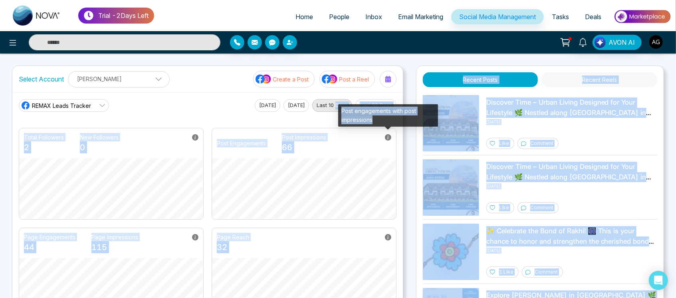
drag, startPoint x: 372, startPoint y: 120, endPoint x: 337, endPoint y: 111, distance: 36.2
click at [337, 111] on body "Trial - 2 Days Left Home People Inbox Email Marketing Social Media Management T…" at bounding box center [338, 149] width 676 height 298
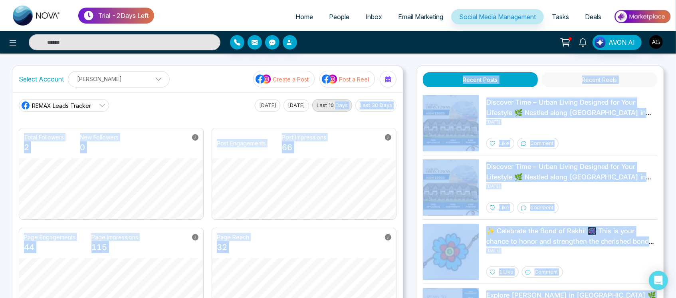
click at [364, 139] on div "Post Engagements Post Impressions 66" at bounding box center [304, 143] width 184 height 30
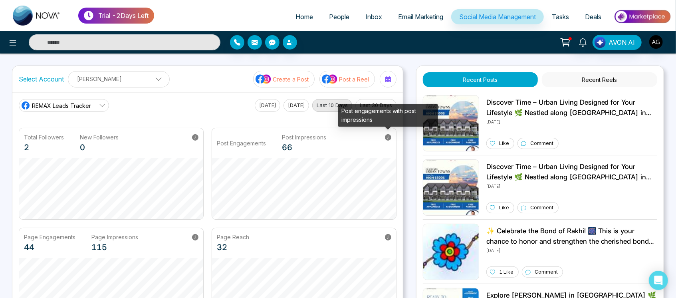
click at [387, 139] on icon at bounding box center [388, 137] width 6 height 6
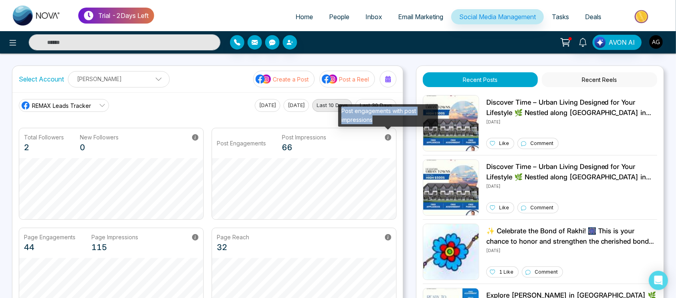
drag, startPoint x: 377, startPoint y: 120, endPoint x: 340, endPoint y: 115, distance: 37.8
click at [340, 115] on div "Post engagements with post impressions" at bounding box center [388, 115] width 100 height 22
click at [382, 127] on div "Post engagements with post impressions" at bounding box center [388, 118] width 100 height 28
click at [390, 137] on icon at bounding box center [388, 137] width 6 height 6
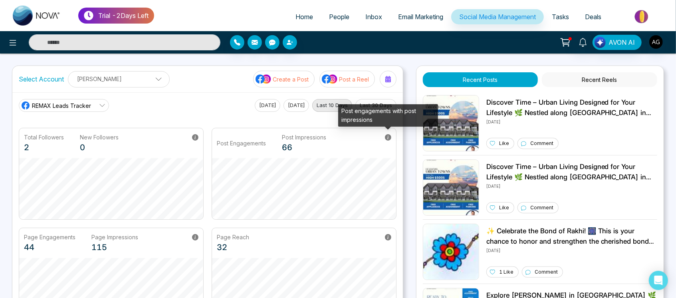
click at [390, 137] on icon at bounding box center [388, 137] width 6 height 6
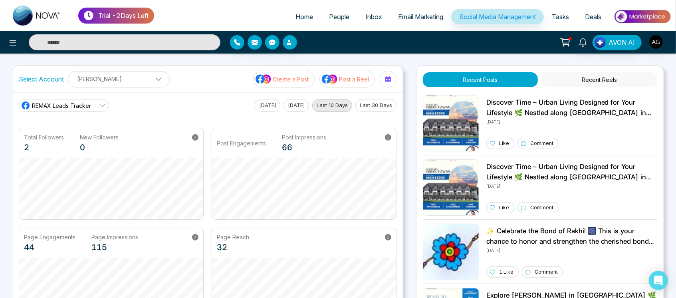
click at [230, 114] on main "REMAX Leads Tracker [DATE] [DATE] Last 10 Days Last 30 Days Total Followers 2 N…" at bounding box center [208, 209] width 378 height 220
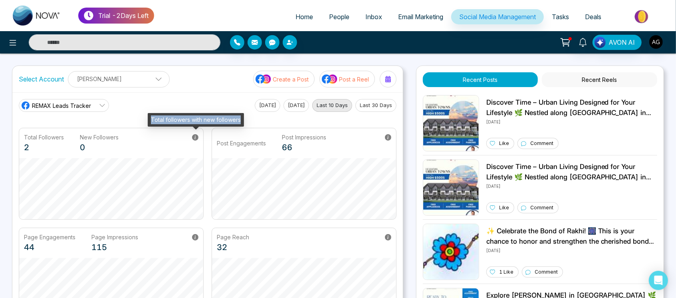
drag, startPoint x: 151, startPoint y: 121, endPoint x: 242, endPoint y: 118, distance: 90.3
click at [242, 118] on div "Total followers with new followers" at bounding box center [196, 120] width 96 height 14
click at [197, 136] on icon at bounding box center [195, 137] width 6 height 6
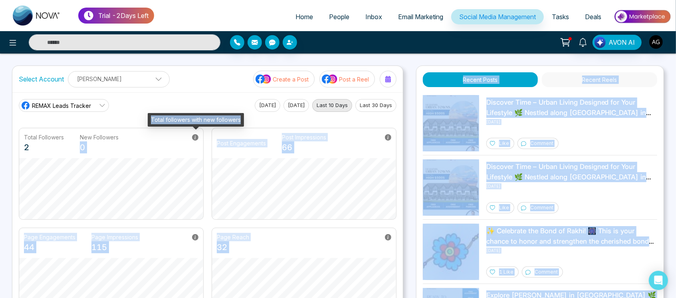
drag, startPoint x: 240, startPoint y: 119, endPoint x: 146, endPoint y: 129, distance: 94.8
click at [146, 129] on body "Trial - 2 Days Left Home People Inbox Email Marketing Social Media Management T…" at bounding box center [338, 149] width 676 height 298
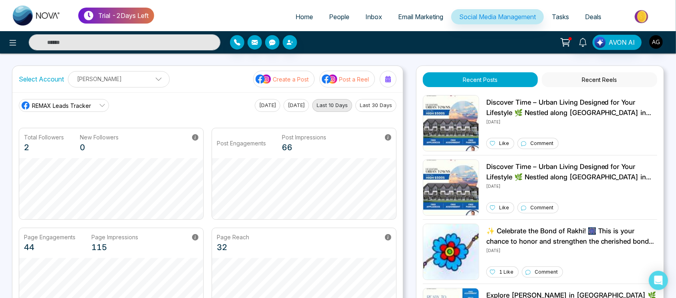
click at [239, 101] on div "REMAX Leads Tracker [DATE] [DATE] Last 10 Days Last 30 Days" at bounding box center [208, 105] width 378 height 13
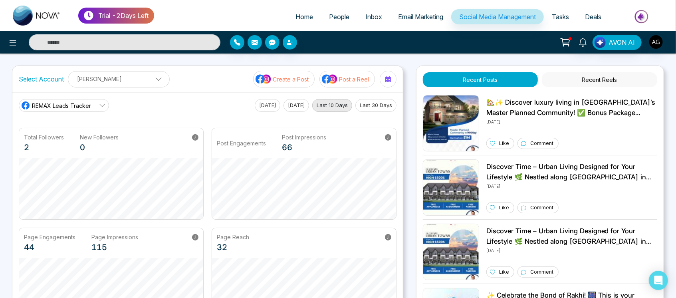
click at [575, 21] on link "Tasks" at bounding box center [560, 16] width 33 height 15
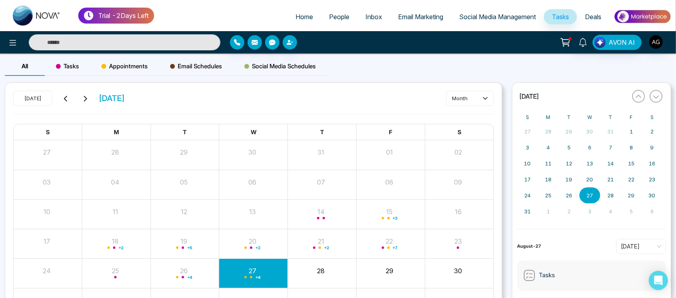
click at [136, 68] on span "Appointments" at bounding box center [124, 66] width 46 height 10
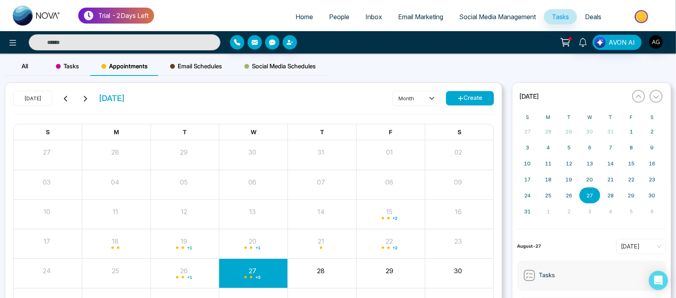
click at [459, 102] on button "Create" at bounding box center [470, 98] width 48 height 14
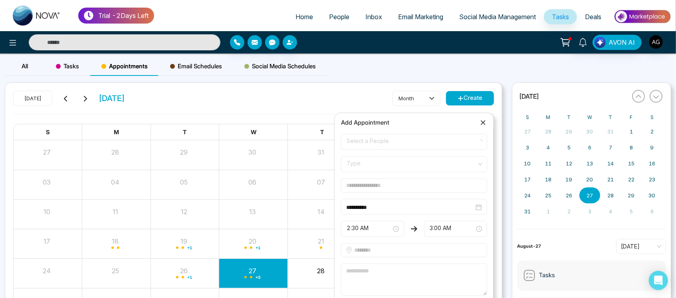
click at [449, 150] on form "**********" at bounding box center [414, 227] width 156 height 186
click at [428, 146] on span "Select a People" at bounding box center [414, 142] width 135 height 14
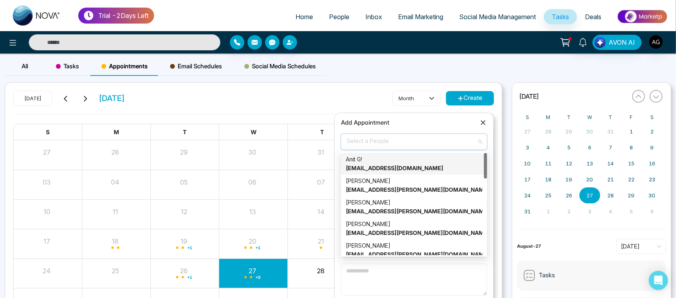
click at [422, 167] on div "Anit G! [EMAIL_ADDRESS][DOMAIN_NAME]" at bounding box center [414, 164] width 137 height 18
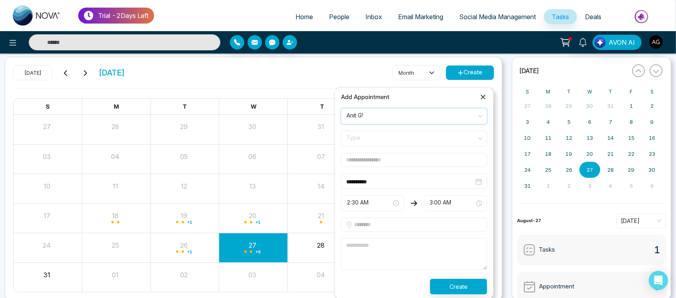
scroll to position [37, 0]
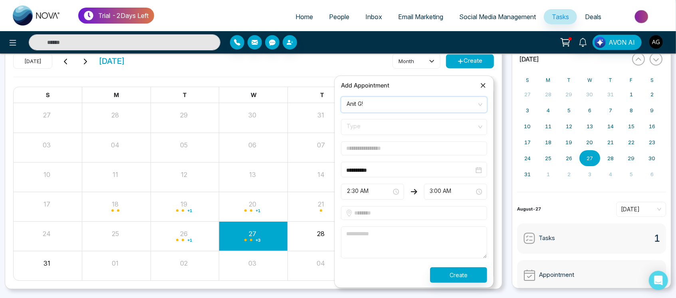
click at [441, 126] on span "Type" at bounding box center [414, 127] width 135 height 14
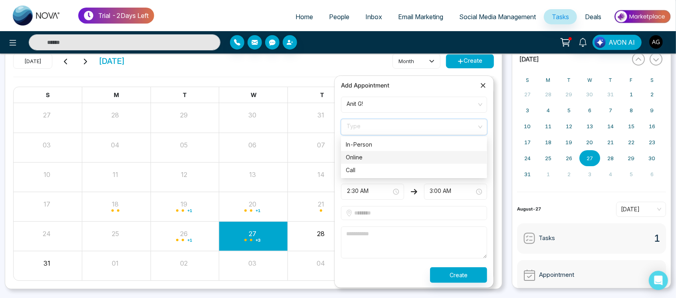
click at [422, 157] on div "Online" at bounding box center [414, 157] width 137 height 9
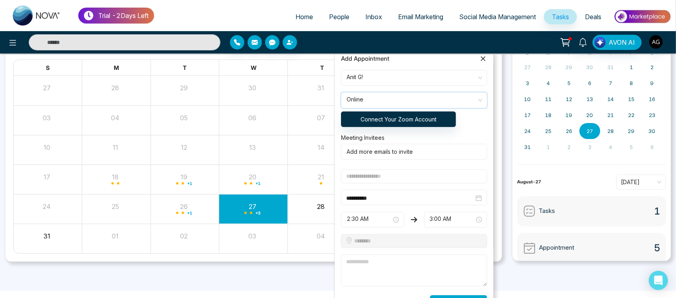
scroll to position [69, 0]
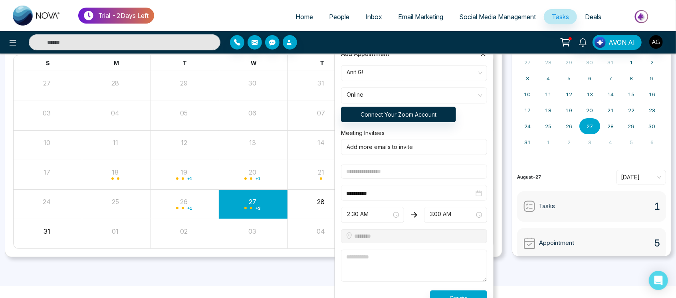
click at [447, 175] on input "text" at bounding box center [414, 172] width 146 height 14
drag, startPoint x: 372, startPoint y: 174, endPoint x: 315, endPoint y: 171, distance: 57.6
click at [315, 171] on body "Trial - 2 Days Left Home People Inbox Email Marketing Social Media Management T…" at bounding box center [338, 80] width 676 height 298
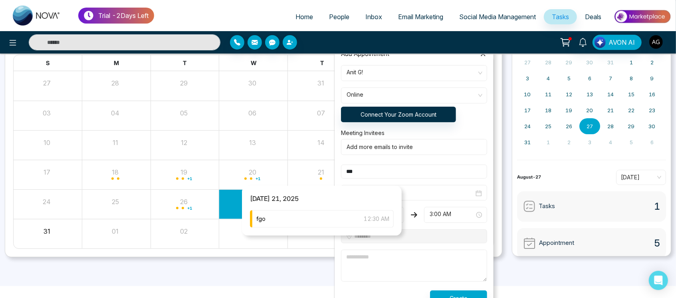
scroll to position [81, 0]
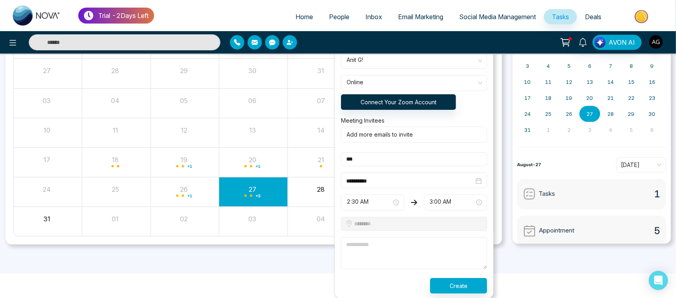
type input "***"
click at [393, 264] on textarea at bounding box center [414, 253] width 146 height 32
type textarea "****"
click at [455, 281] on button "Create" at bounding box center [458, 286] width 57 height 16
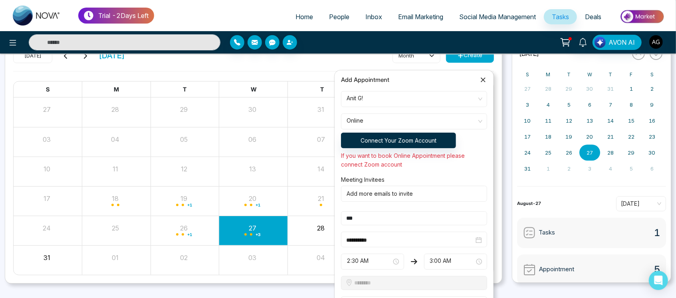
scroll to position [64, 0]
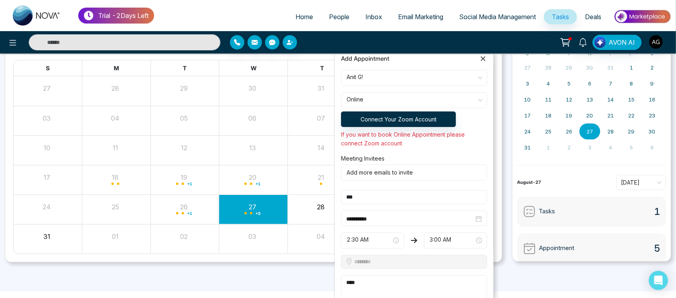
click at [480, 59] on icon at bounding box center [483, 59] width 8 height 8
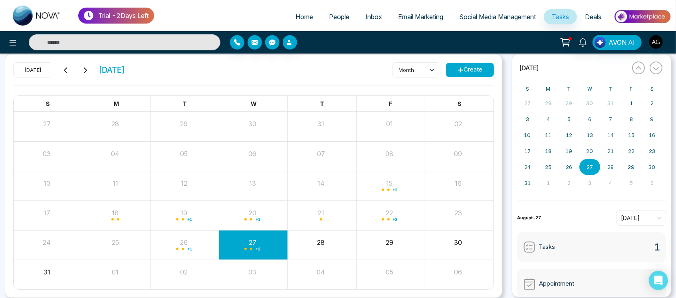
scroll to position [24, 0]
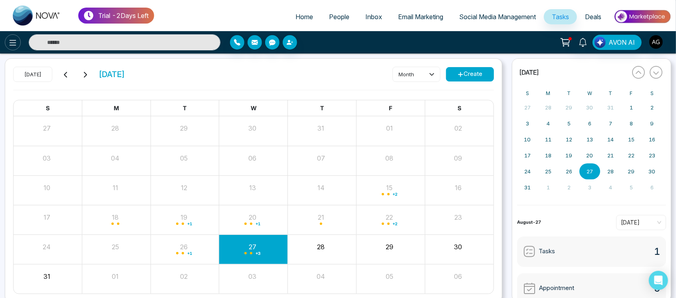
click at [17, 40] on icon at bounding box center [13, 43] width 10 height 10
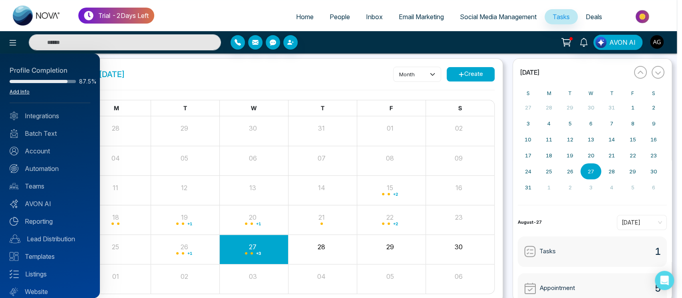
click at [15, 91] on link "Add Info" at bounding box center [20, 92] width 20 height 6
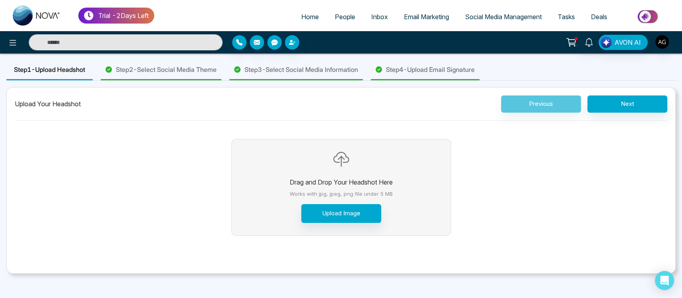
click at [263, 80] on div "Step 1 - Upload Headshot Step 2 - Select Social Media Theme Step 3 - Select Soc…" at bounding box center [340, 70] width 669 height 21
click at [305, 71] on span "Step 3 - Select Social Media Information" at bounding box center [300, 70] width 113 height 10
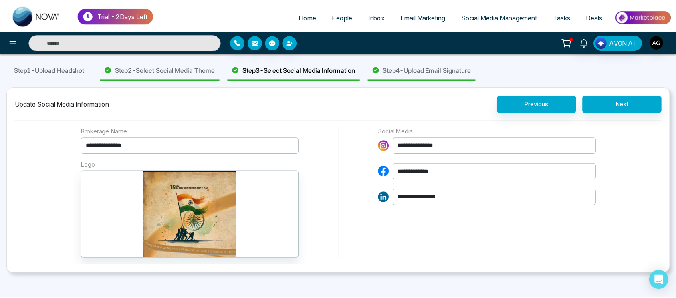
scroll to position [32, 0]
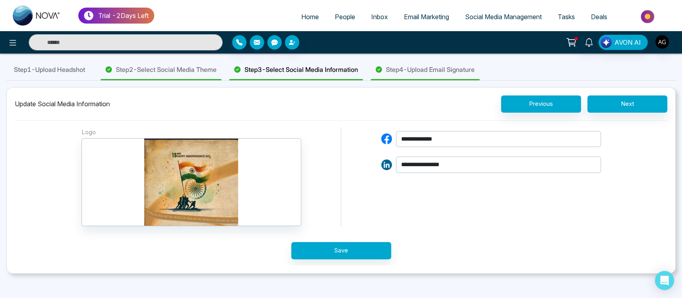
click at [473, 22] on link "Social Media Management" at bounding box center [503, 16] width 93 height 15
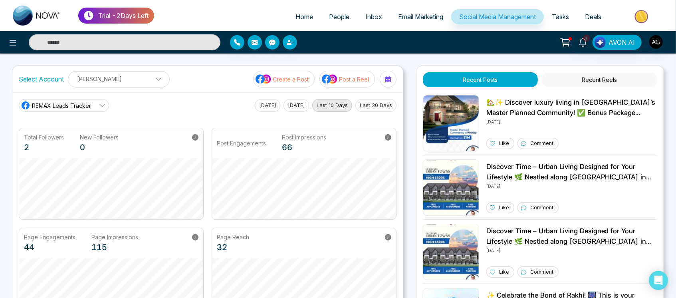
click at [296, 9] on ul "Home People Inbox Email Marketing Social Media Management Tasks Deals" at bounding box center [412, 17] width 517 height 22
click at [296, 9] on link "Home" at bounding box center [305, 16] width 34 height 15
select select "*"
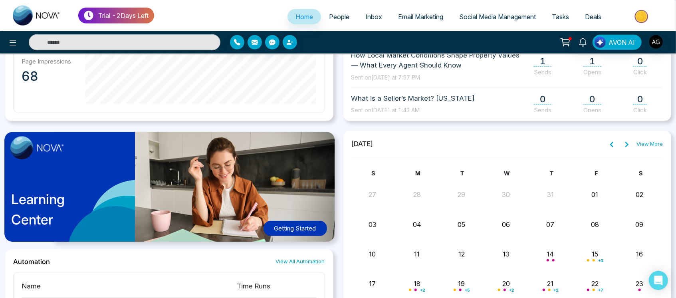
scroll to position [518, 0]
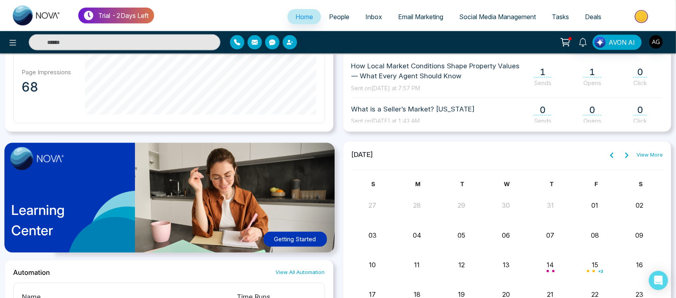
click at [418, 15] on span "Email Marketing" at bounding box center [420, 17] width 45 height 8
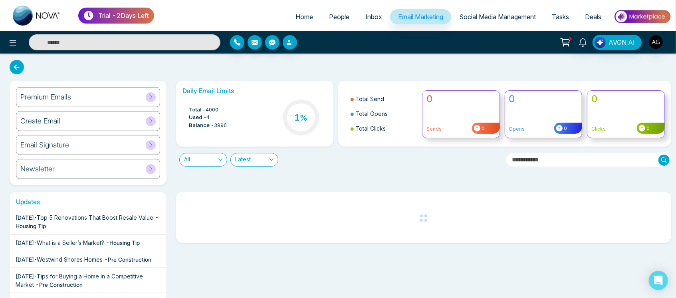
click at [127, 94] on div "Premium Emails" at bounding box center [88, 97] width 144 height 20
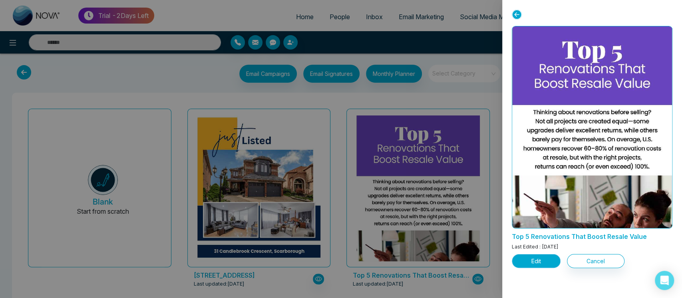
click at [531, 266] on button "Edit" at bounding box center [536, 261] width 49 height 14
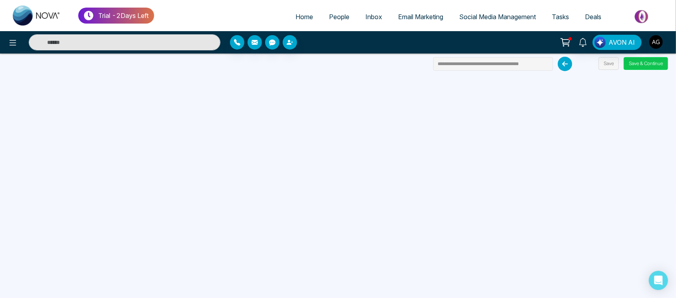
click at [648, 69] on button "Save & Continue" at bounding box center [646, 63] width 44 height 13
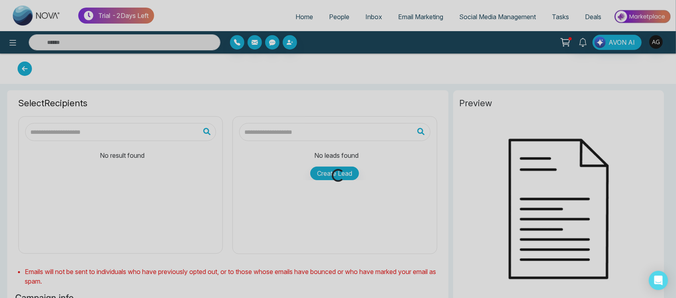
type input "**********"
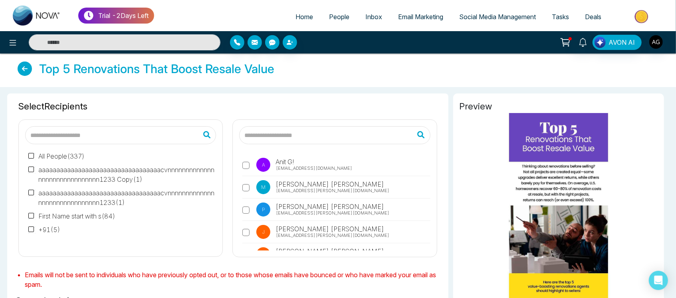
click at [252, 163] on label "A Anit G! [EMAIL_ADDRESS][DOMAIN_NAME]" at bounding box center [336, 167] width 188 height 18
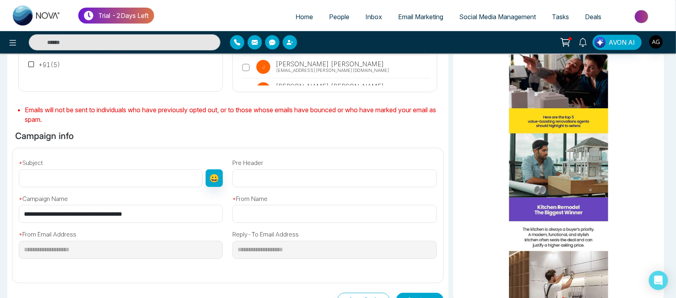
scroll to position [166, 0]
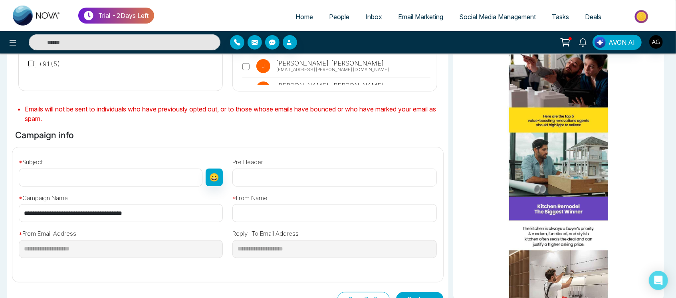
drag, startPoint x: 153, startPoint y: 214, endPoint x: 0, endPoint y: 211, distance: 153.4
click at [0, 211] on div "Selected Recipients ( 1 ) All People ( 337 ) aaaaaaaaaaaaaaaaaaaaaaaaaaaaaaaaaa…" at bounding box center [338, 155] width 676 height 468
click at [77, 170] on input "text" at bounding box center [111, 178] width 184 height 18
paste input "**********"
type input "**********"
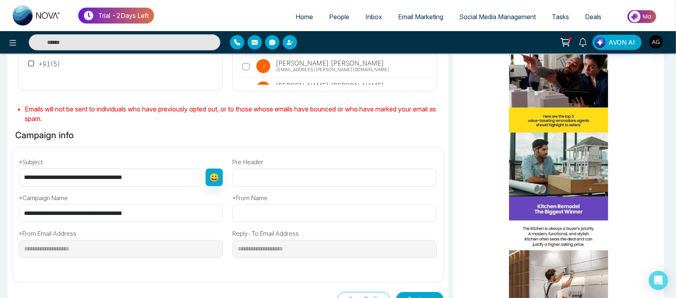
click at [290, 215] on input "text" at bounding box center [334, 213] width 204 height 18
type input "****"
click at [359, 262] on div "**********" at bounding box center [335, 245] width 214 height 47
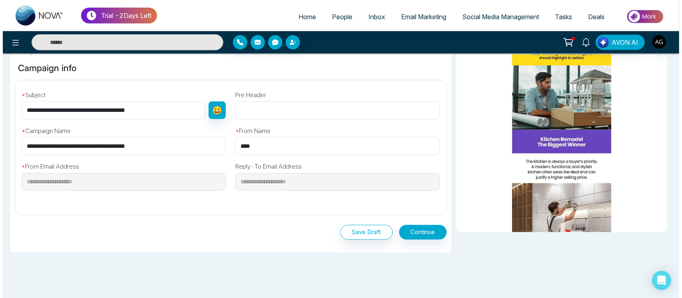
scroll to position [237, 0]
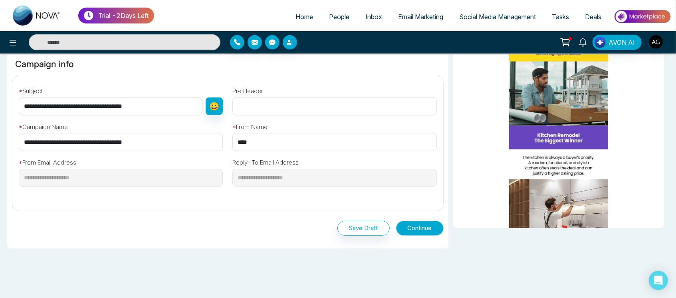
click at [419, 226] on button "Continue" at bounding box center [420, 228] width 48 height 15
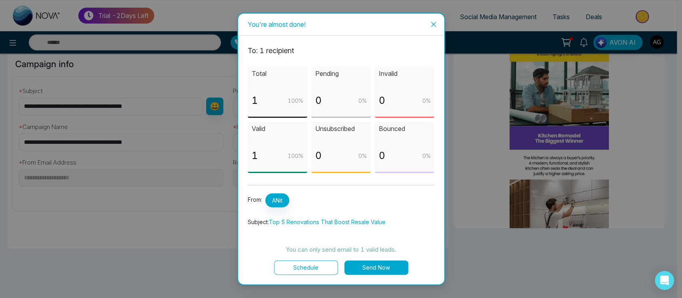
click at [313, 268] on button "Schedule" at bounding box center [306, 267] width 64 height 14
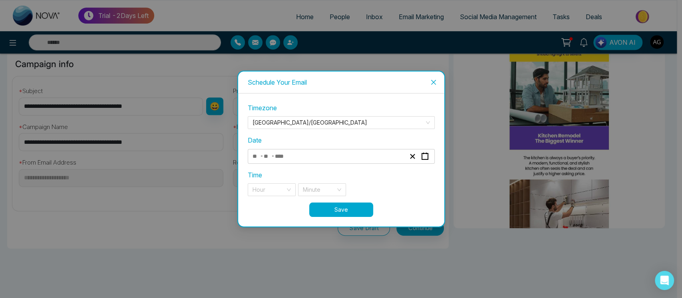
click at [269, 152] on input "number" at bounding box center [267, 156] width 8 height 11
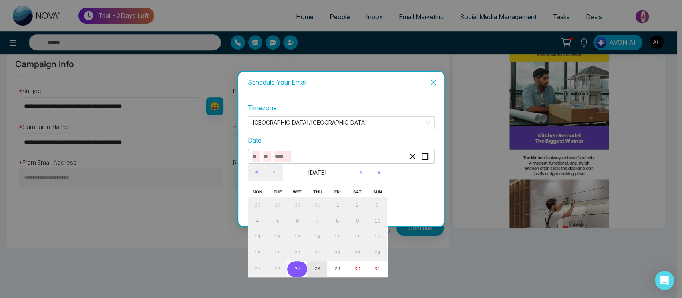
click at [321, 270] on button "28" at bounding box center [317, 269] width 20 height 16
type input "*"
type input "**"
type input "****"
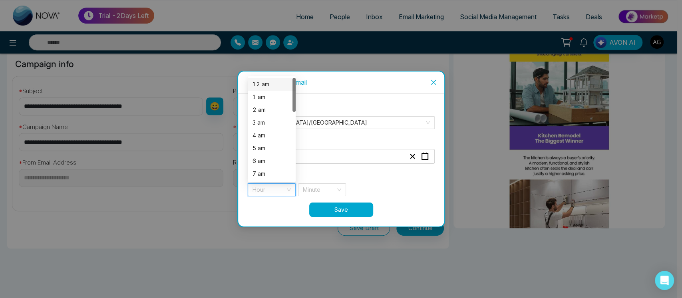
click at [278, 187] on input "search" at bounding box center [268, 190] width 33 height 12
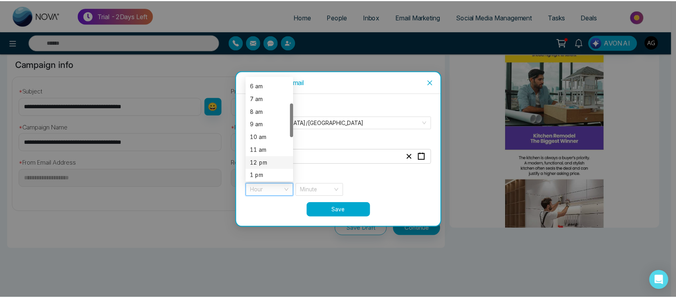
scroll to position [204, 0]
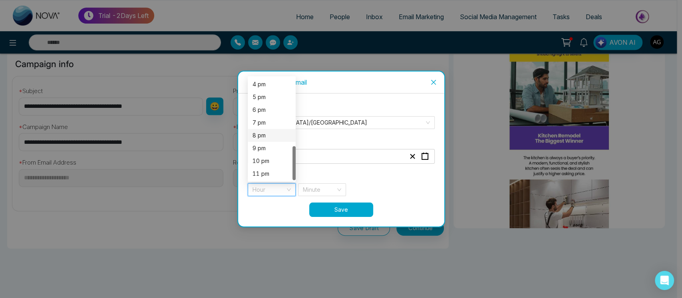
click at [262, 130] on div "8 pm" at bounding box center [272, 135] width 48 height 13
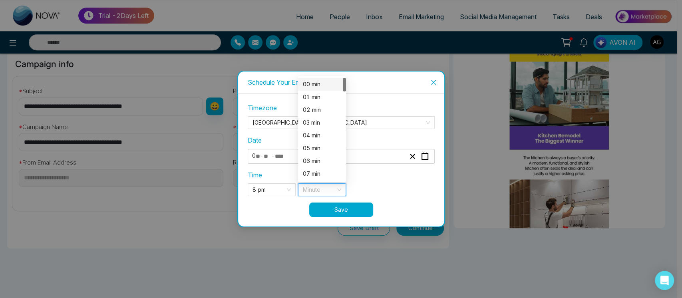
click at [331, 187] on input "search" at bounding box center [319, 190] width 33 height 12
click at [319, 96] on div "01 min" at bounding box center [322, 97] width 38 height 9
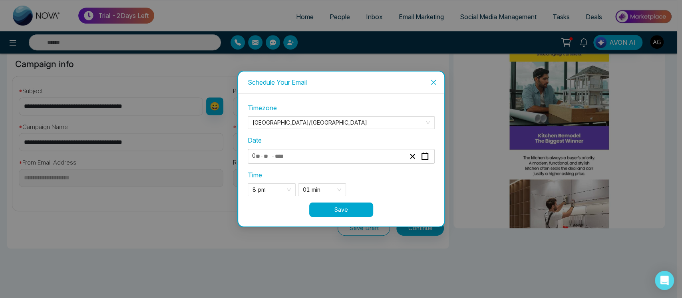
click at [351, 204] on button "Save" at bounding box center [341, 209] width 64 height 14
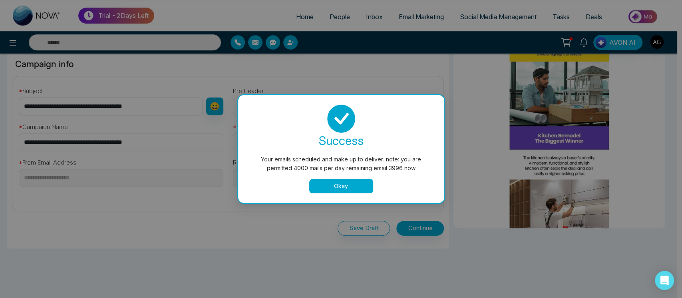
click at [332, 184] on button "Okay" at bounding box center [341, 186] width 64 height 14
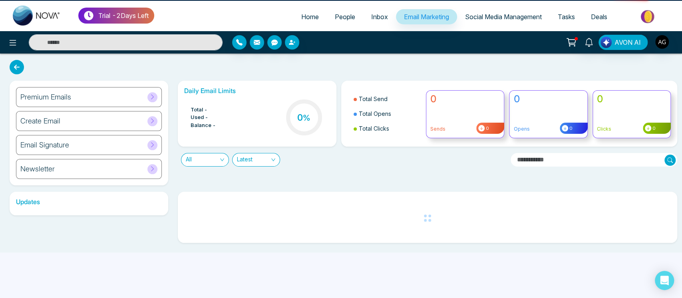
click at [15, 40] on icon at bounding box center [13, 43] width 7 height 6
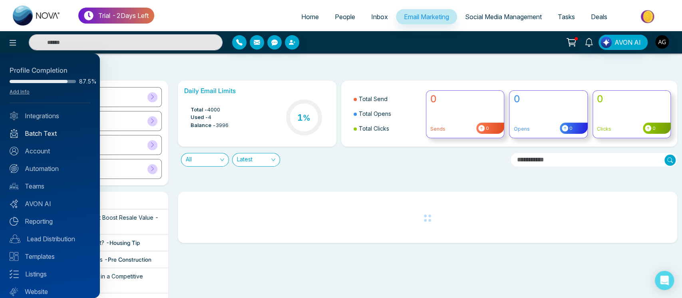
click at [53, 131] on link "Batch Text" at bounding box center [50, 134] width 81 height 10
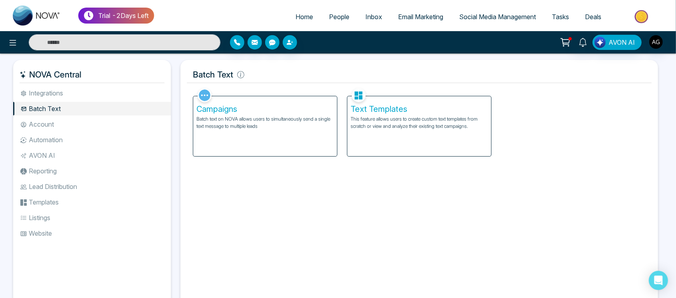
click at [266, 109] on h5 "Campaigns" at bounding box center [264, 109] width 137 height 10
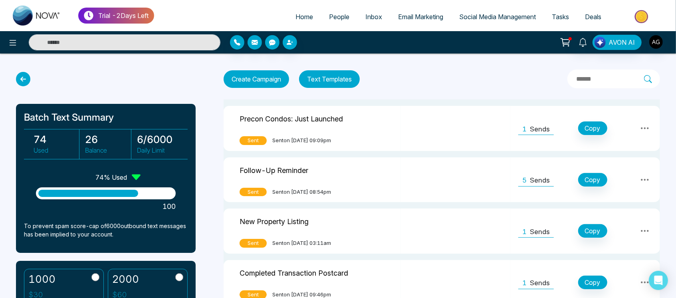
click at [320, 75] on button "Text Templates" at bounding box center [329, 79] width 61 height 18
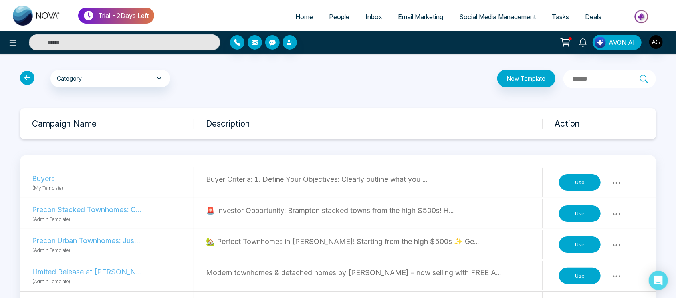
click at [580, 242] on button "Use" at bounding box center [580, 244] width 42 height 17
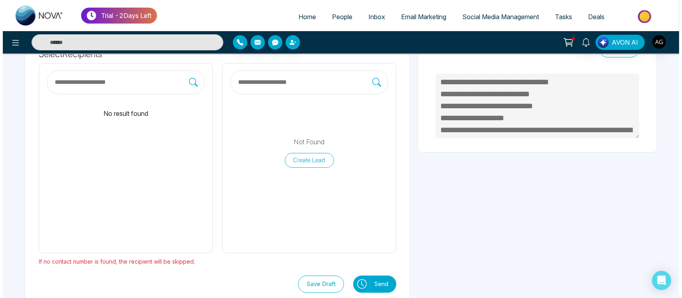
scroll to position [77, 0]
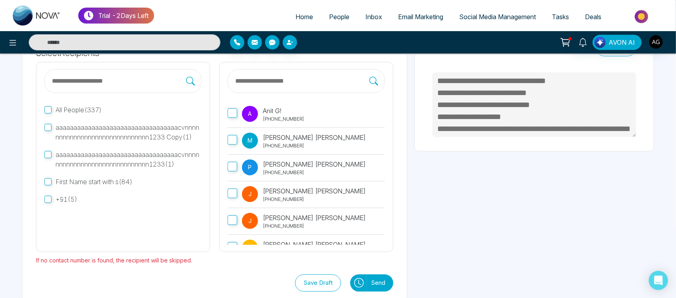
click at [238, 109] on label "A Anit G! [PHONE_NUMBER]" at bounding box center [306, 114] width 157 height 27
click at [353, 281] on button at bounding box center [358, 282] width 17 height 17
type textarea "**********"
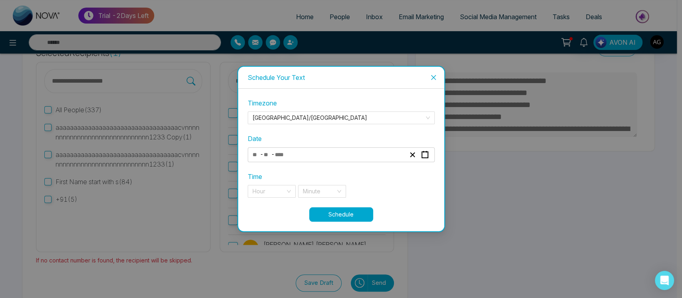
click at [300, 159] on div "- -" at bounding box center [328, 154] width 155 height 11
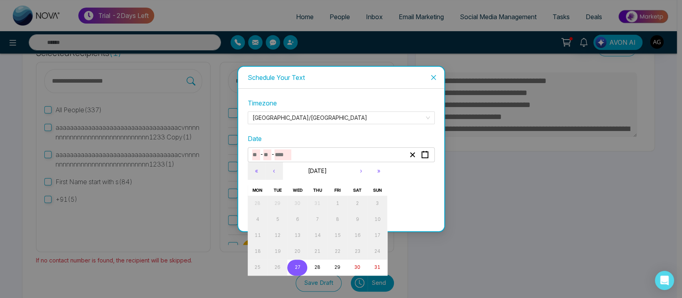
click at [297, 265] on abbr "27" at bounding box center [297, 267] width 6 height 6
type input "*"
type input "**"
type input "****"
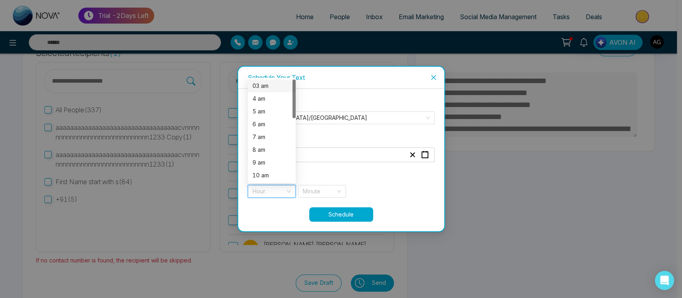
click at [269, 192] on input "search" at bounding box center [268, 191] width 33 height 12
click at [272, 152] on div "7 pm" at bounding box center [271, 155] width 38 height 9
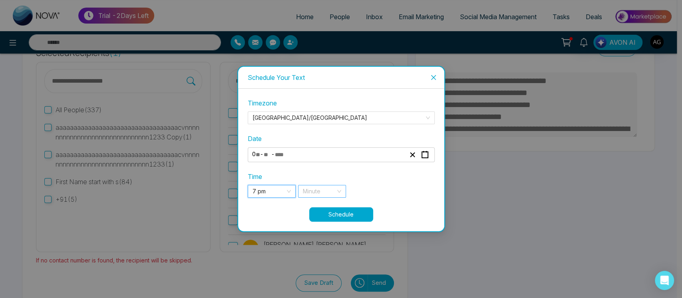
click at [311, 187] on input "search" at bounding box center [319, 191] width 33 height 12
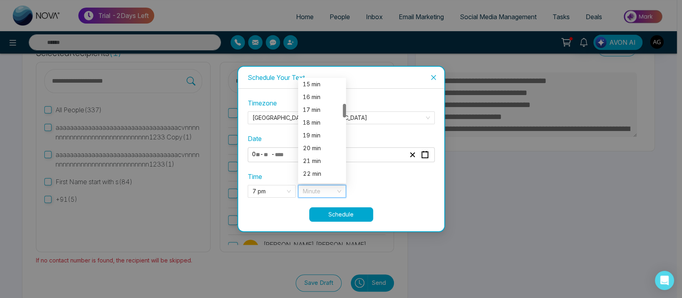
scroll to position [195, 0]
click at [317, 162] on div "21 min" at bounding box center [322, 159] width 38 height 9
click at [315, 154] on div "21 min" at bounding box center [322, 159] width 48 height 13
click at [343, 213] on button "Schedule" at bounding box center [341, 214] width 64 height 14
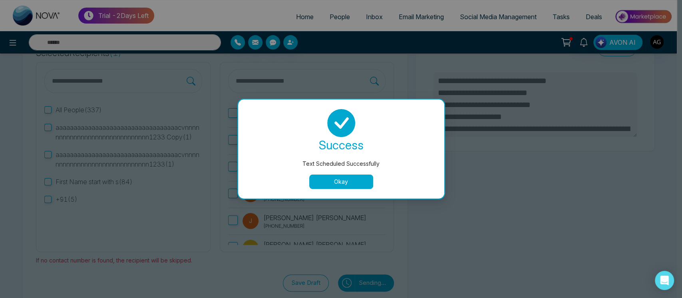
type textarea "**********"
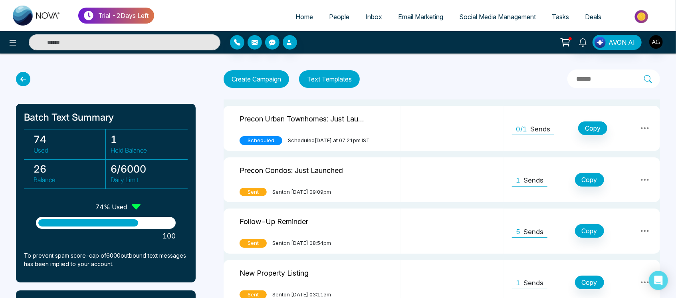
click at [649, 125] on icon at bounding box center [645, 128] width 10 height 10
click at [632, 163] on link "Unschedule" at bounding box center [628, 162] width 40 height 15
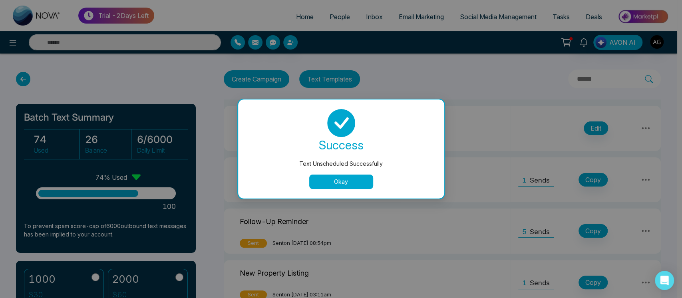
click at [358, 180] on button "Okay" at bounding box center [341, 182] width 64 height 14
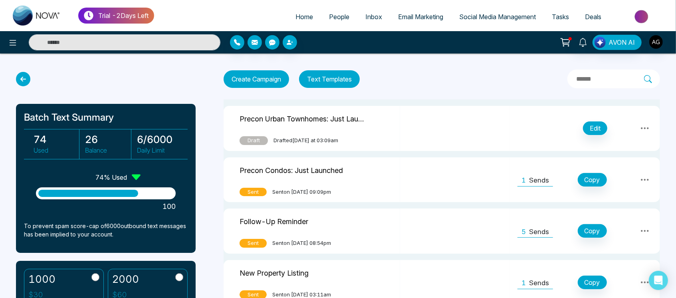
click at [339, 77] on button "Text Templates" at bounding box center [329, 79] width 61 height 18
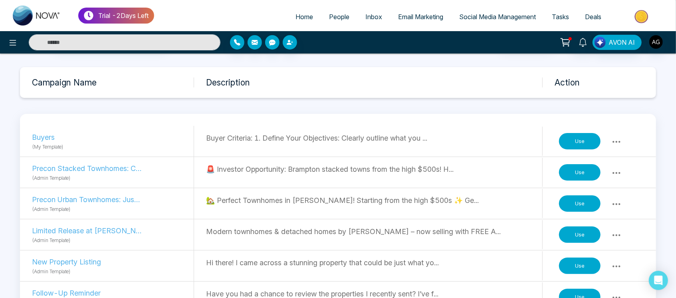
scroll to position [42, 0]
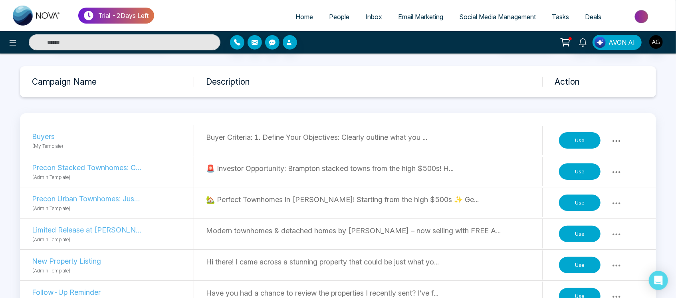
click at [583, 237] on button "Use" at bounding box center [580, 234] width 42 height 17
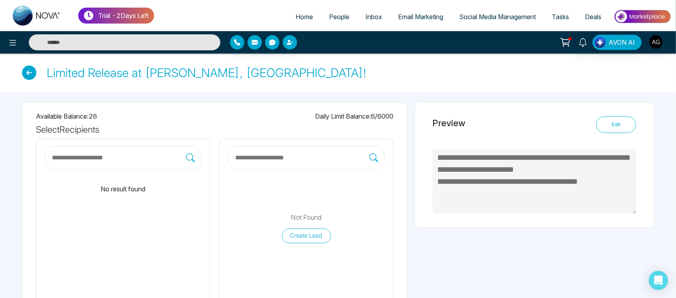
scroll to position [89, 0]
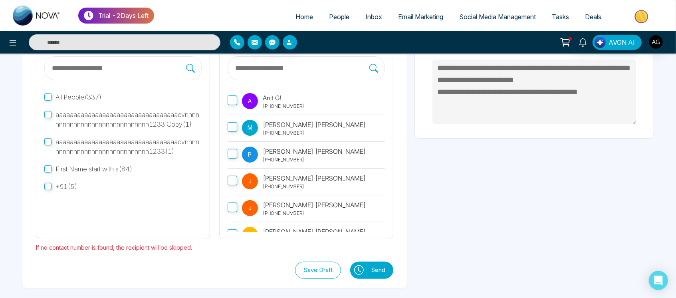
click at [234, 105] on label "A Anit G! [PHONE_NUMBER]" at bounding box center [306, 101] width 157 height 27
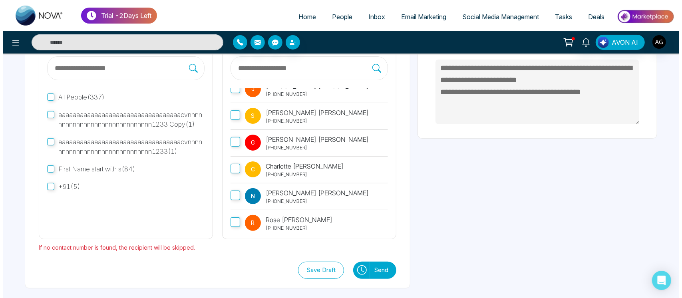
scroll to position [128, 0]
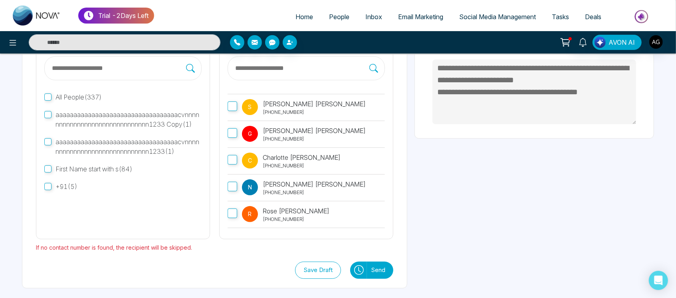
click at [355, 272] on icon at bounding box center [359, 270] width 10 height 10
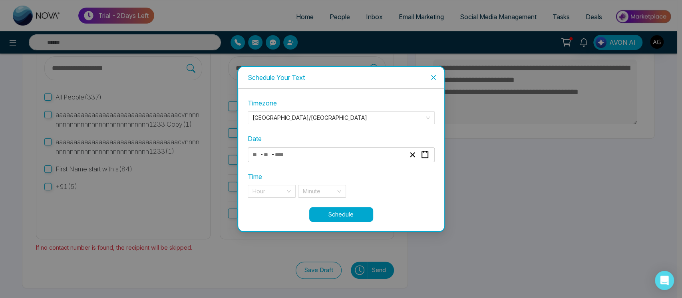
click at [310, 152] on div "- -" at bounding box center [328, 154] width 155 height 11
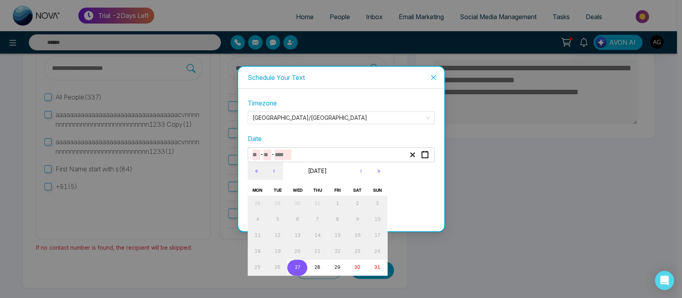
click at [300, 264] on button "27" at bounding box center [297, 268] width 20 height 16
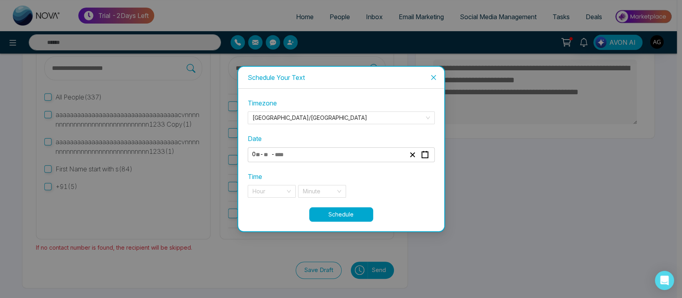
type textarea "**********"
type input "*"
type input "**"
type input "****"
click at [278, 192] on input "search" at bounding box center [268, 191] width 33 height 12
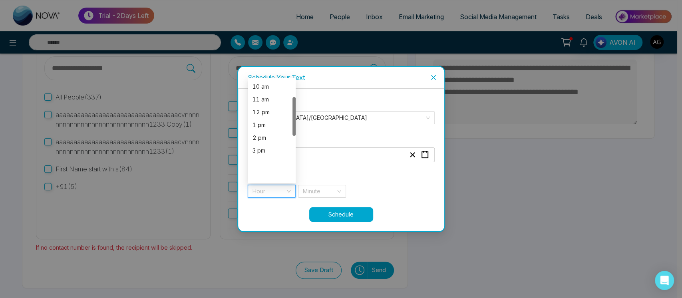
scroll to position [166, 0]
click at [266, 121] on div "7 pm" at bounding box center [271, 124] width 38 height 9
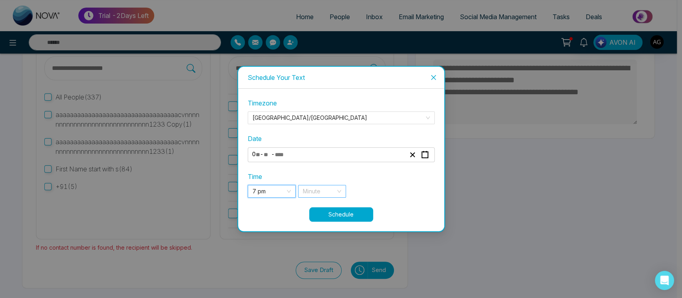
click at [331, 188] on input "search" at bounding box center [319, 191] width 33 height 12
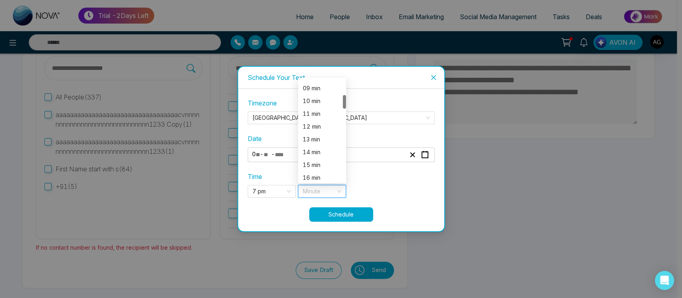
scroll to position [122, 0]
click at [317, 173] on div "16 min" at bounding box center [322, 168] width 48 height 13
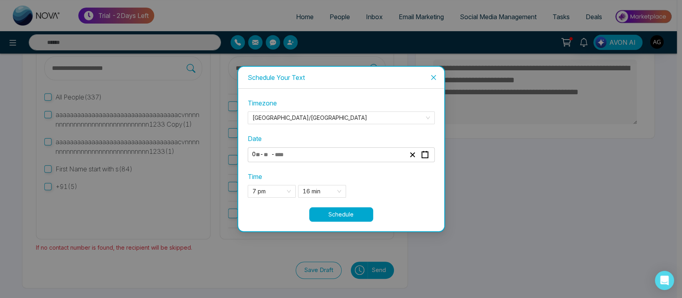
click at [313, 155] on div "**********" at bounding box center [328, 154] width 155 height 11
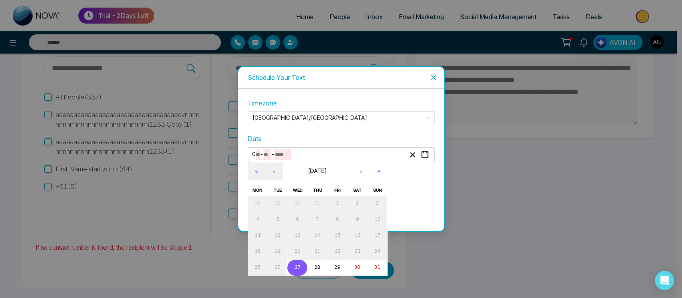
click at [278, 152] on input "****" at bounding box center [282, 154] width 17 height 11
type textarea "**********"
click at [322, 263] on button "28" at bounding box center [317, 268] width 20 height 16
type input "**"
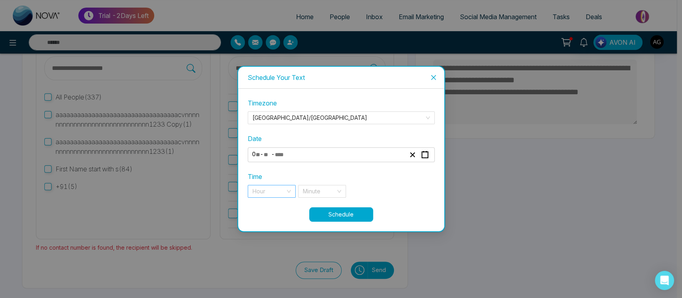
click at [283, 192] on input "search" at bounding box center [268, 191] width 33 height 12
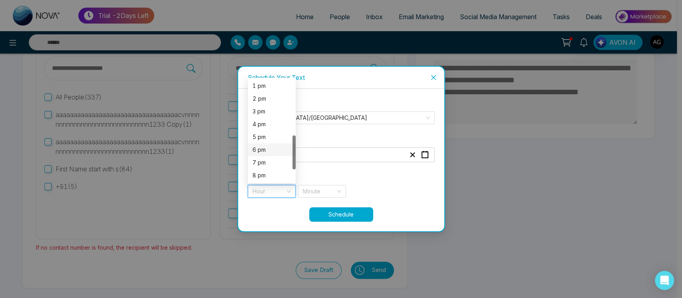
scroll to position [204, 0]
click at [262, 121] on div "7 pm" at bounding box center [271, 124] width 38 height 9
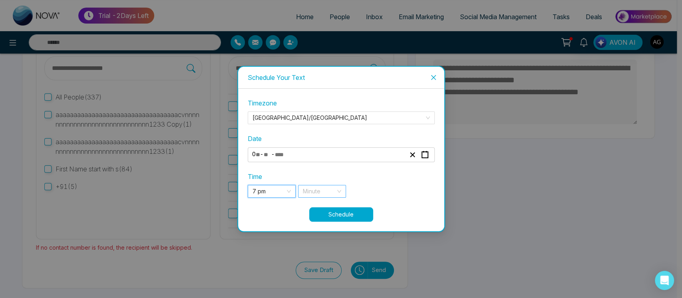
click at [320, 193] on input "search" at bounding box center [319, 191] width 33 height 12
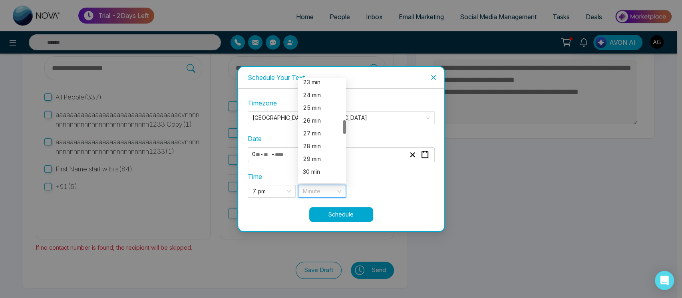
scroll to position [319, 0]
click at [317, 135] on div "29 min" at bounding box center [322, 137] width 38 height 9
click at [352, 214] on button "Schedule" at bounding box center [341, 214] width 64 height 14
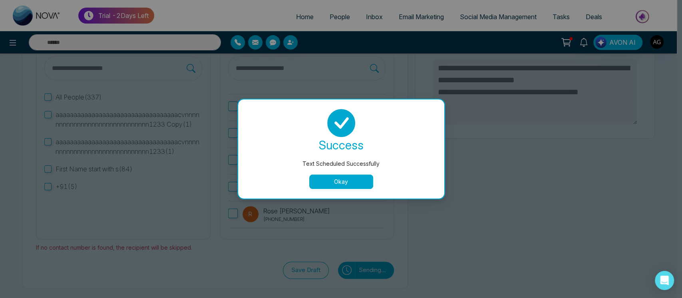
type textarea "**********"
